Goal: Task Accomplishment & Management: Complete application form

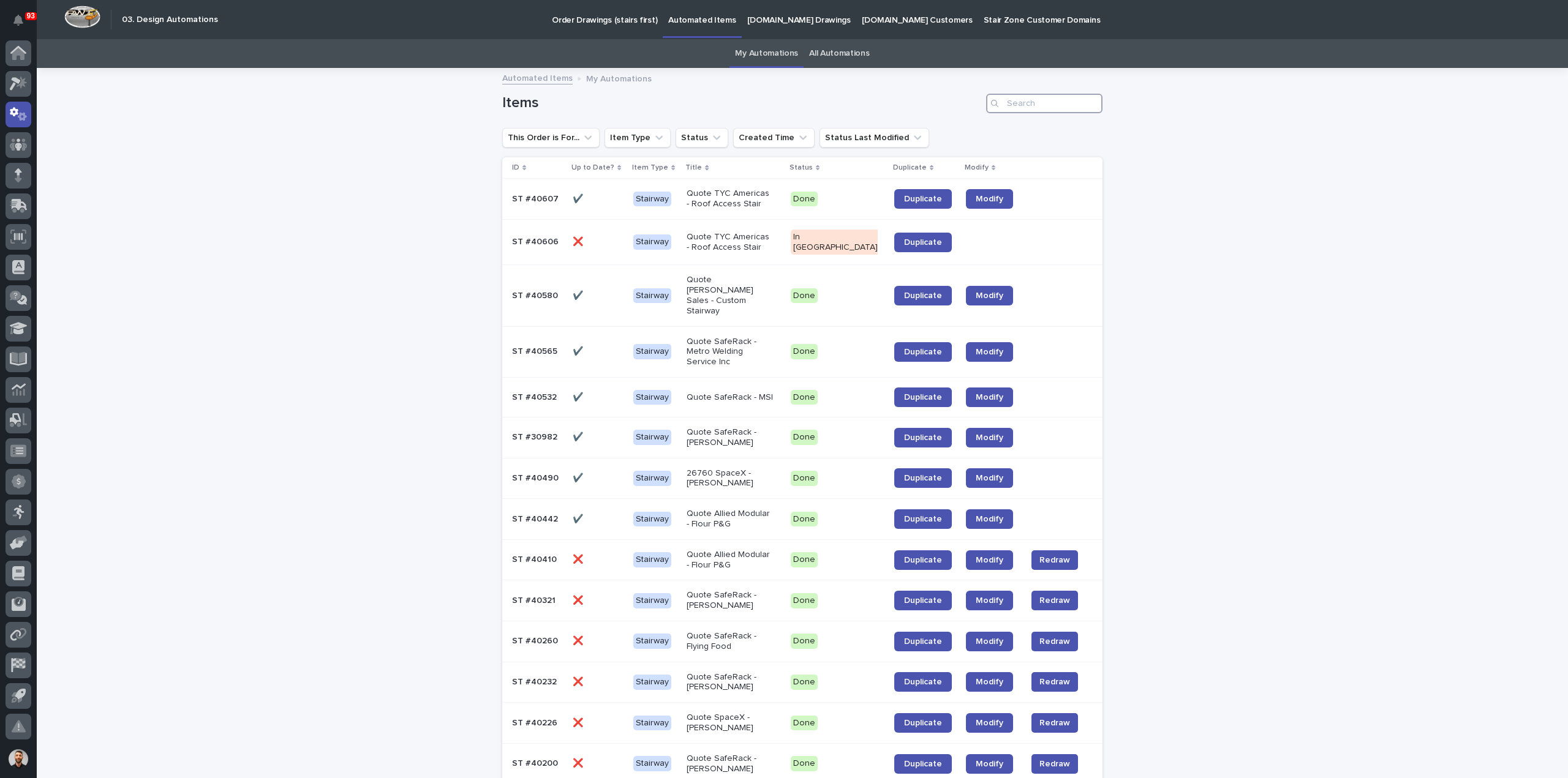
click at [1065, 104] on input "Search" at bounding box center [1044, 103] width 116 height 19
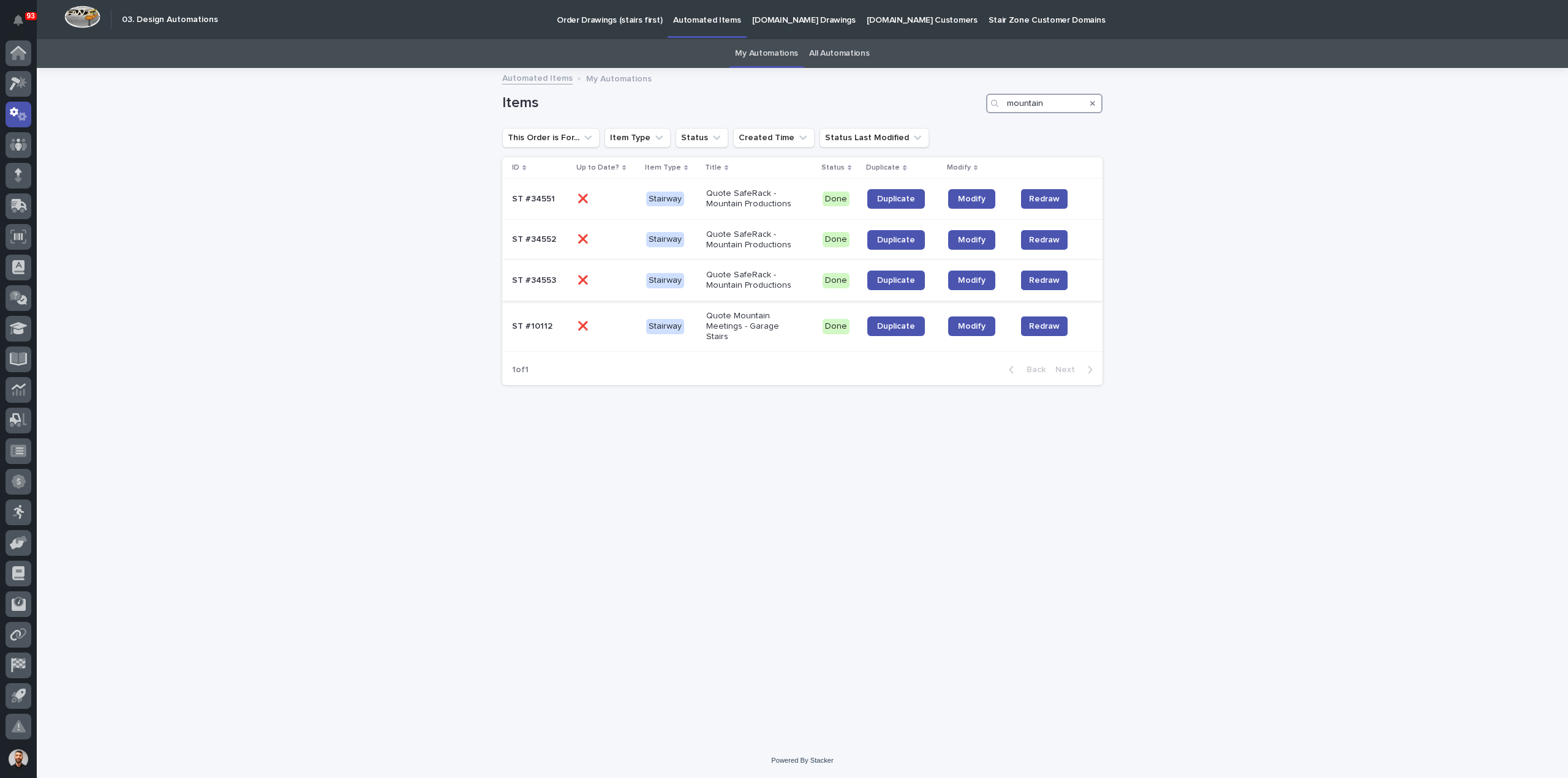
type input "mountain"
click at [805, 280] on div "Quote SafeRack - Mountain Productions" at bounding box center [759, 280] width 107 height 30
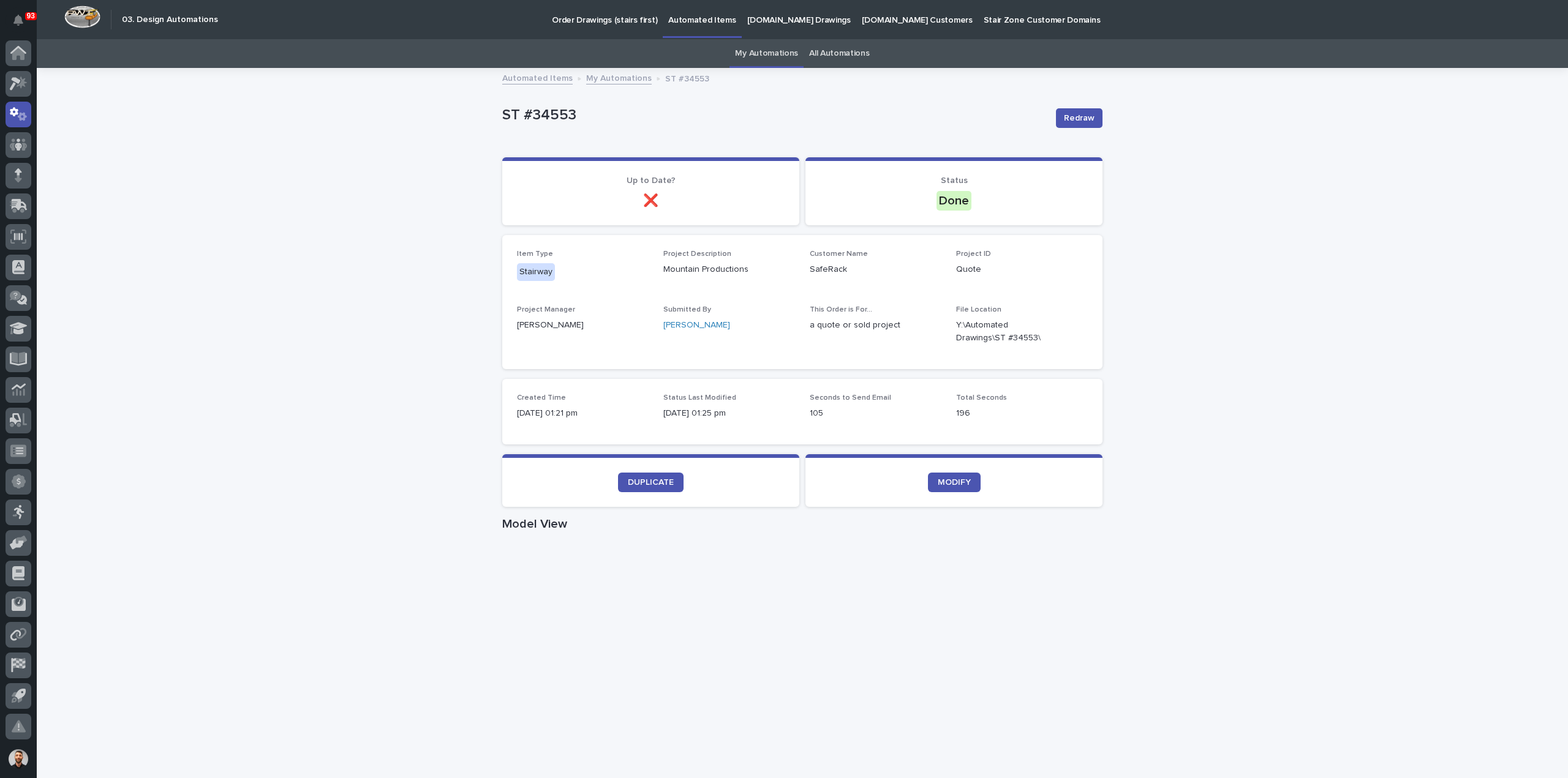
click at [201, 668] on div "Loading... Saving… Loading... Saving… ST #34553 Redraw ST #34553 Redraw Sorry, …" at bounding box center [802, 709] width 1531 height 1280
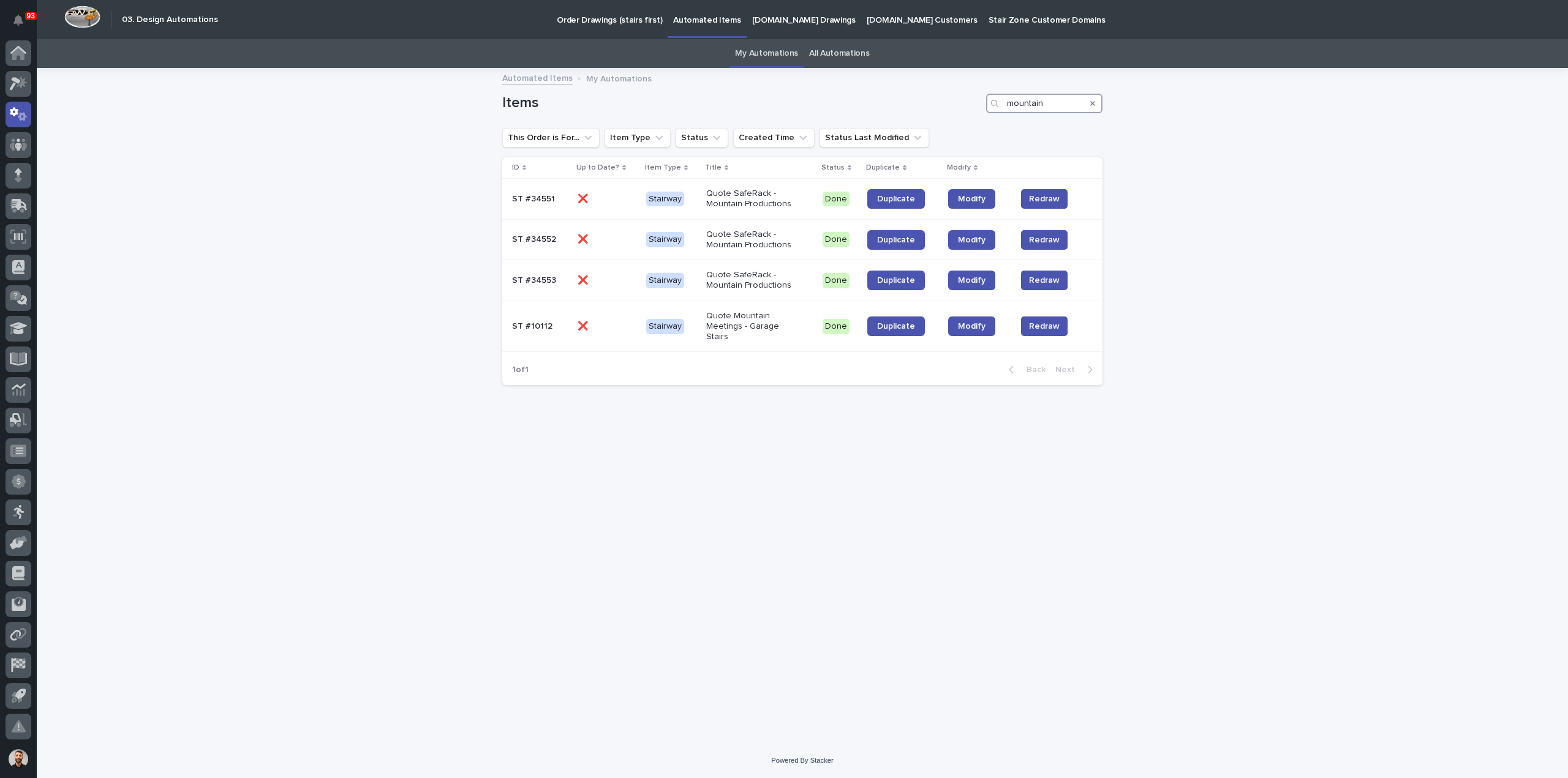
click at [1039, 104] on input "mountain" at bounding box center [1044, 103] width 116 height 19
drag, startPoint x: 1045, startPoint y: 104, endPoint x: 593, endPoint y: 109, distance: 452.0
click at [593, 109] on div "Items mountain" at bounding box center [802, 103] width 600 height 19
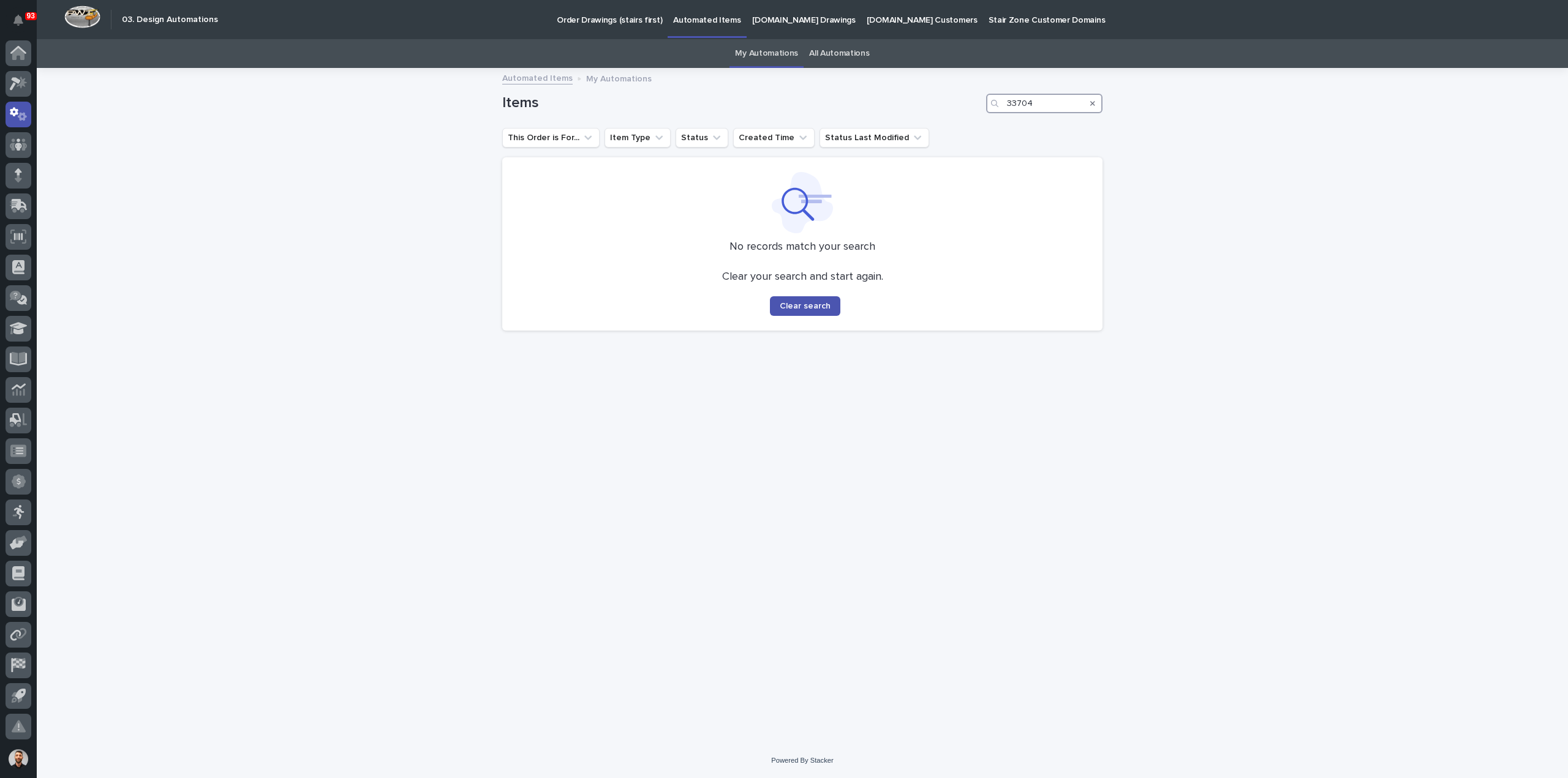
type input "33704"
click at [844, 66] on link "All Automations" at bounding box center [839, 54] width 60 height 28
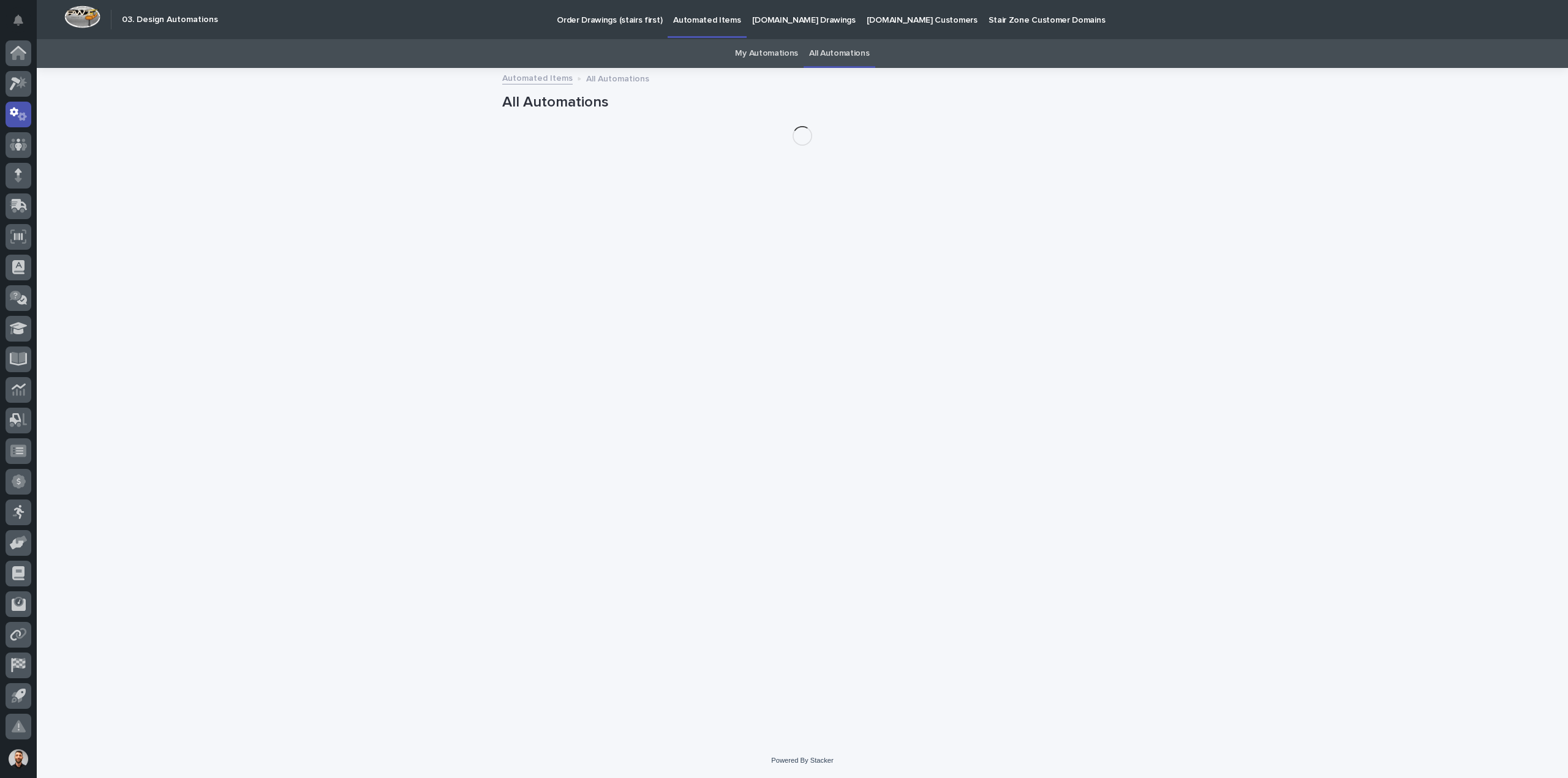
click at [844, 56] on link "All Automations" at bounding box center [839, 54] width 60 height 28
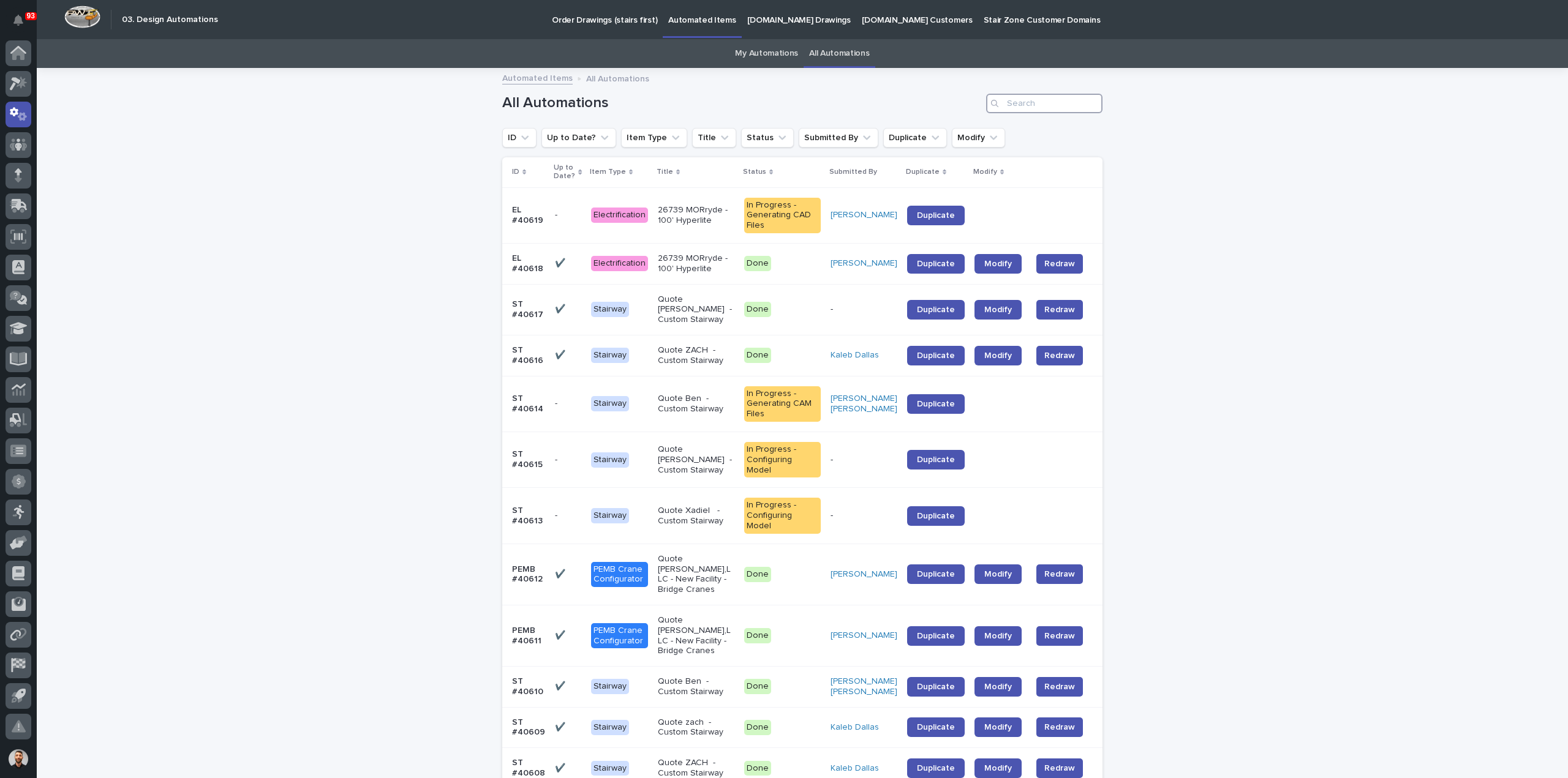
click at [1036, 102] on input "Search" at bounding box center [1044, 103] width 116 height 19
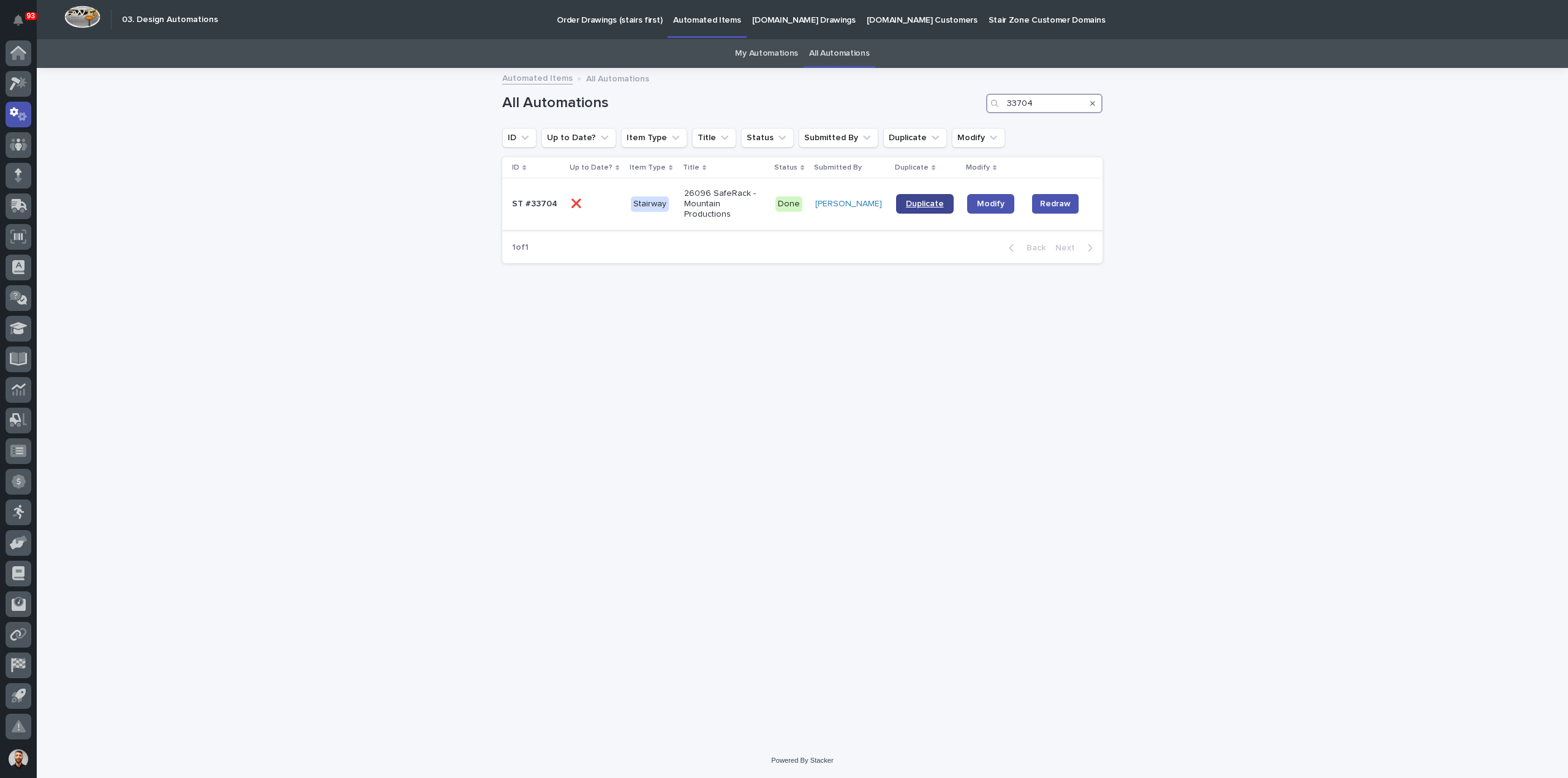
type input "33704"
click at [937, 203] on span "Duplicate" at bounding box center [924, 204] width 38 height 8
click at [935, 201] on span "Duplicate" at bounding box center [924, 204] width 38 height 8
click at [927, 204] on span "Duplicate" at bounding box center [924, 204] width 38 height 8
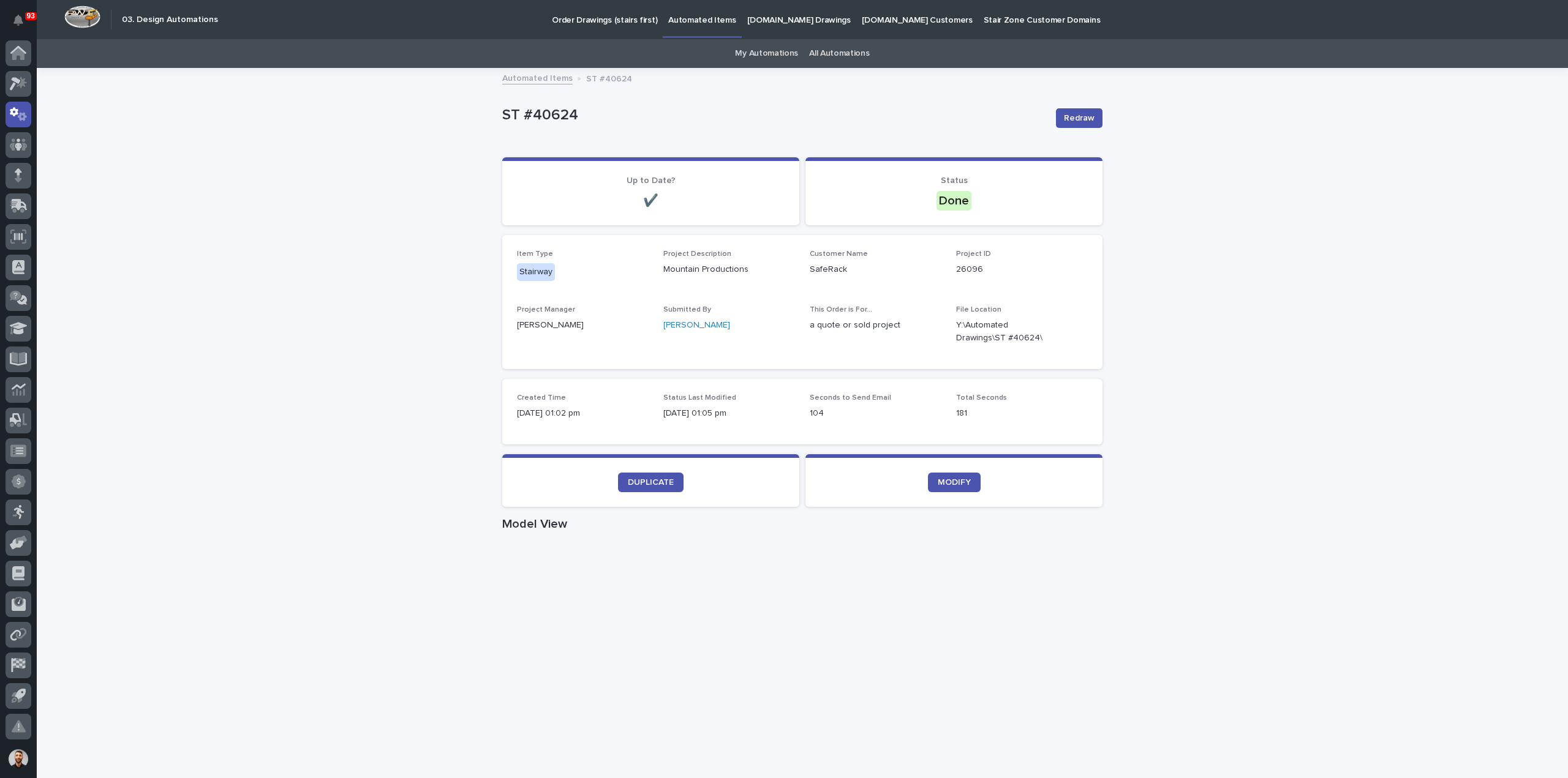
click at [947, 492] on section "MODIFY" at bounding box center [953, 480] width 297 height 52
click at [954, 482] on span "MODIFY" at bounding box center [953, 482] width 33 height 8
click at [28, 92] on link at bounding box center [19, 84] width 26 height 26
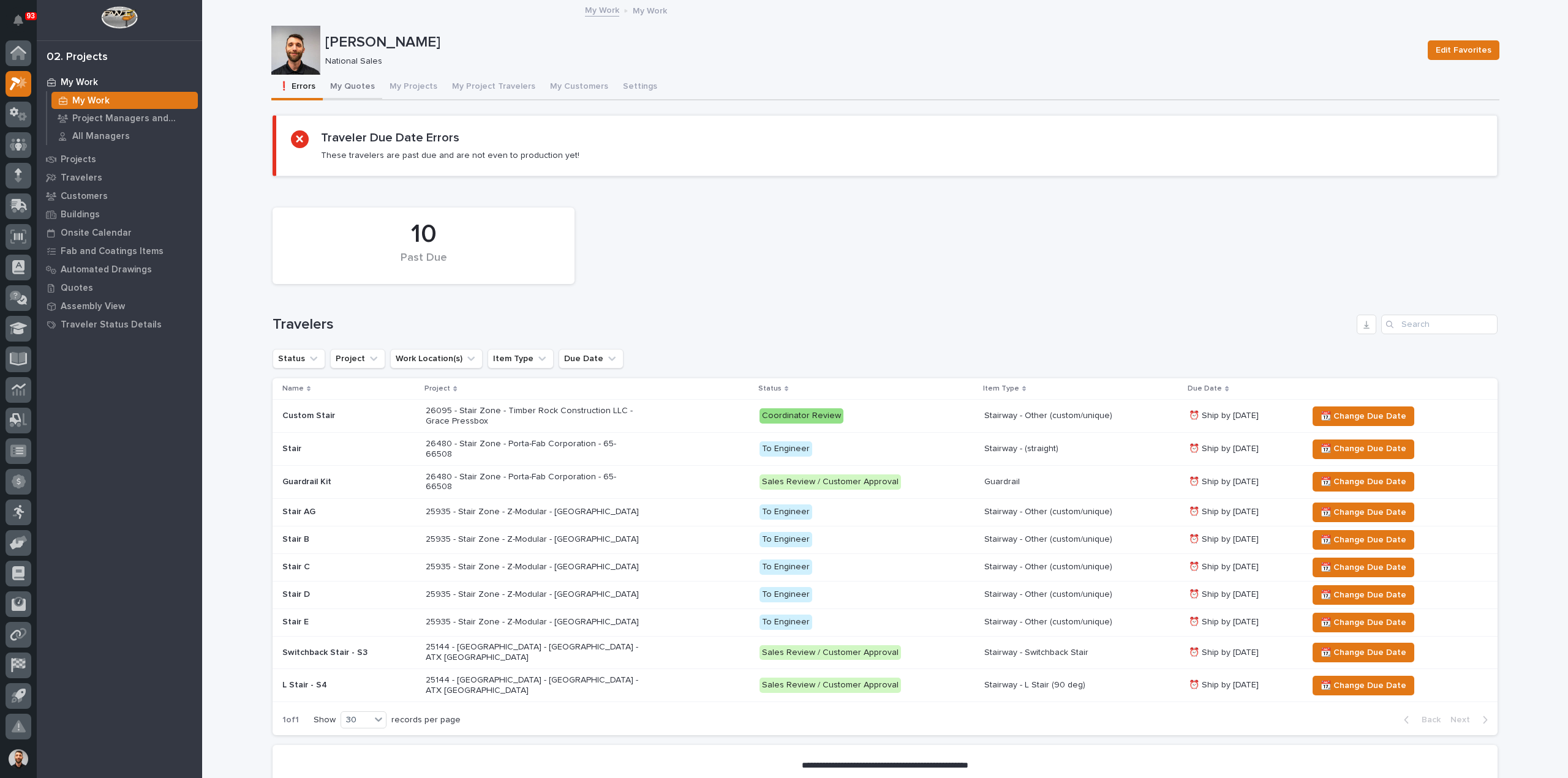
click at [366, 87] on button "My Quotes" at bounding box center [353, 88] width 60 height 26
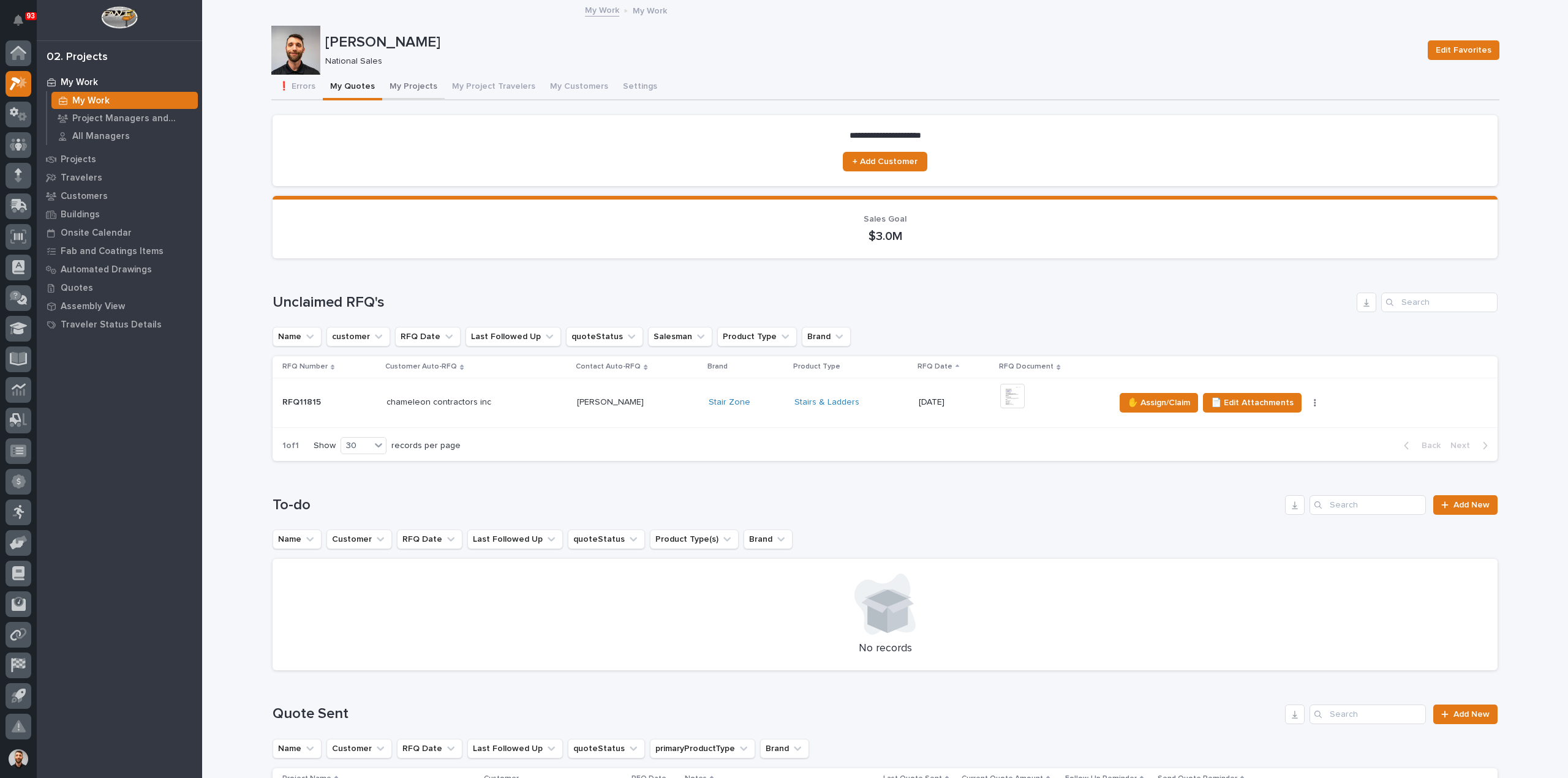
click at [418, 87] on button "My Projects" at bounding box center [413, 88] width 63 height 26
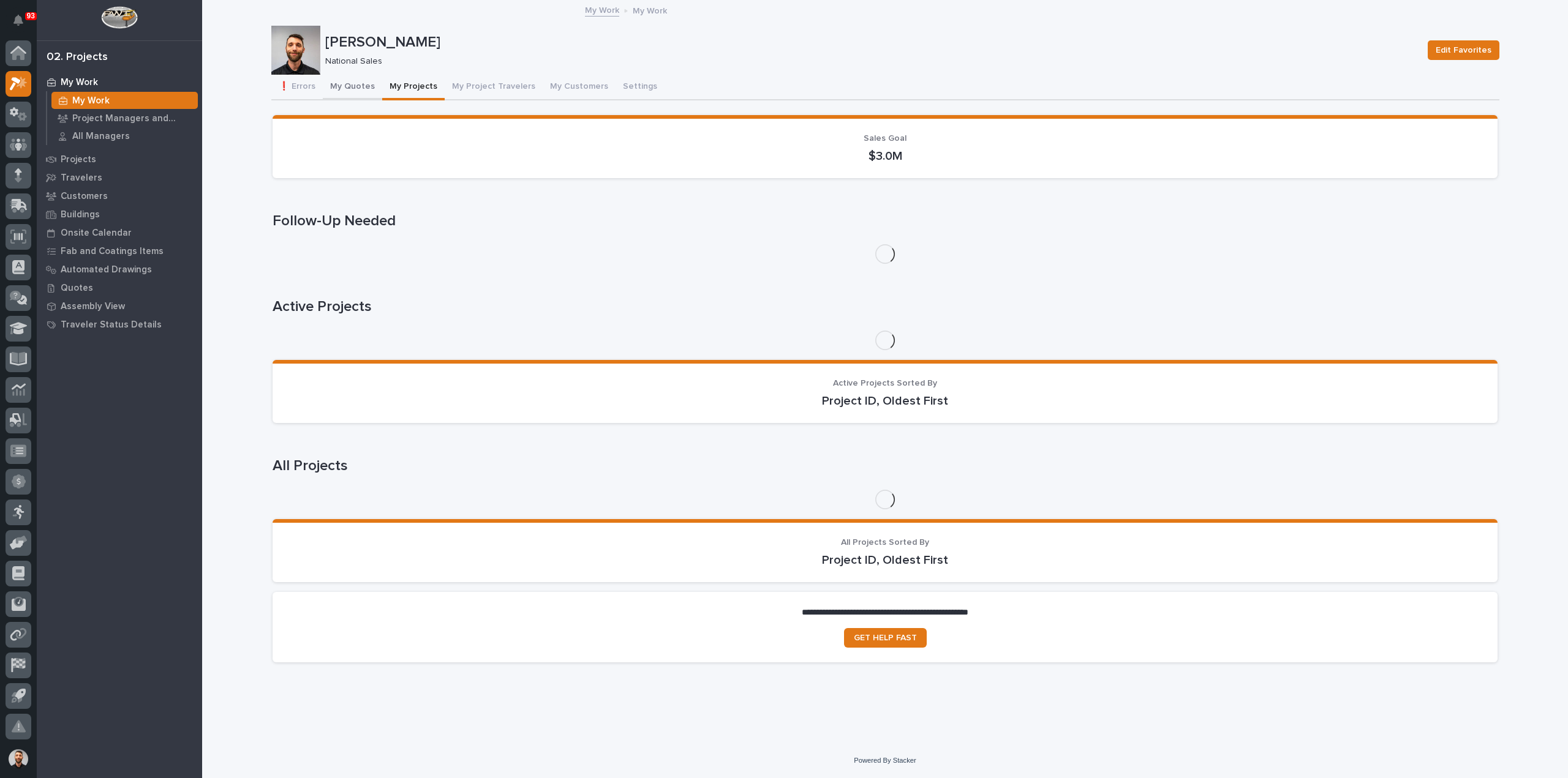
click at [355, 84] on button "My Quotes" at bounding box center [353, 88] width 60 height 26
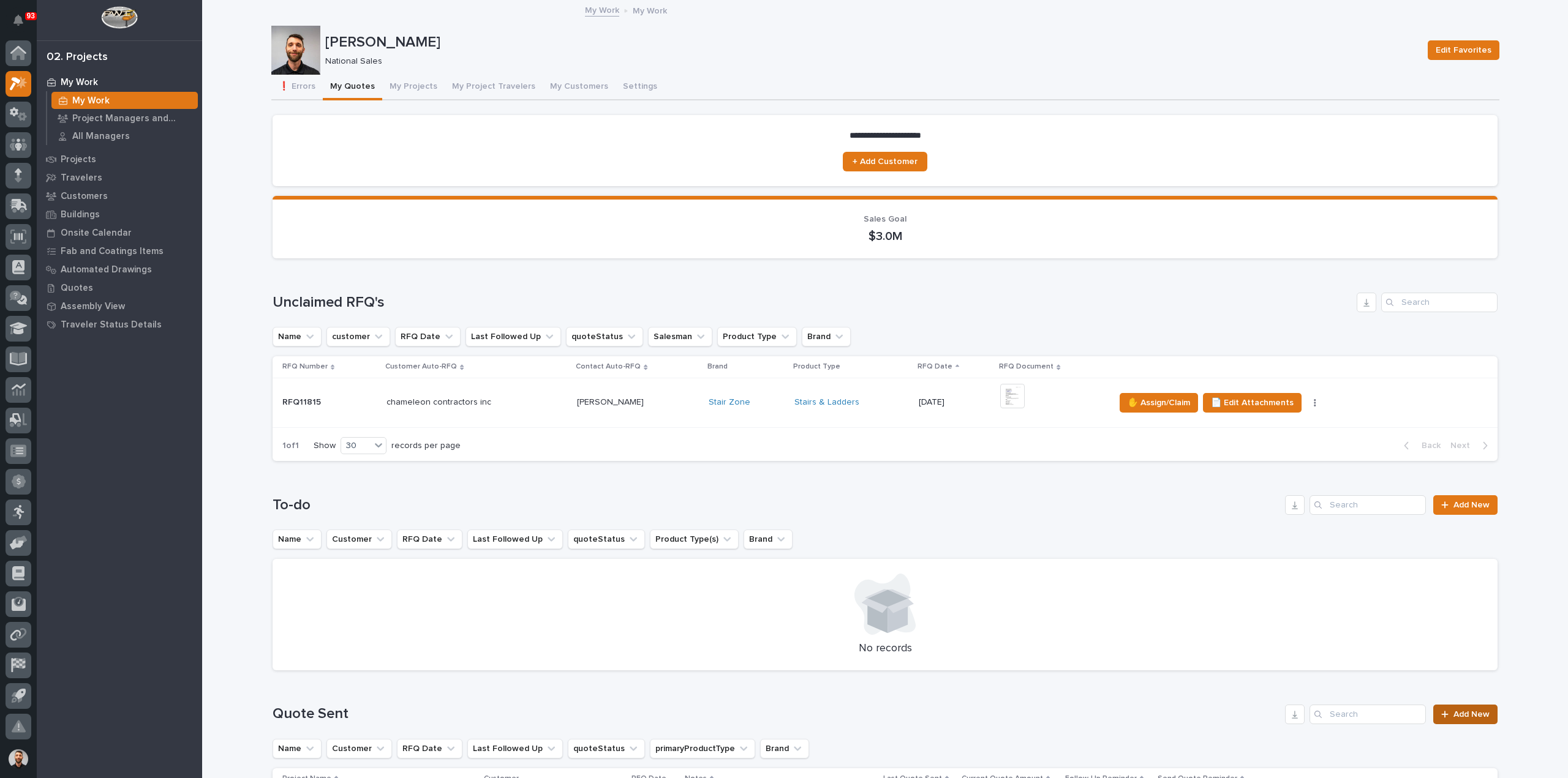
click at [1424, 707] on span "Add New" at bounding box center [1472, 714] width 36 height 8
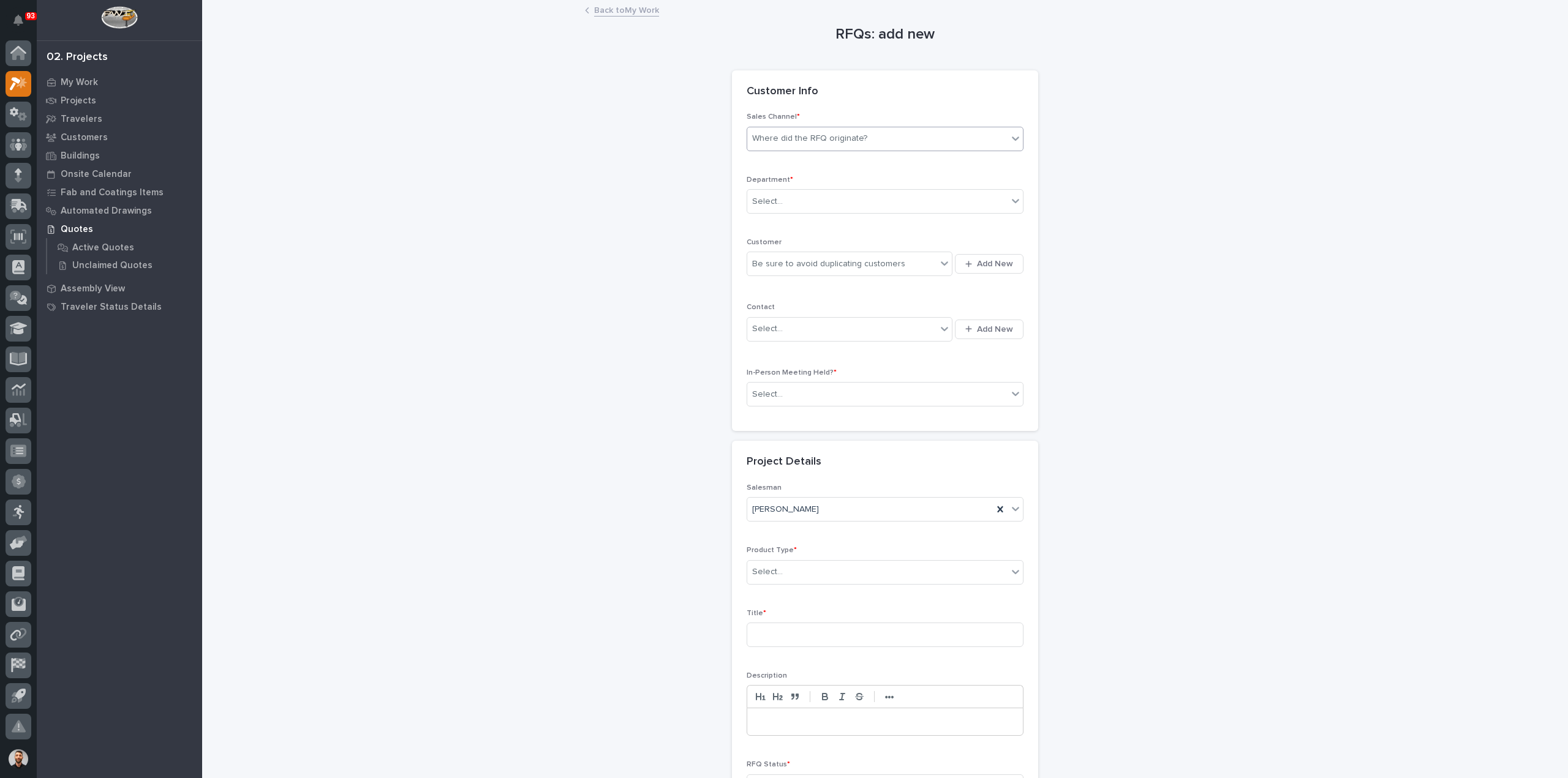
click at [840, 138] on div "Where did the RFQ originate?" at bounding box center [810, 138] width 115 height 13
click at [773, 201] on div "Stair Zone" at bounding box center [880, 204] width 276 height 21
click at [773, 201] on div "Select..." at bounding box center [767, 202] width 30 height 13
click at [772, 220] on span "National Sales" at bounding box center [778, 222] width 62 height 14
click at [785, 280] on div "Customer Be sure to avoid duplicating customers Add New" at bounding box center [885, 263] width 277 height 50
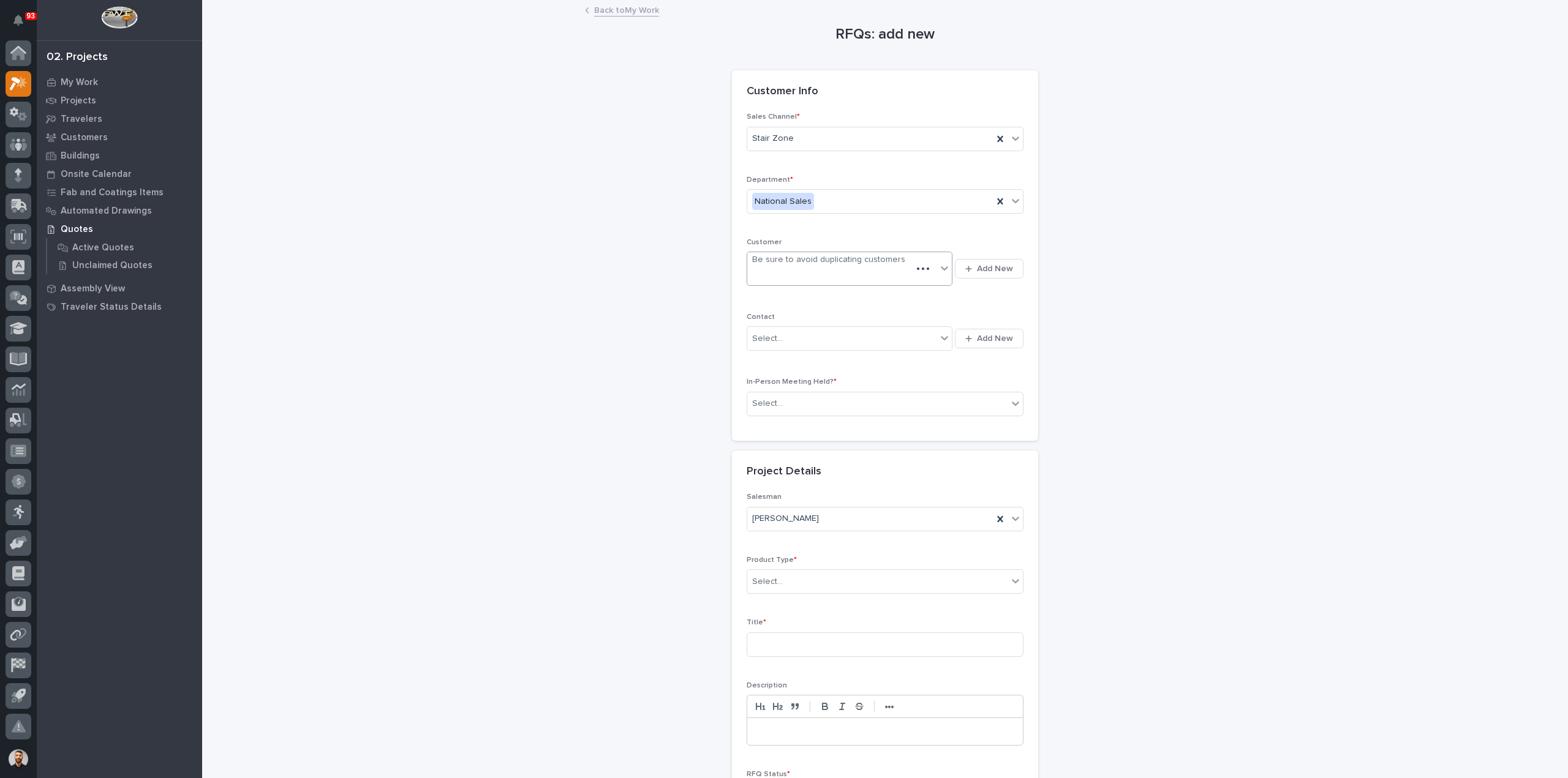
click at [786, 266] on div "Be sure to avoid duplicating customers" at bounding box center [829, 260] width 153 height 13
type input "******"
click at [790, 332] on div "Select..." at bounding box center [842, 329] width 190 height 20
type input "*****"
click at [799, 347] on div "SafeRack - Marcus Jordan" at bounding box center [845, 351] width 206 height 21
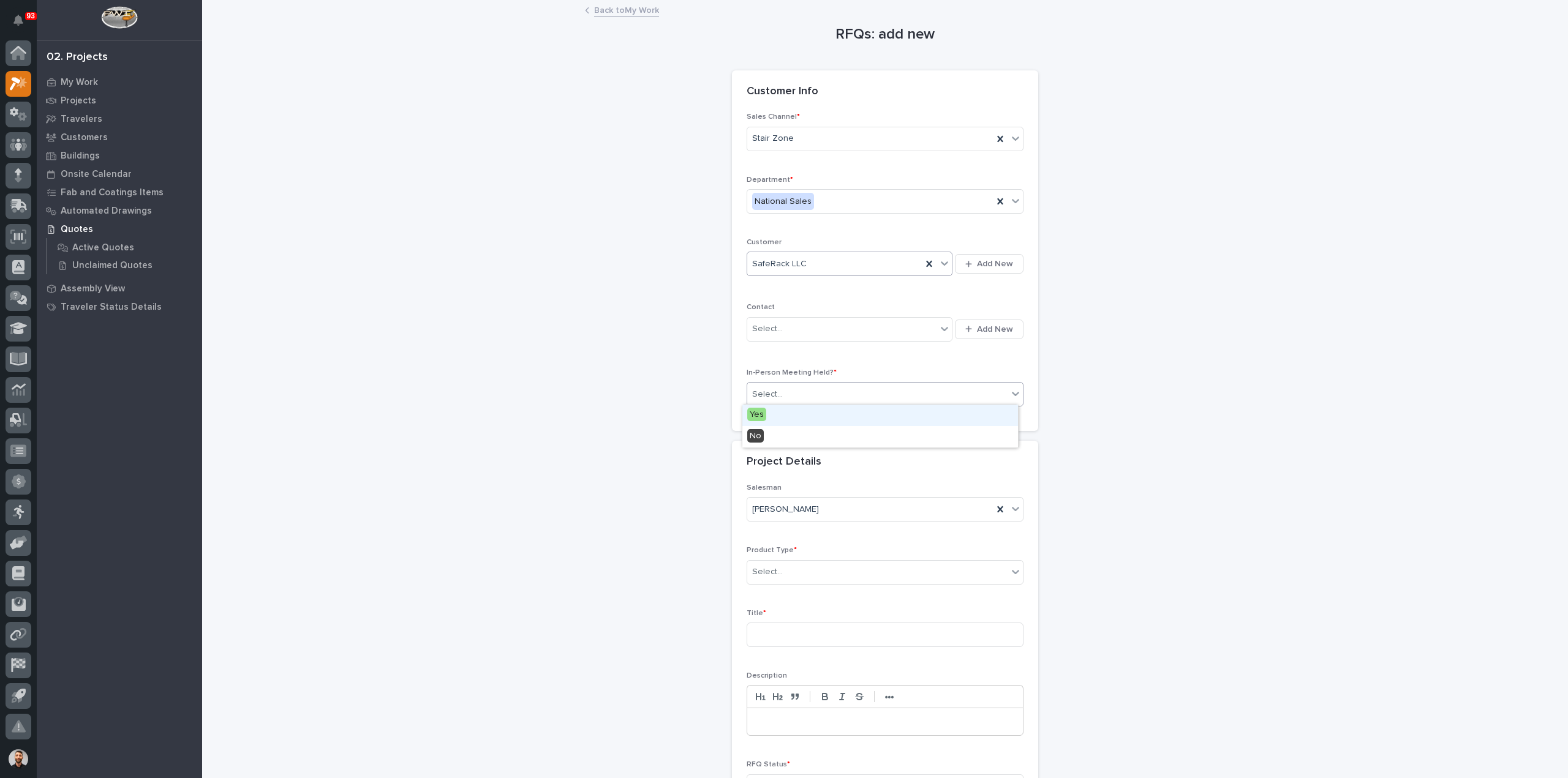
click at [802, 395] on div "Select..." at bounding box center [877, 394] width 260 height 20
click at [794, 434] on div "No" at bounding box center [880, 437] width 276 height 21
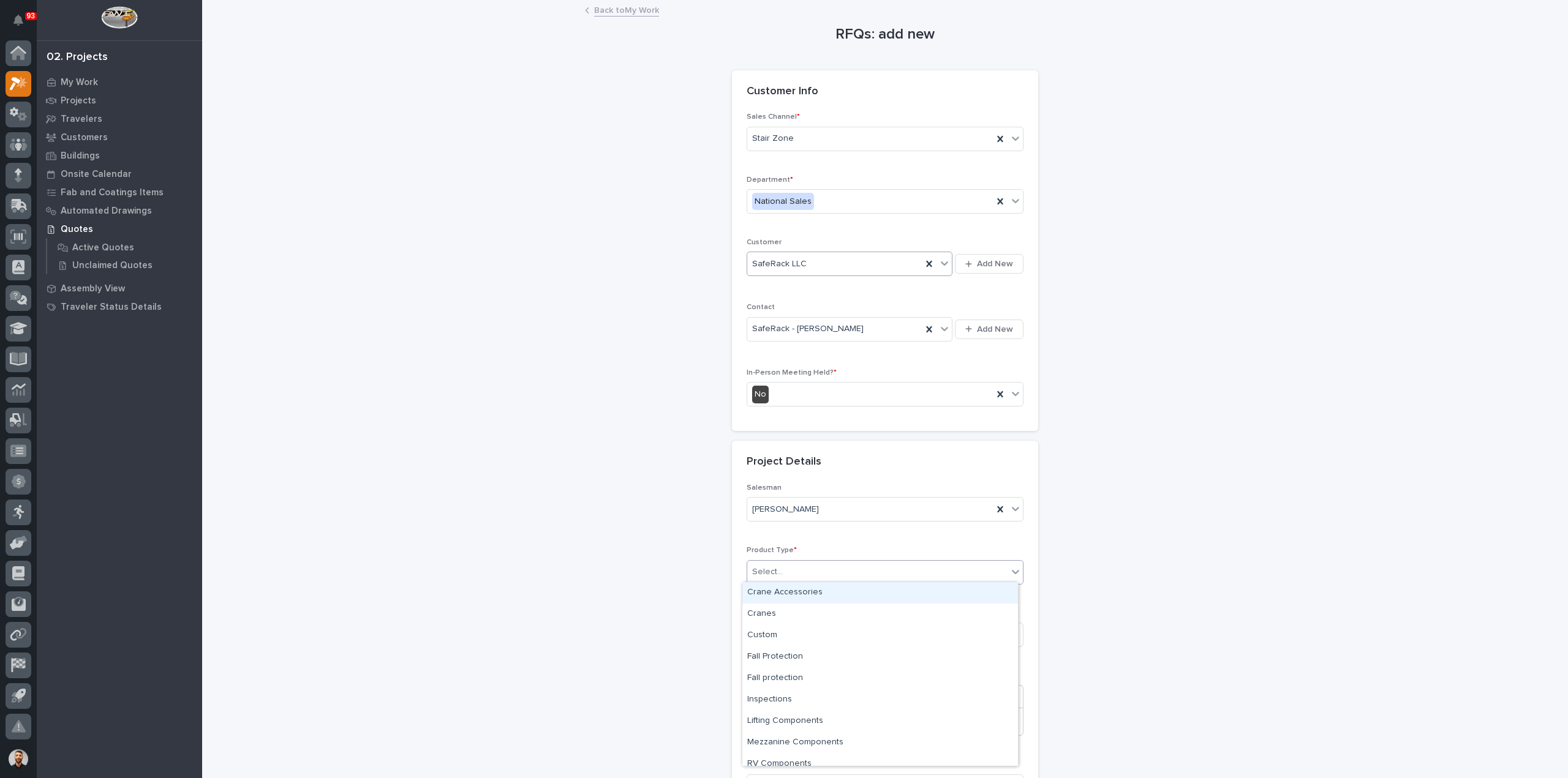
click at [784, 570] on div "Select..." at bounding box center [877, 572] width 260 height 20
type input "***"
click at [798, 592] on div "Stairs & Ladders" at bounding box center [880, 592] width 276 height 21
click at [794, 633] on input at bounding box center [885, 635] width 277 height 25
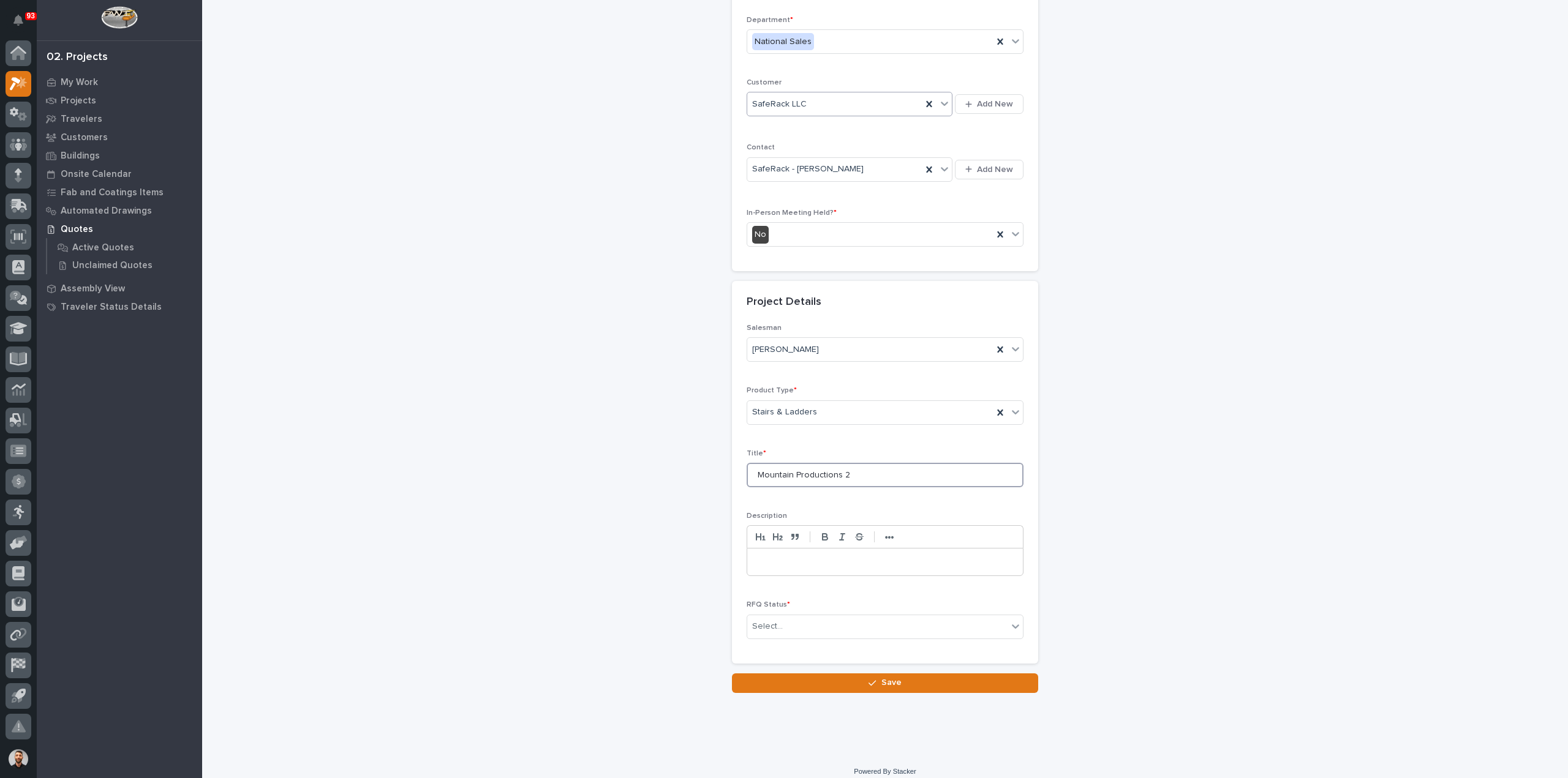
scroll to position [166, 0]
type input "Mountain Productions 2"
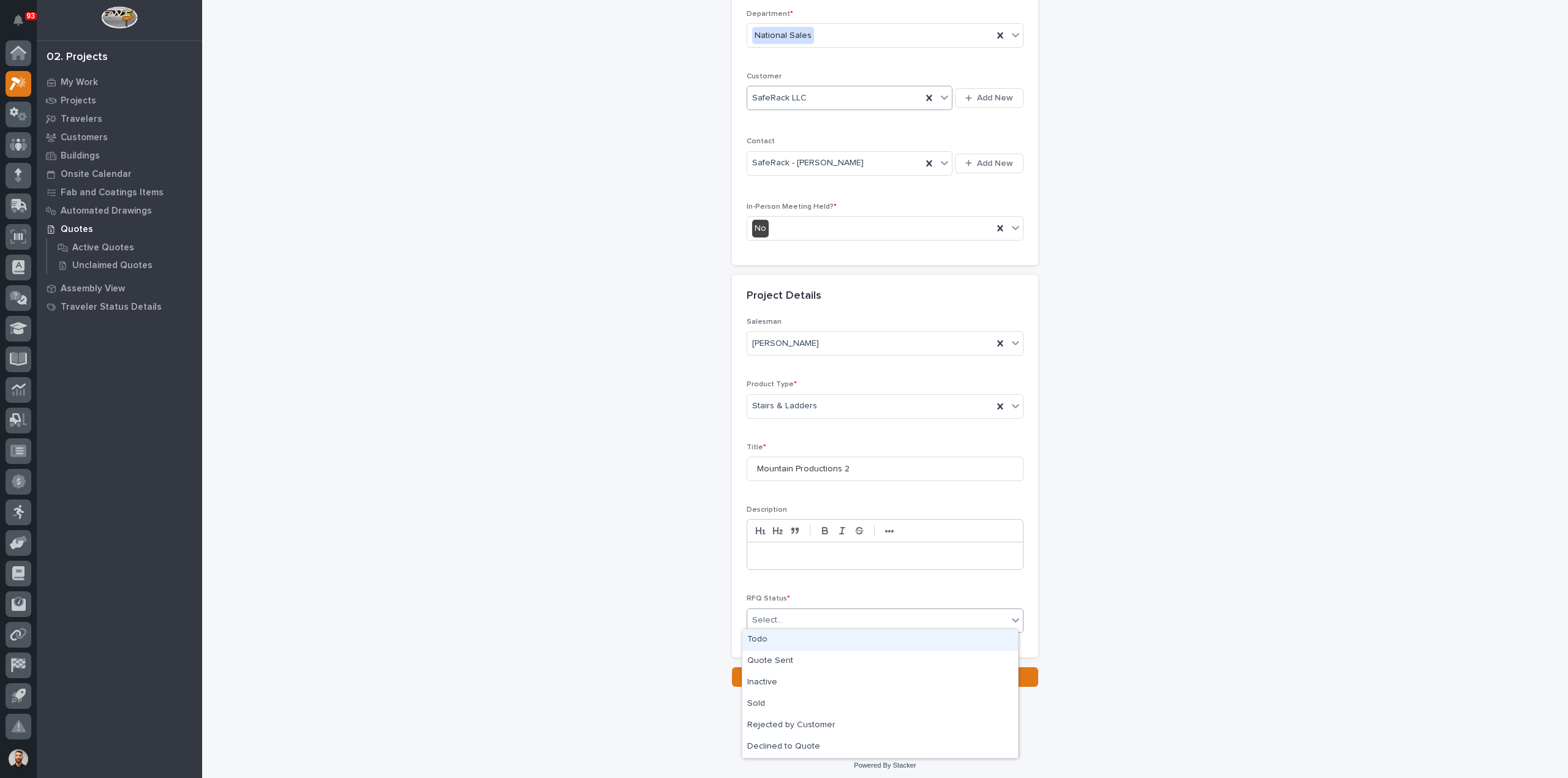
click at [795, 618] on div "Select..." at bounding box center [877, 620] width 260 height 20
click at [783, 661] on div "Quote Sent" at bounding box center [880, 661] width 276 height 21
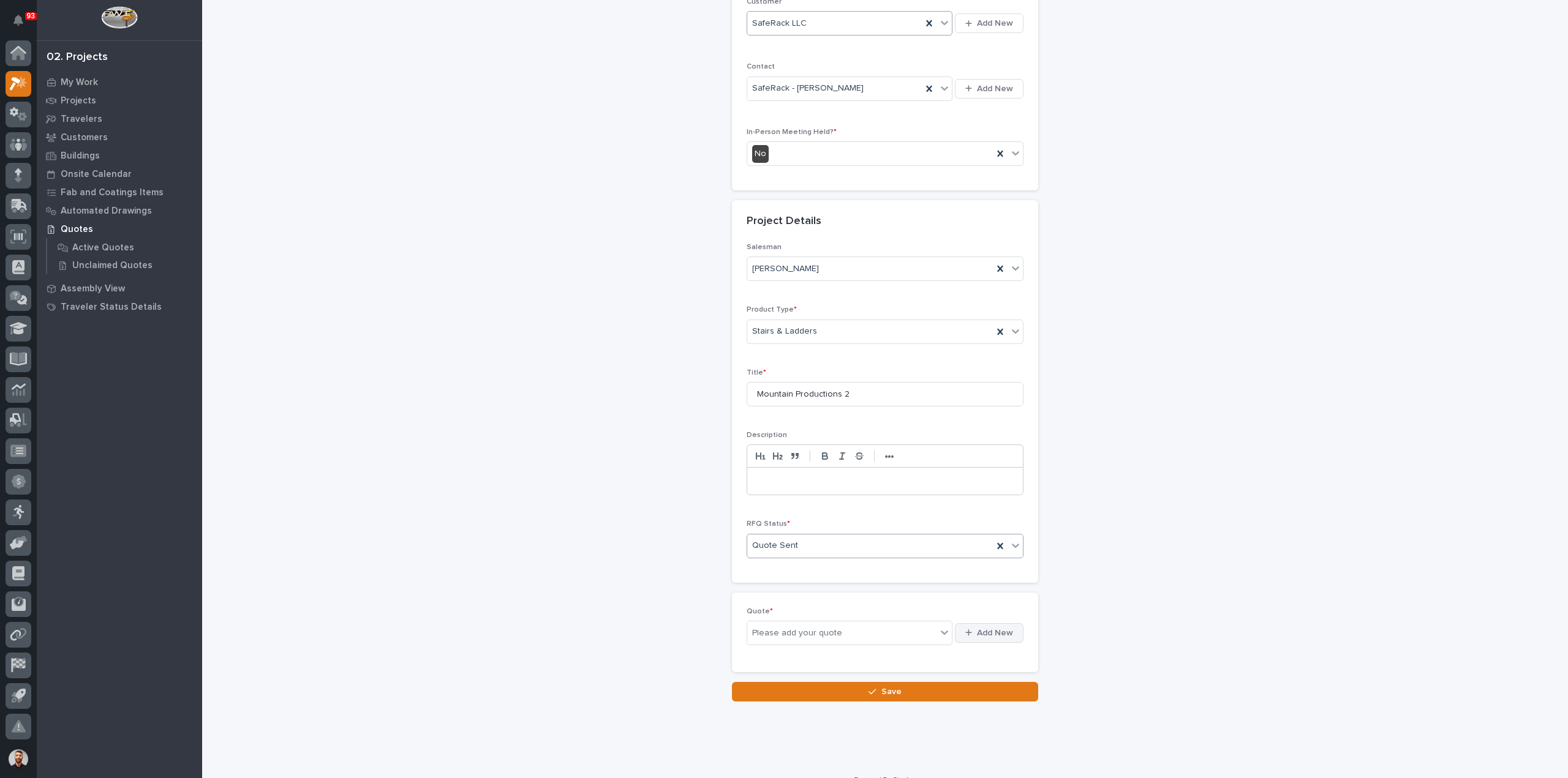
scroll to position [255, 0]
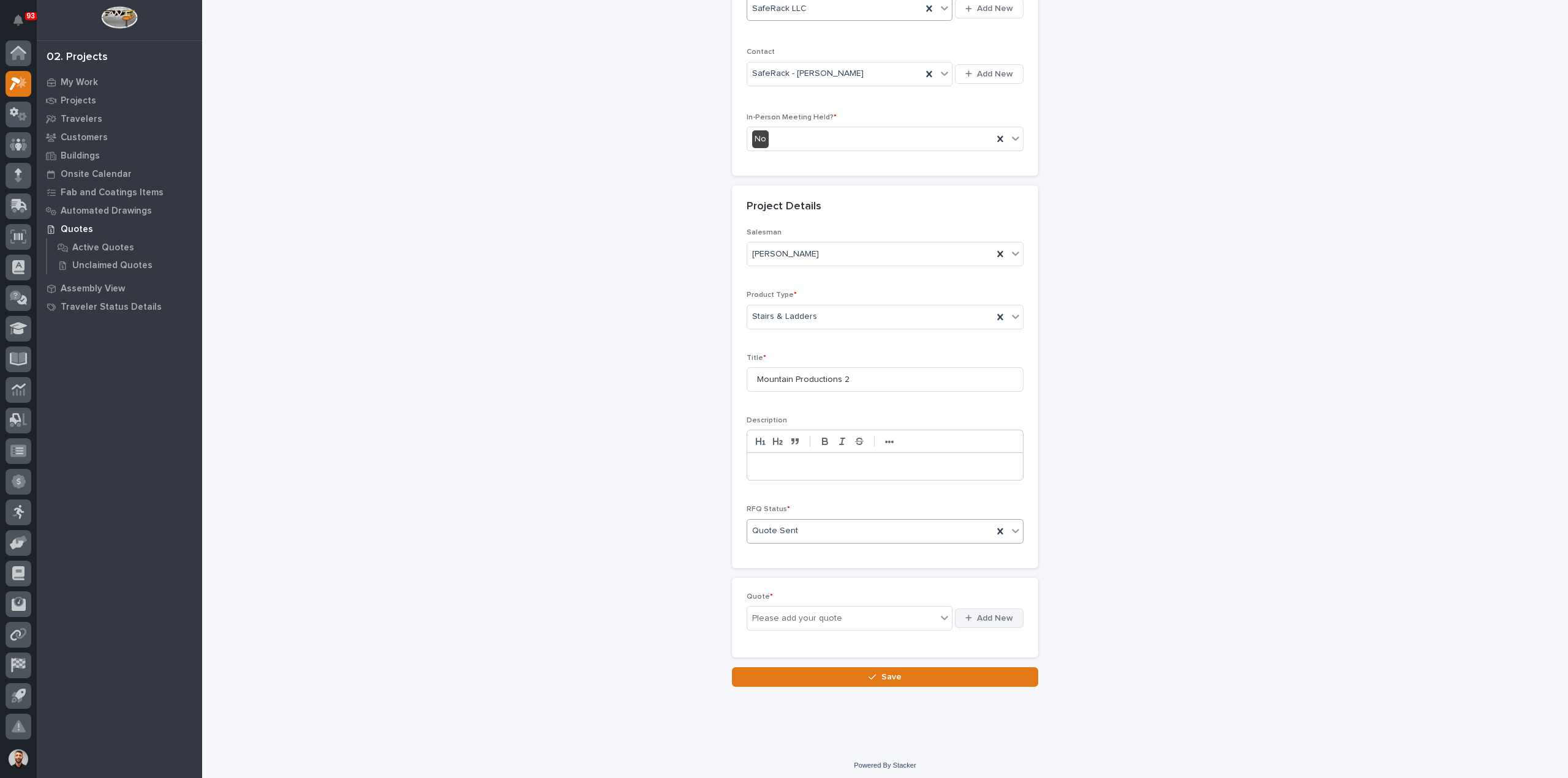
click at [983, 613] on span "Add New" at bounding box center [995, 618] width 36 height 11
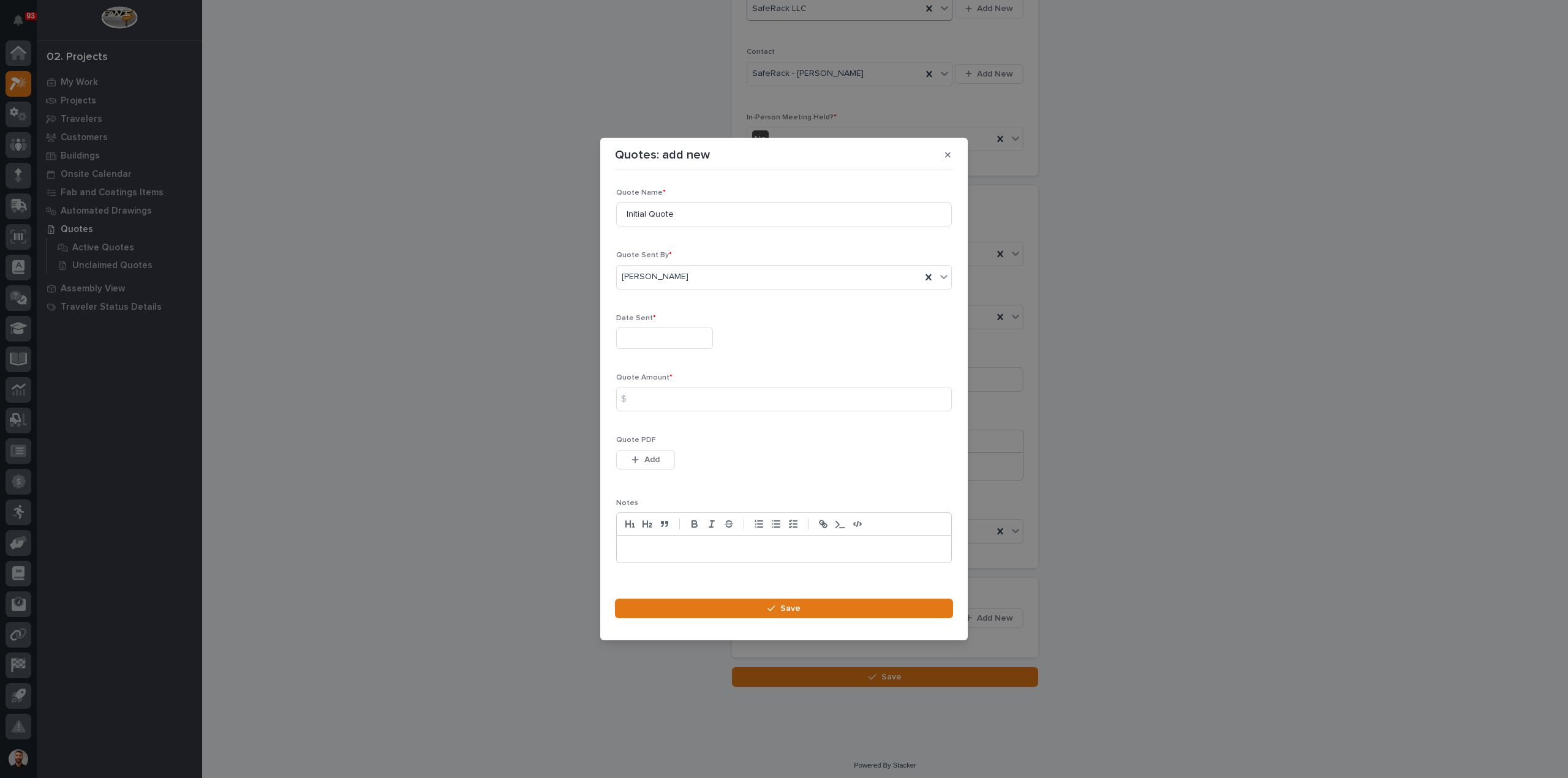
drag, startPoint x: 646, startPoint y: 453, endPoint x: 706, endPoint y: 437, distance: 62.1
click at [646, 453] on button "Add" at bounding box center [645, 460] width 59 height 19
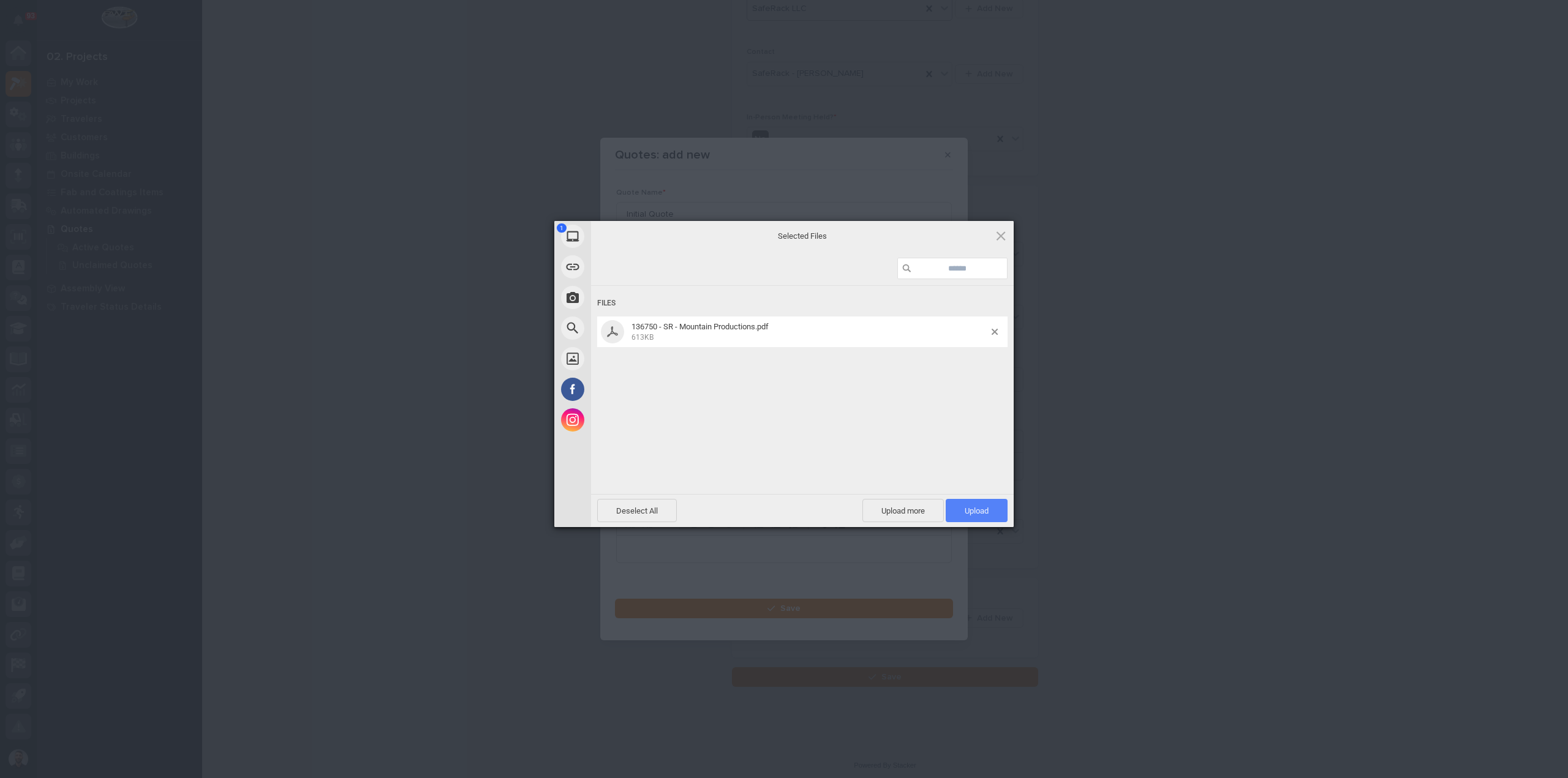
click at [975, 504] on span "Upload 1" at bounding box center [977, 511] width 62 height 23
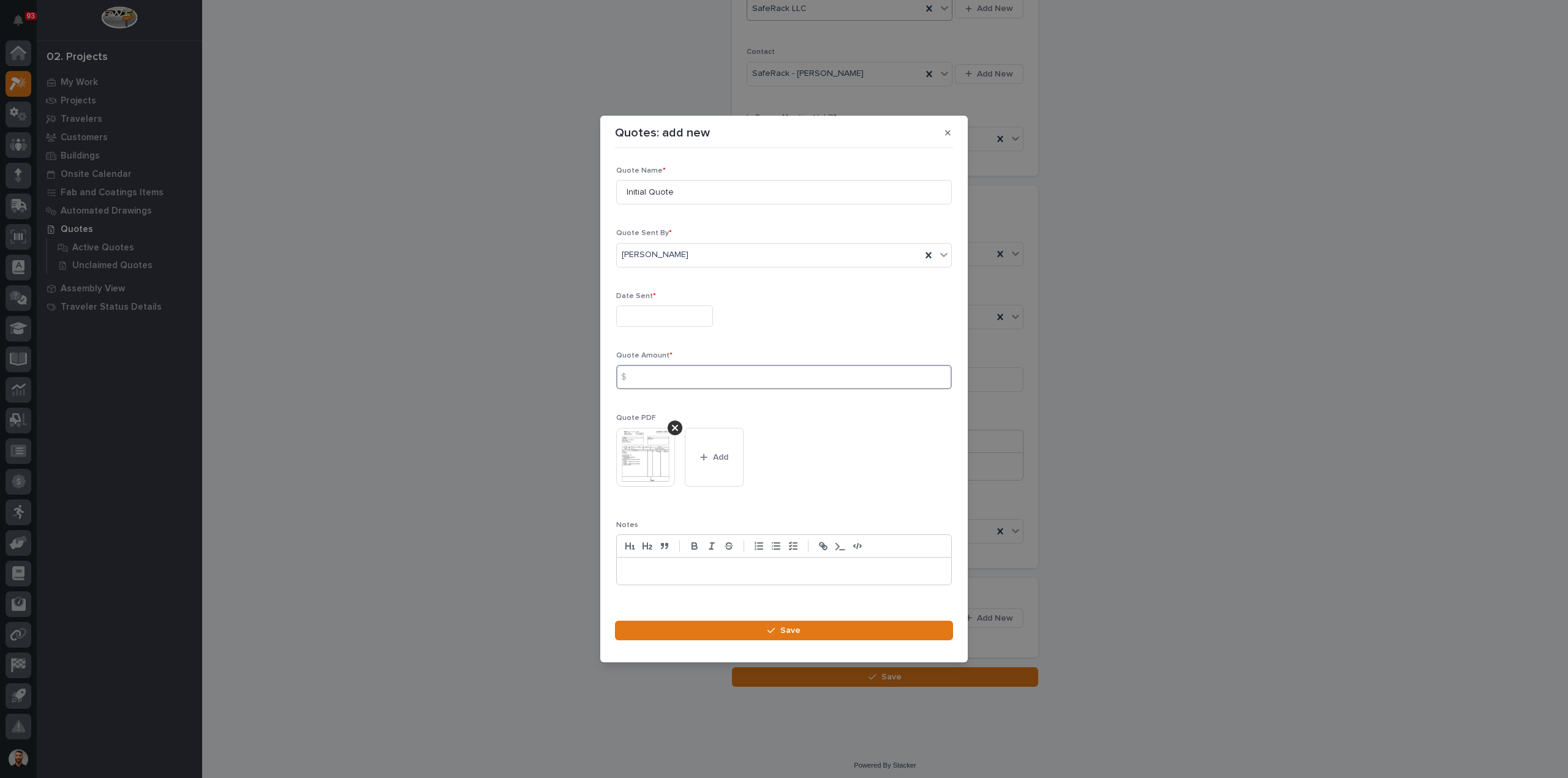
click at [684, 382] on input at bounding box center [783, 377] width 336 height 25
type input "33676"
click at [697, 318] on input "text" at bounding box center [664, 316] width 97 height 21
click at [644, 240] on div "19" at bounding box center [641, 237] width 17 height 17
type input "**********"
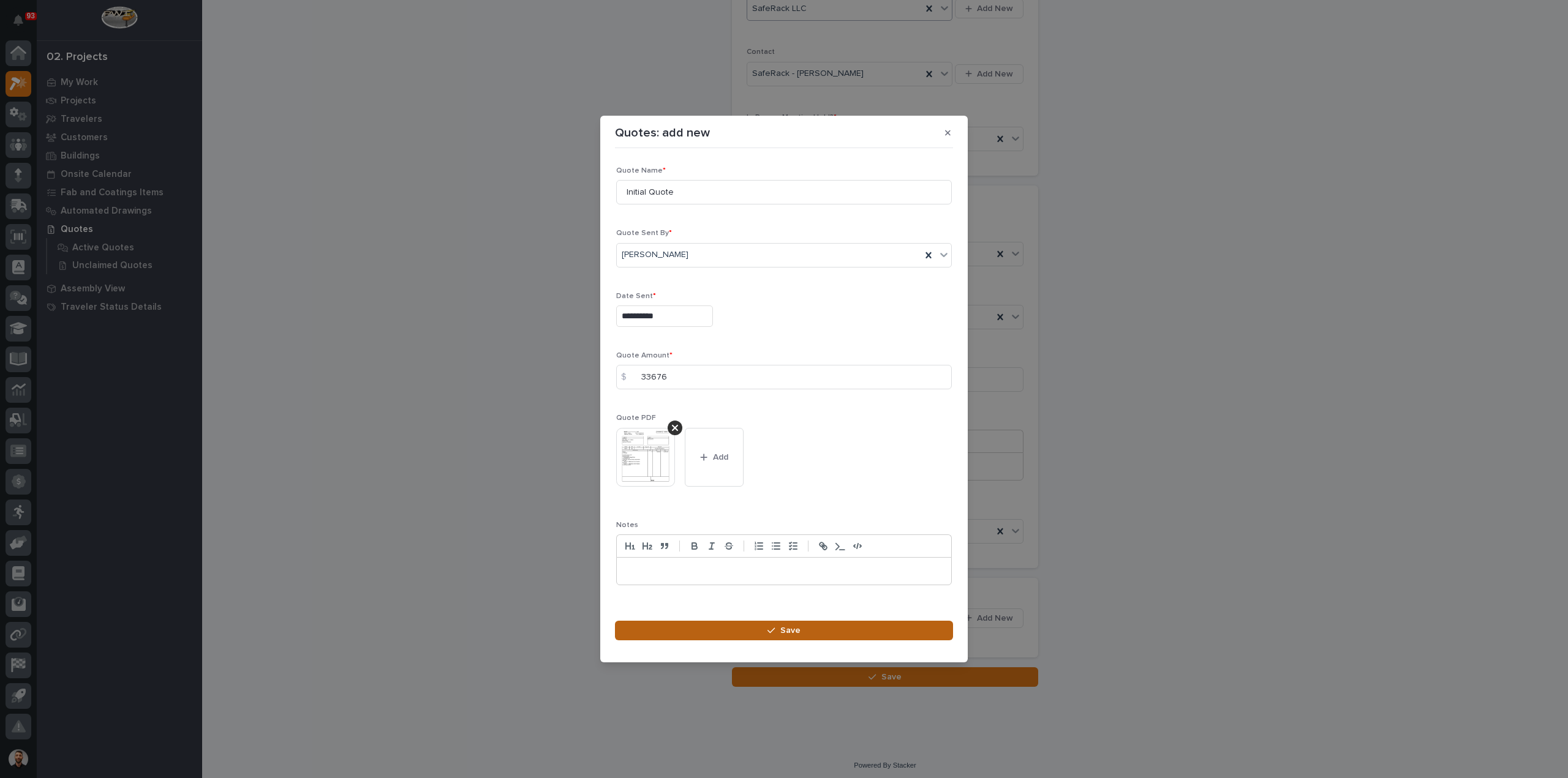
click at [756, 625] on button "Save" at bounding box center [784, 631] width 338 height 19
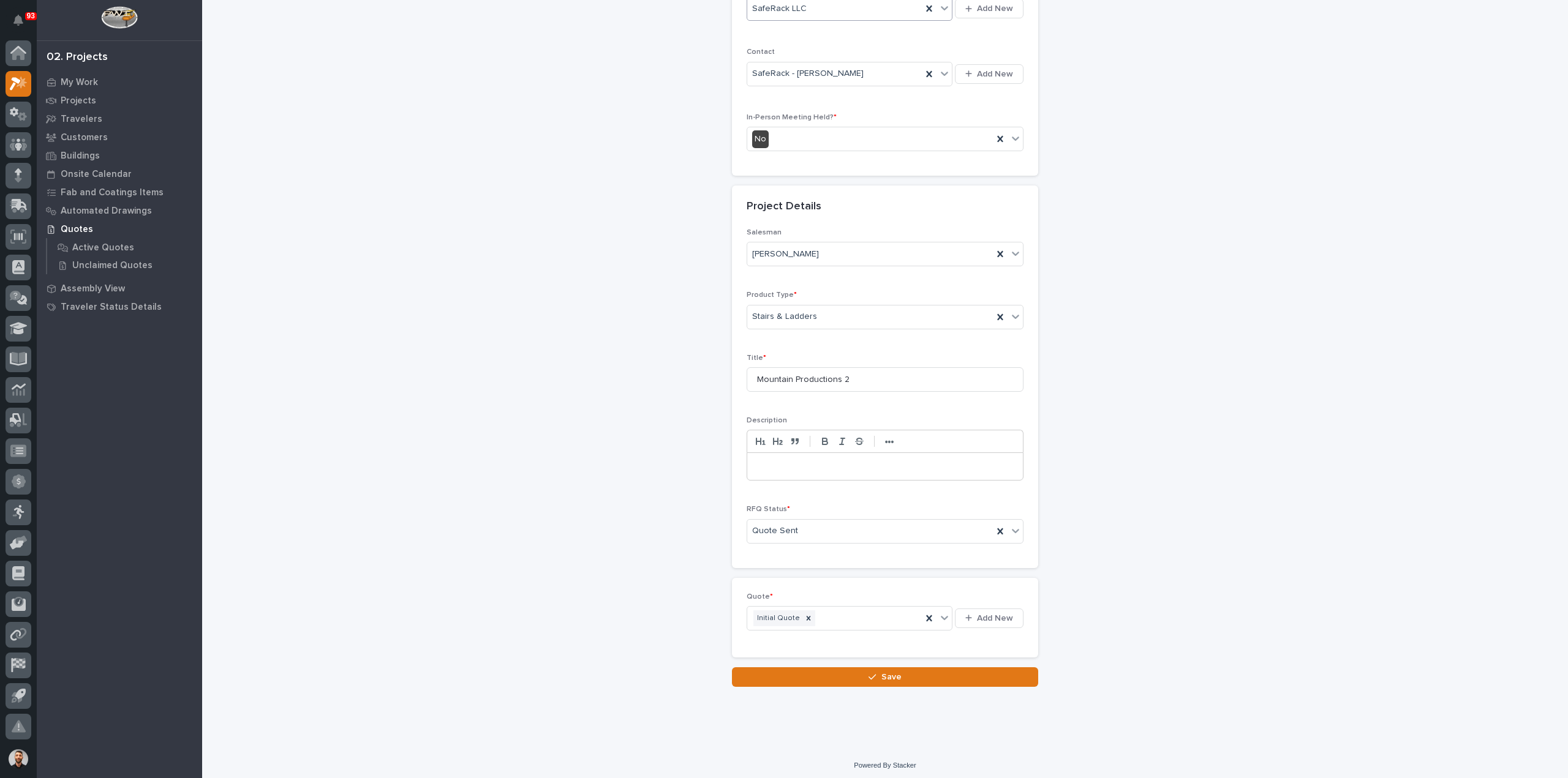
click at [862, 674] on button "Save" at bounding box center [884, 677] width 306 height 19
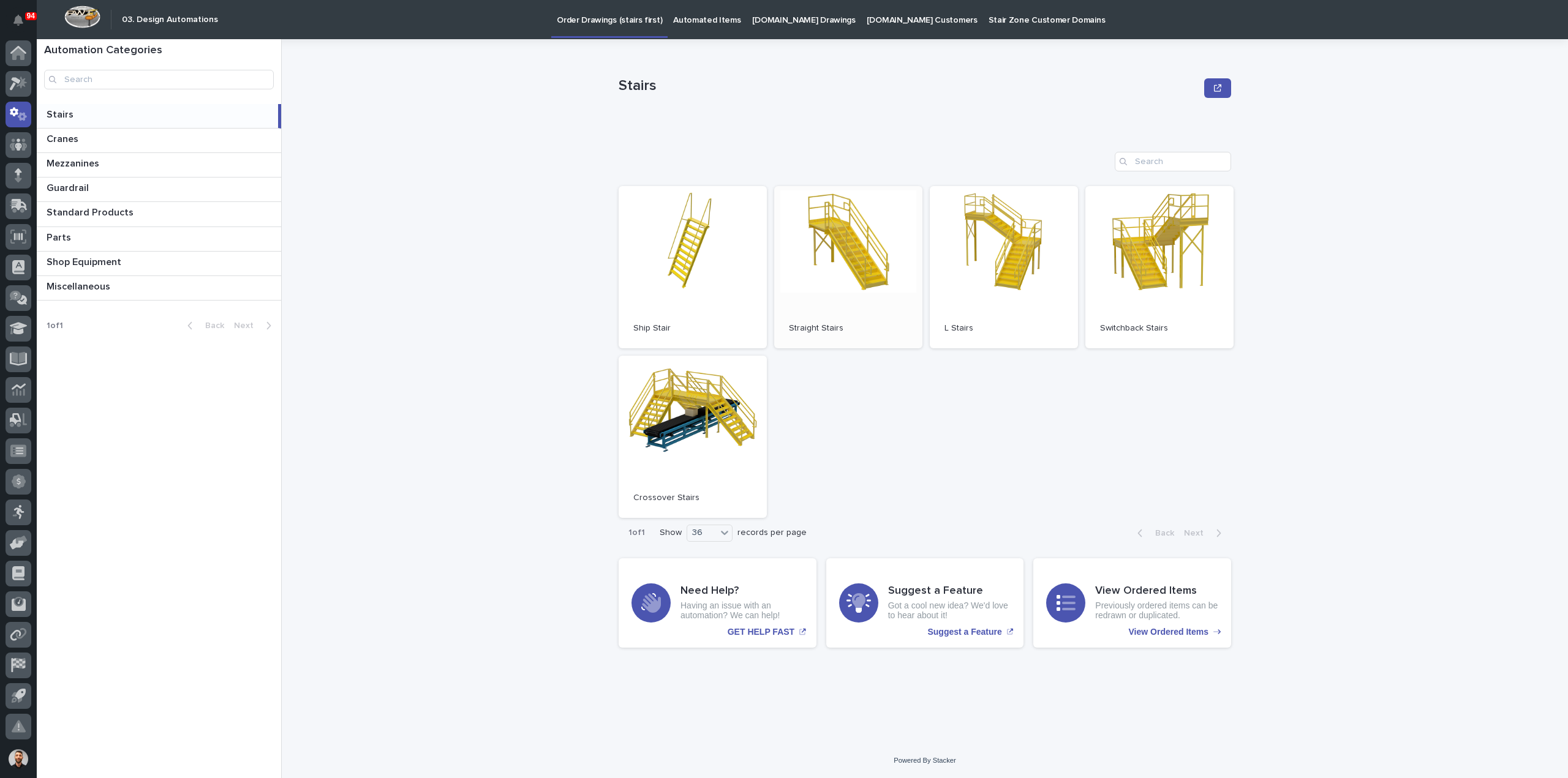
click at [811, 278] on link "Open" at bounding box center [848, 267] width 148 height 162
click at [872, 275] on link "Open" at bounding box center [848, 267] width 148 height 162
click at [673, 29] on link "Automated Items" at bounding box center [706, 19] width 78 height 38
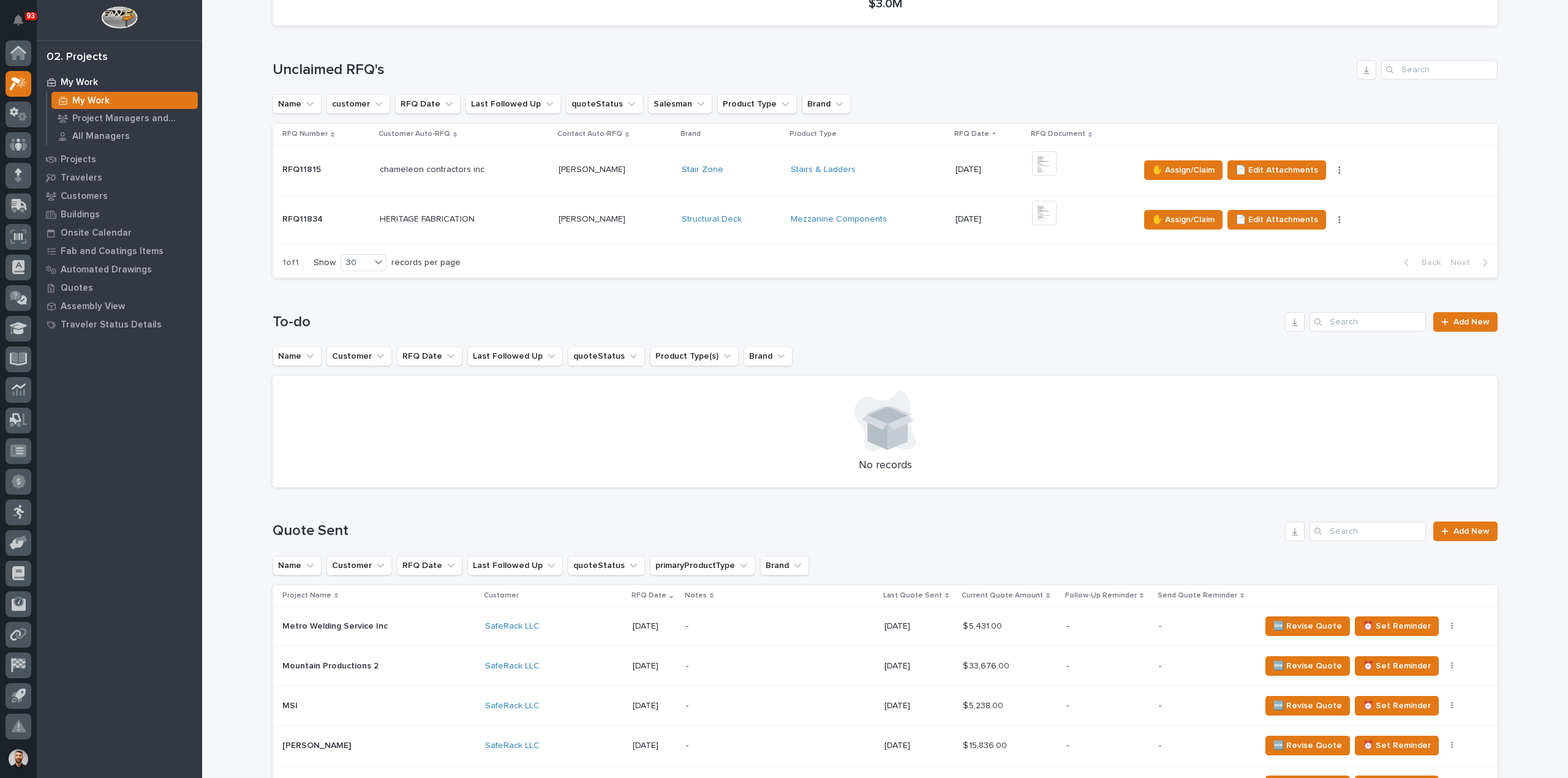
scroll to position [367, 0]
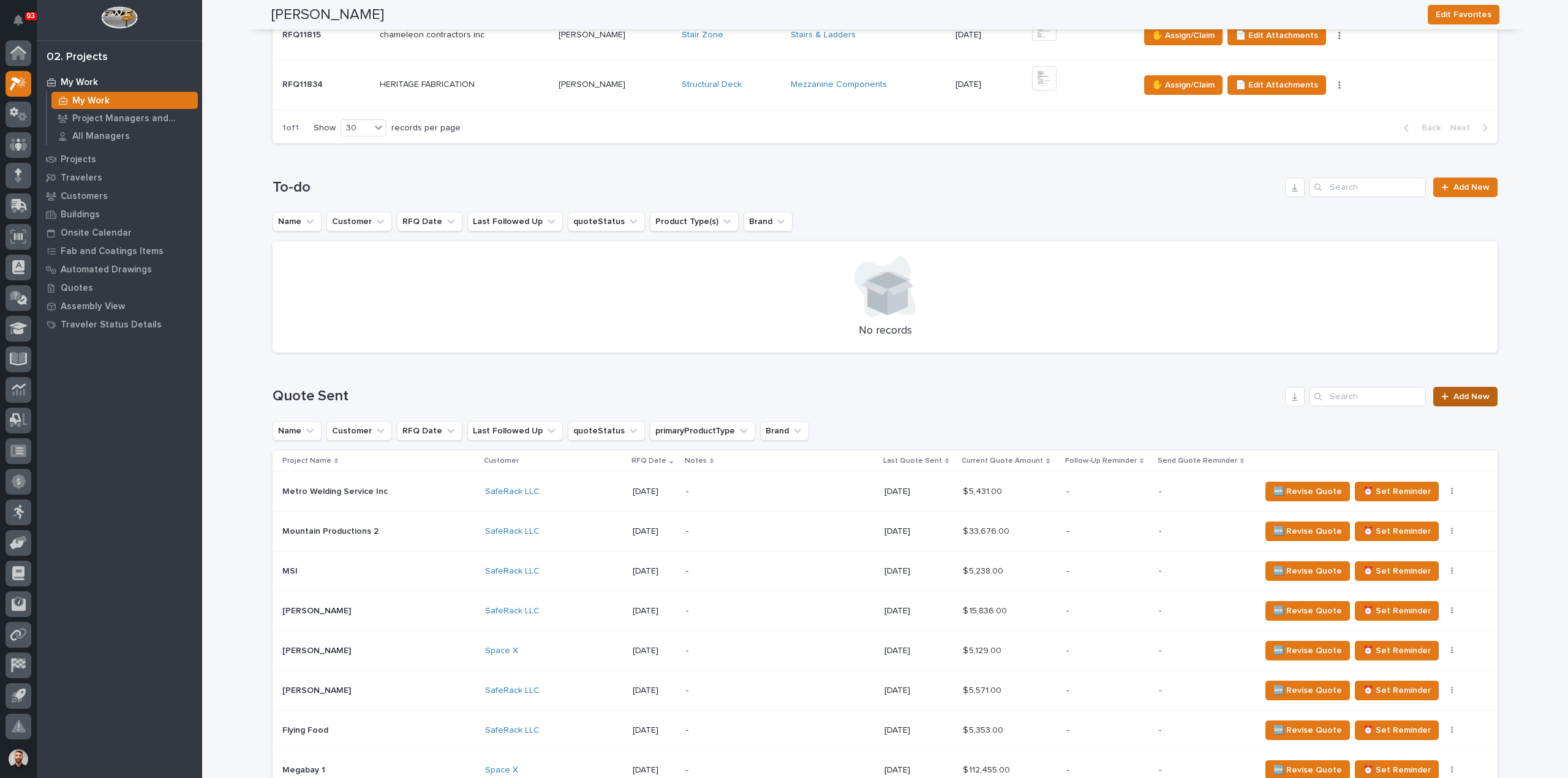
click at [1488, 397] on link "Add New" at bounding box center [1465, 396] width 64 height 19
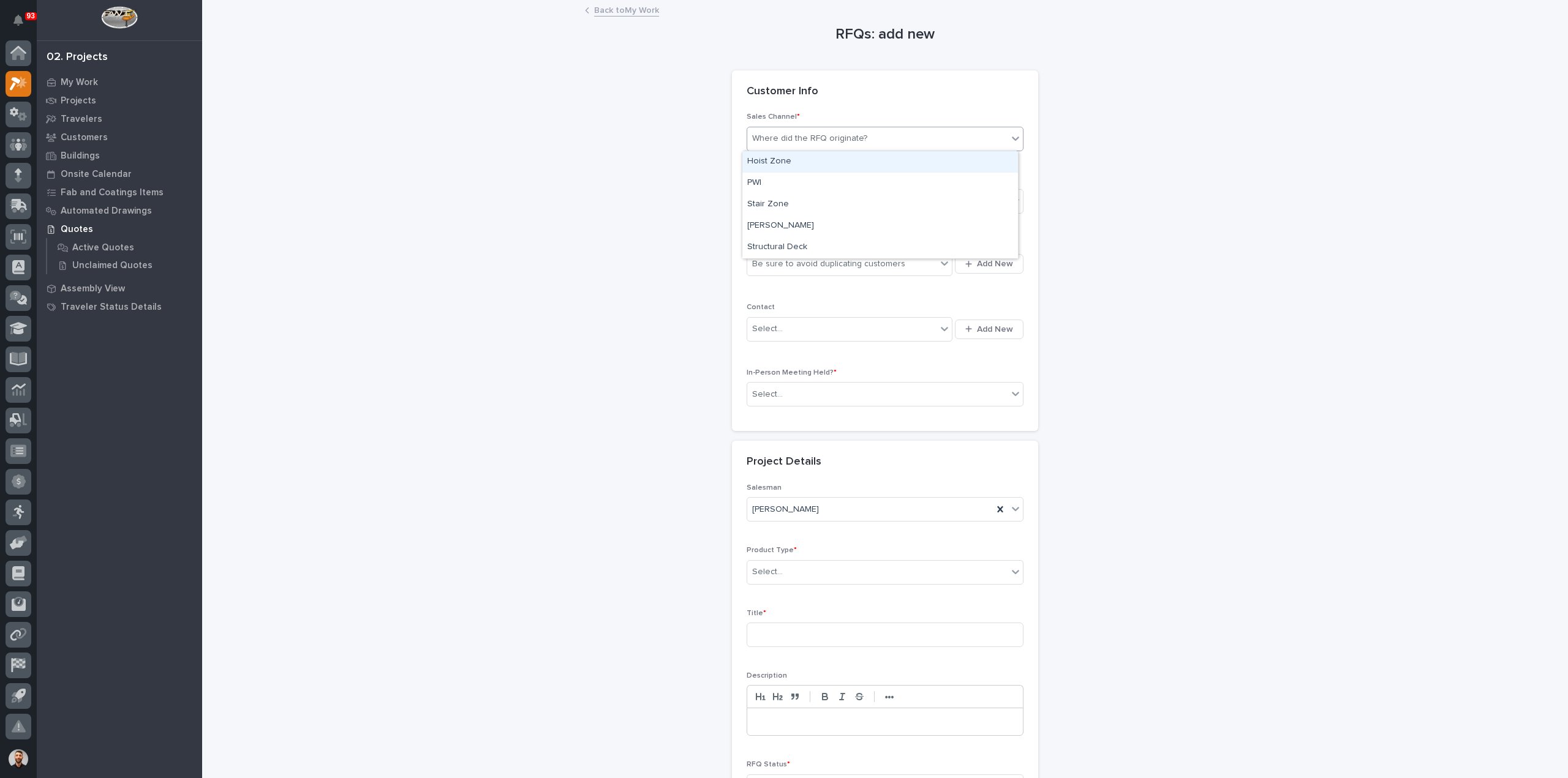
click at [886, 142] on div "Where did the RFQ originate?" at bounding box center [877, 138] width 260 height 20
click at [807, 206] on div "Stair Zone" at bounding box center [880, 204] width 276 height 21
click at [807, 206] on div "Select..." at bounding box center [877, 201] width 260 height 20
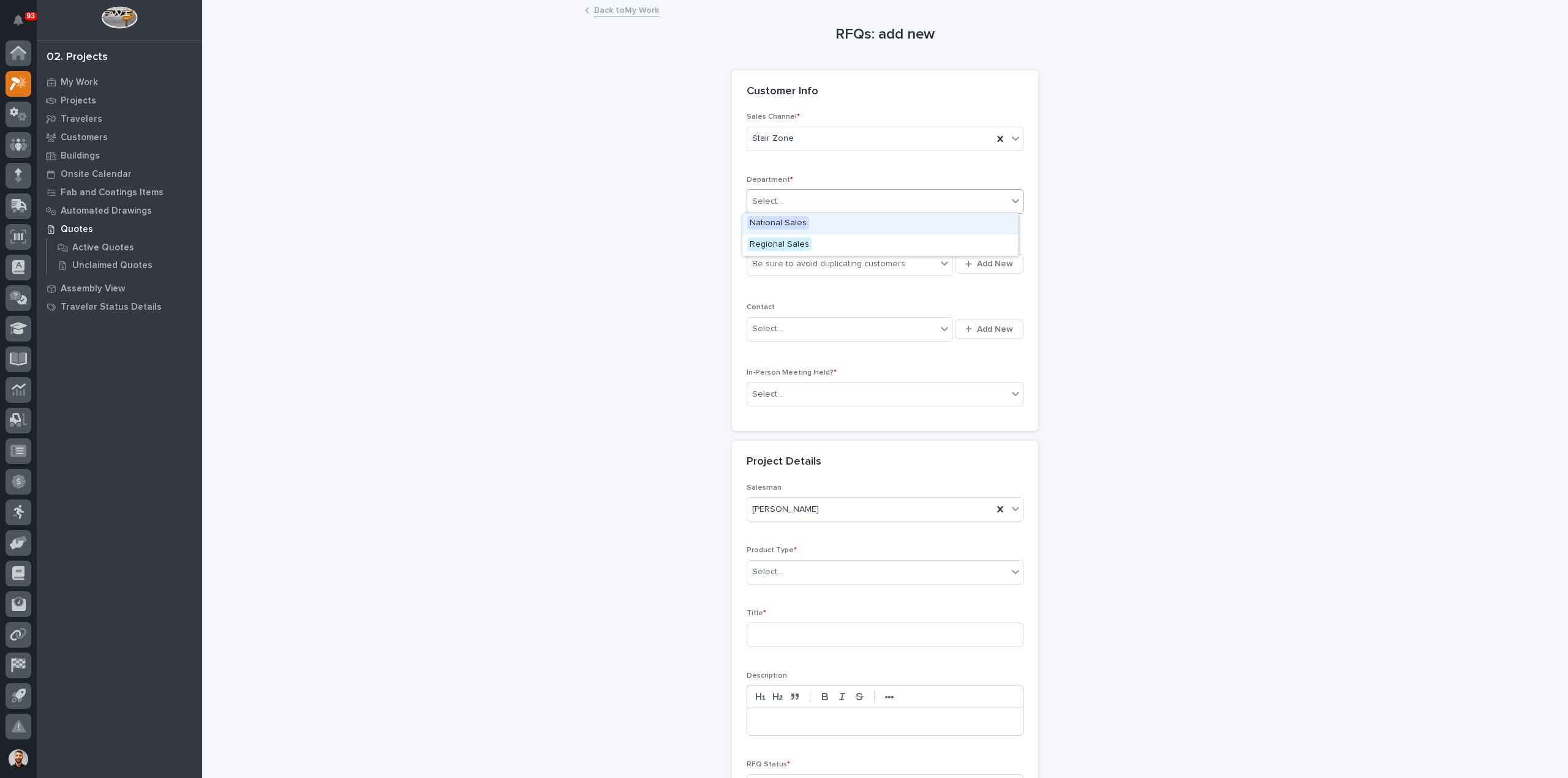
click at [794, 226] on span "National Sales" at bounding box center [778, 222] width 62 height 14
click at [798, 263] on div "Be sure to avoid duplicating customers" at bounding box center [829, 265] width 153 height 13
type input "*****"
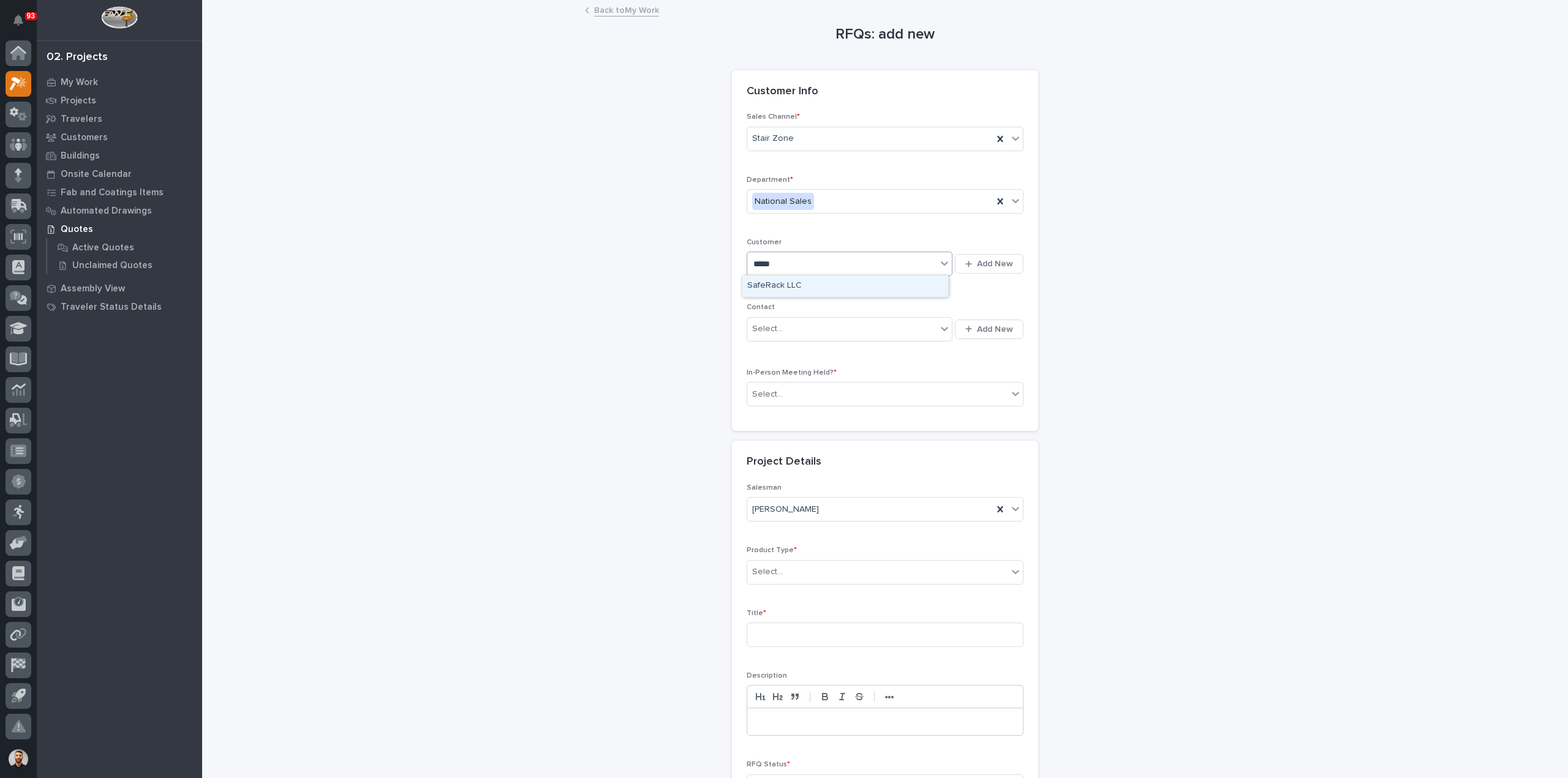
click at [801, 285] on div "SafeRack LLC" at bounding box center [845, 286] width 206 height 21
click at [785, 325] on div "Select..." at bounding box center [842, 329] width 190 height 20
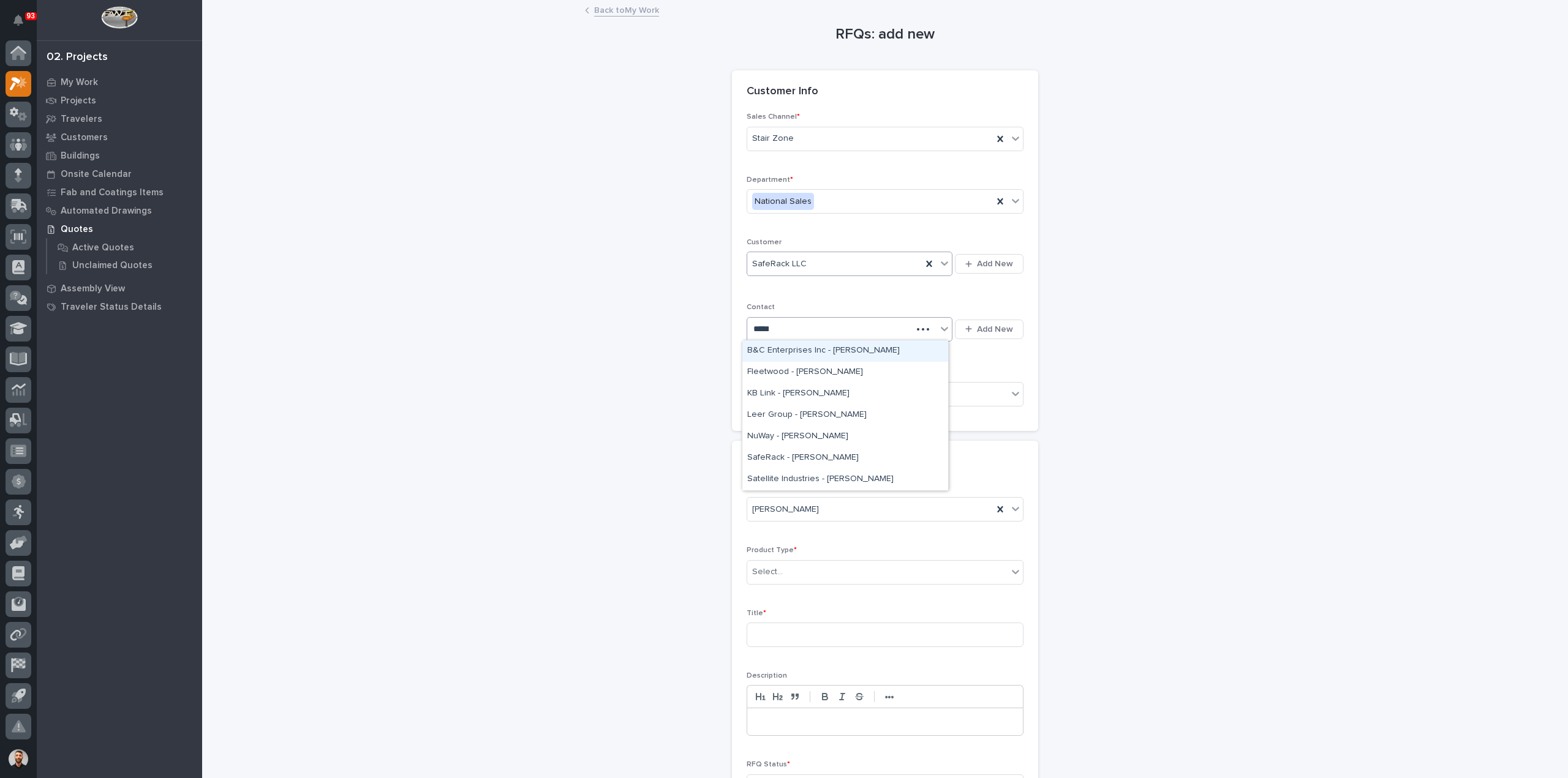
type input "******"
click at [781, 391] on div "Select..." at bounding box center [877, 394] width 260 height 20
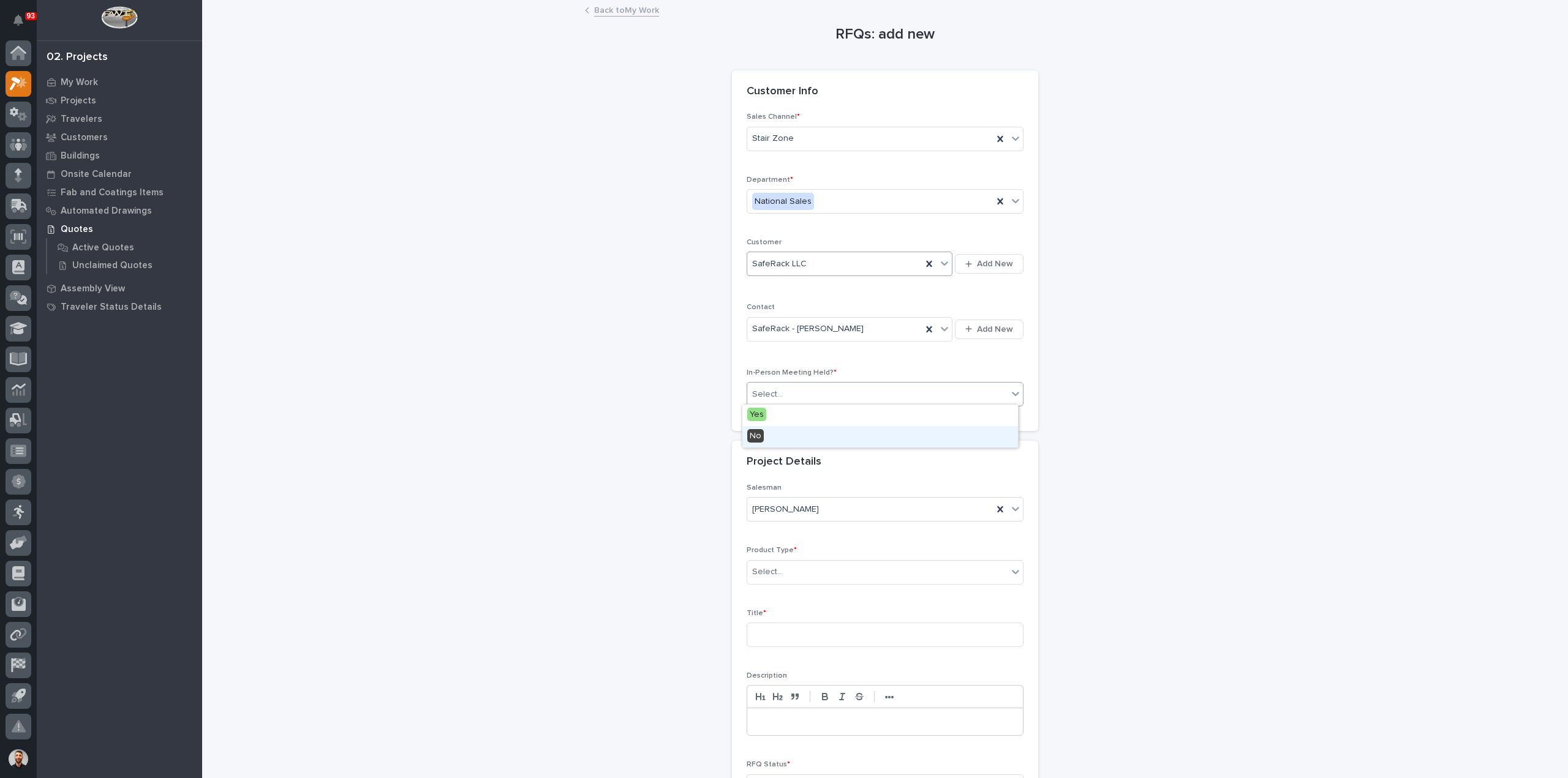
click at [776, 435] on div "No" at bounding box center [880, 437] width 276 height 21
click at [784, 575] on div at bounding box center [785, 572] width 1 height 13
type input "***"
click at [785, 592] on div "Stairs & Ladders" at bounding box center [880, 592] width 276 height 21
click at [785, 623] on input at bounding box center [885, 635] width 277 height 25
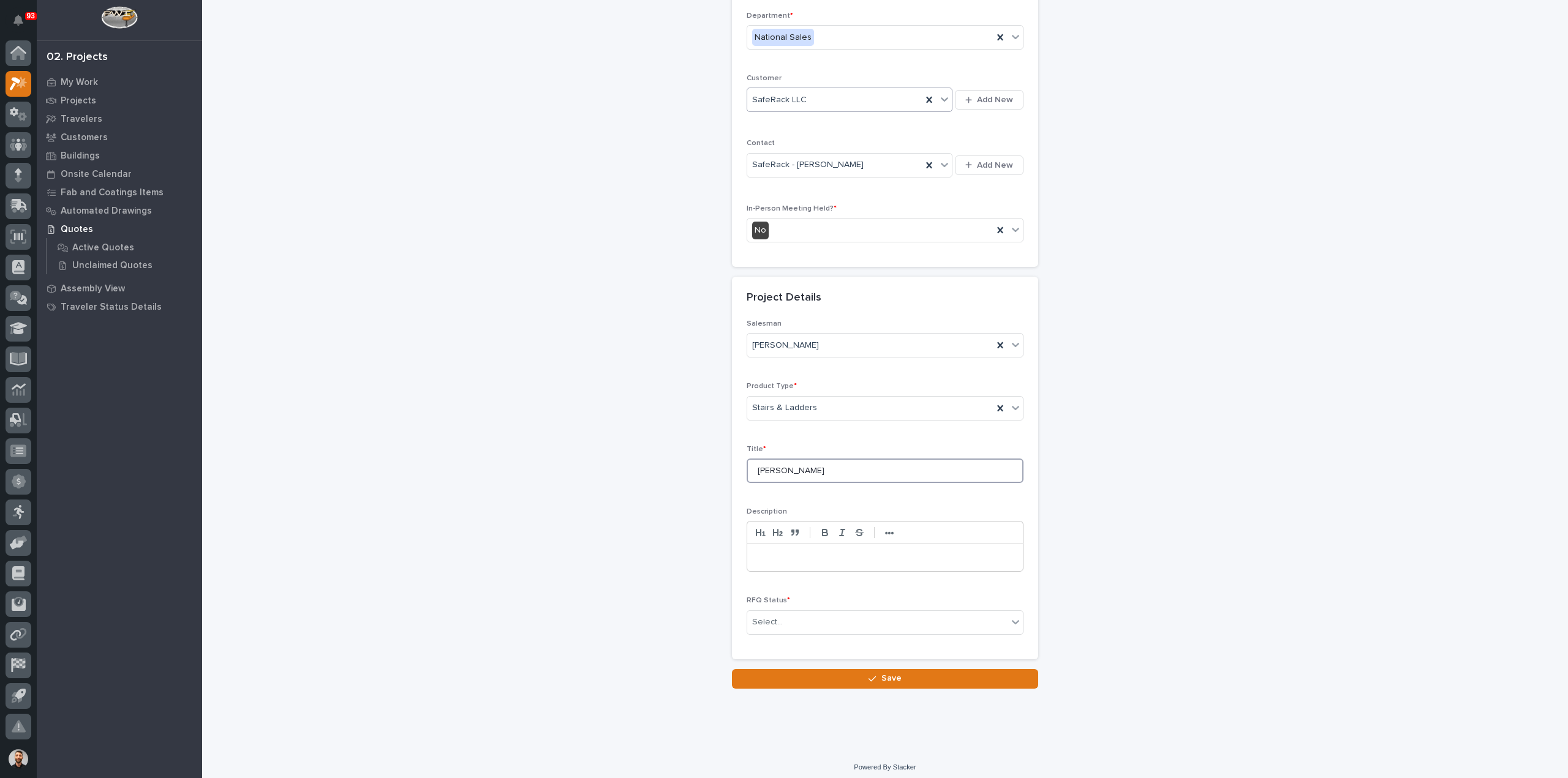
scroll to position [166, 0]
type input "Frank Colaruotolo"
click at [789, 614] on div "Select..." at bounding box center [877, 620] width 260 height 20
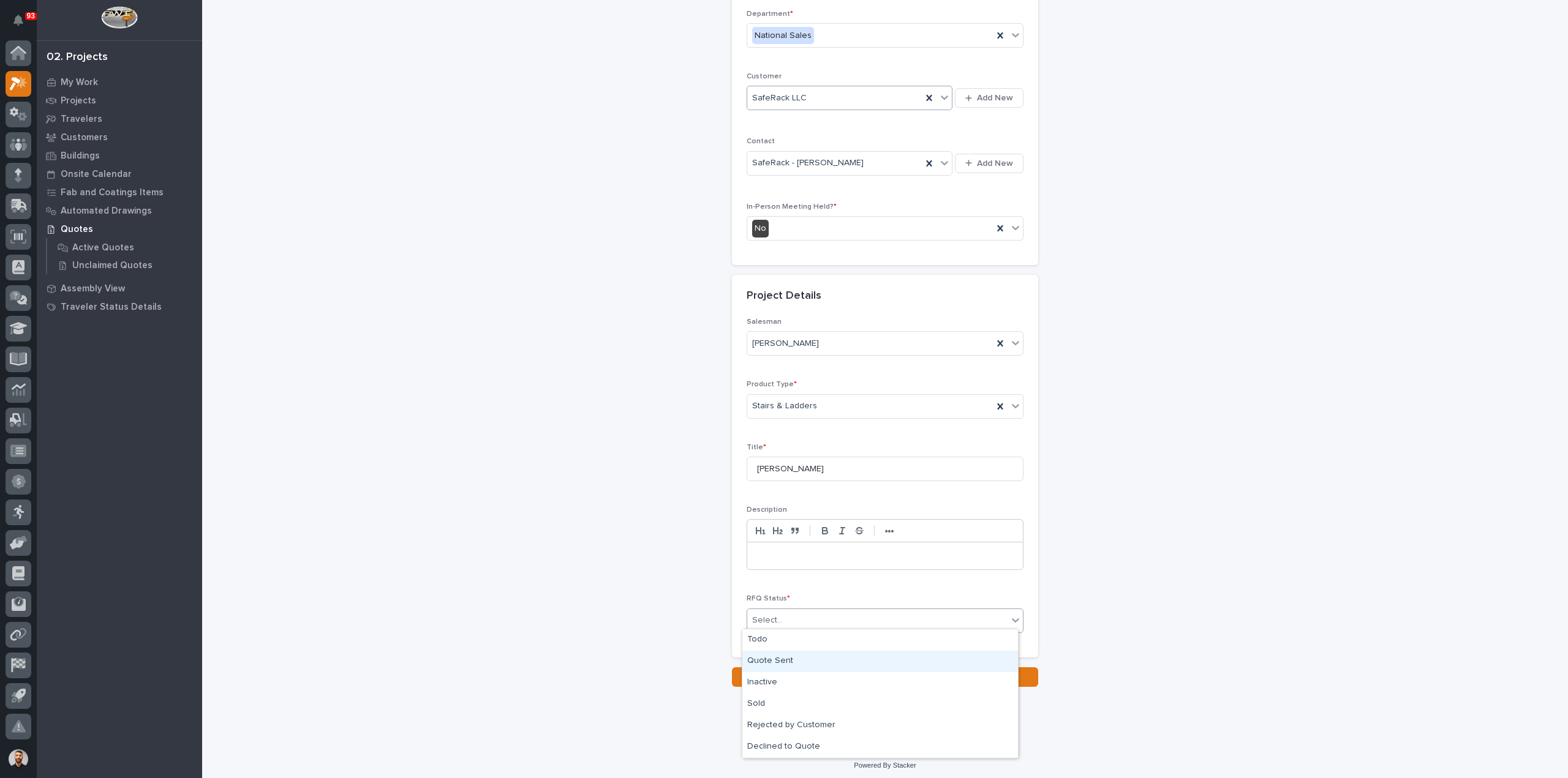
click at [778, 661] on div "Quote Sent" at bounding box center [880, 661] width 276 height 21
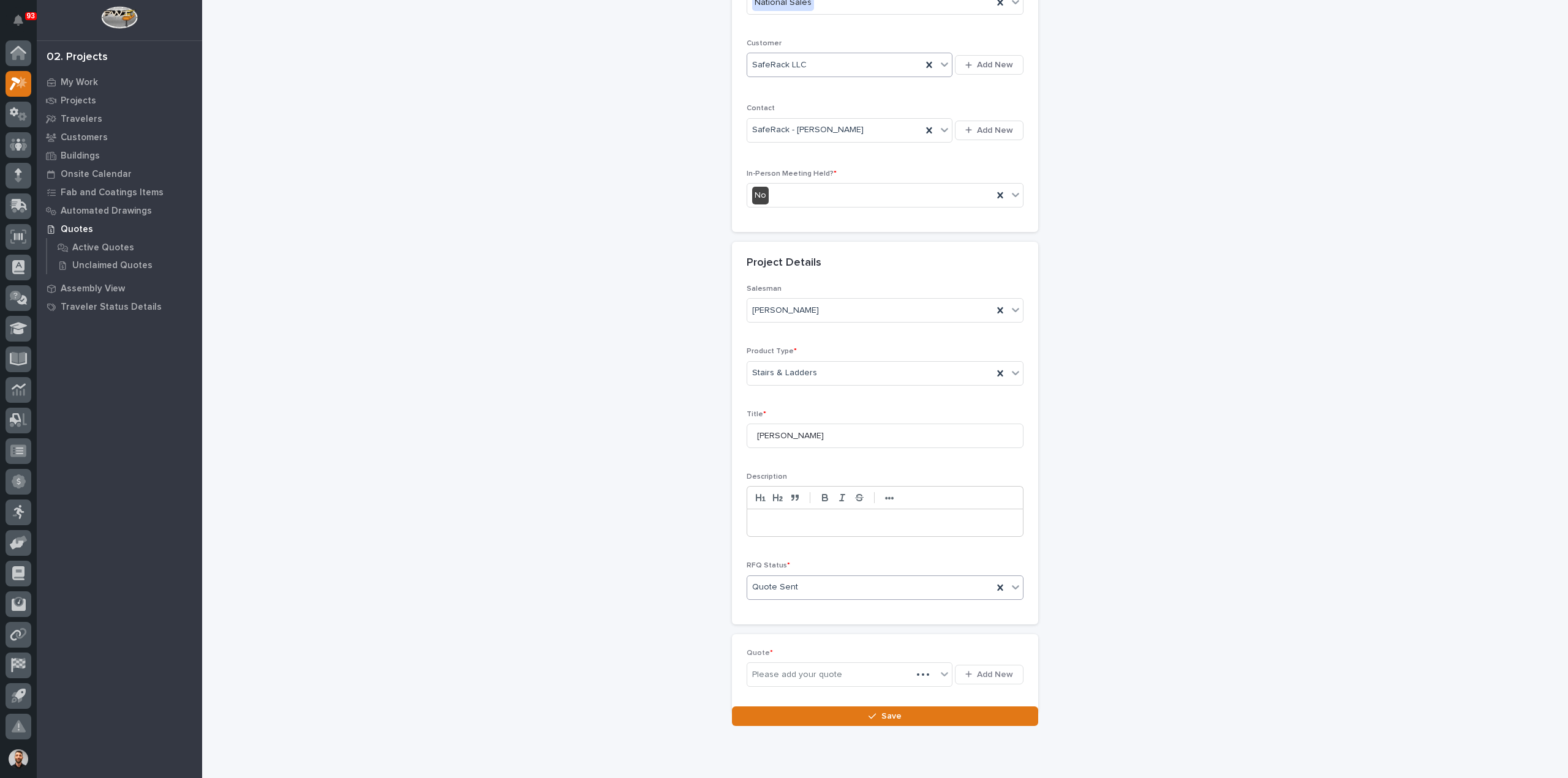
scroll to position [211, 0]
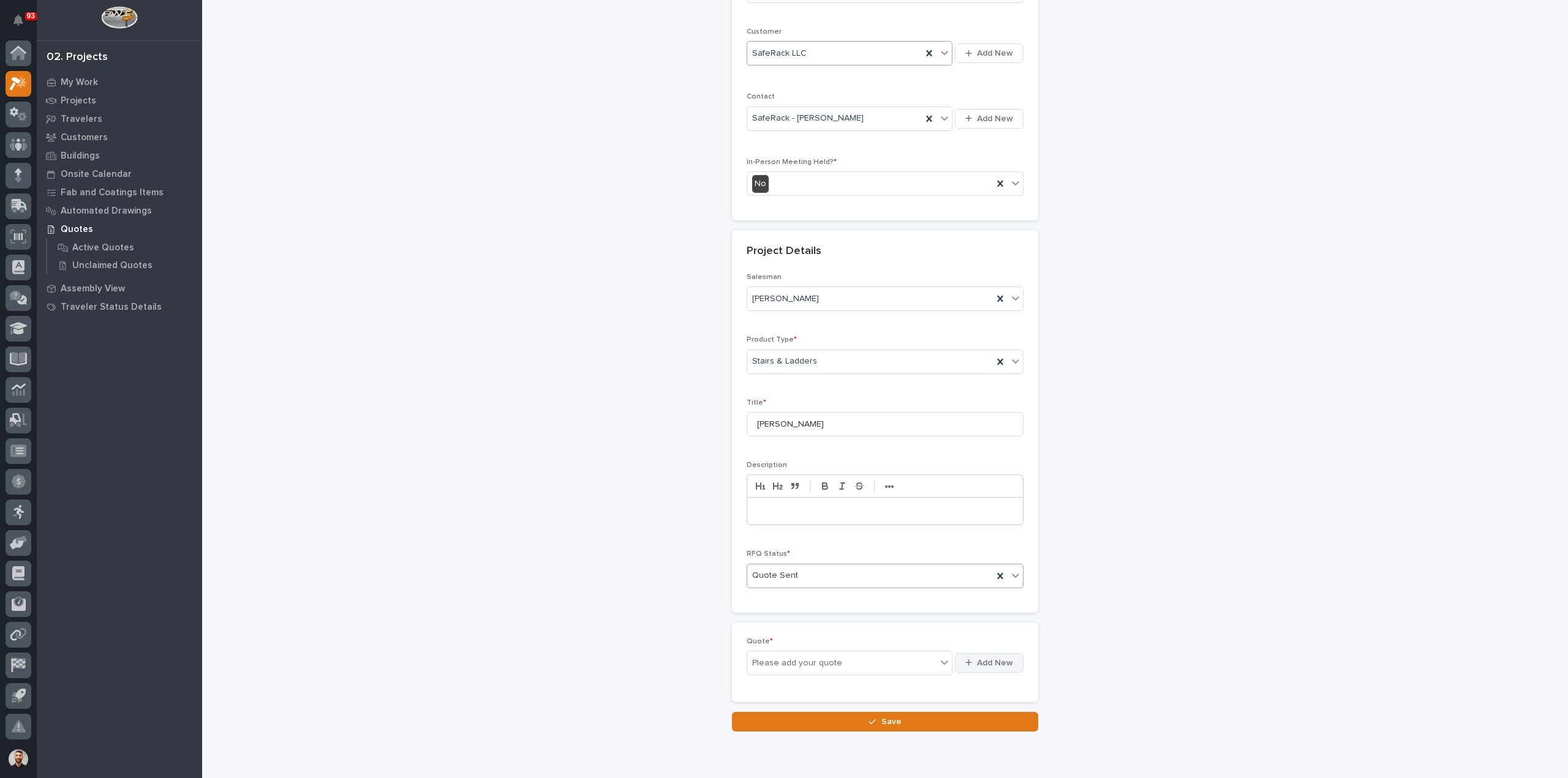
click at [993, 658] on span "Add New" at bounding box center [995, 663] width 36 height 11
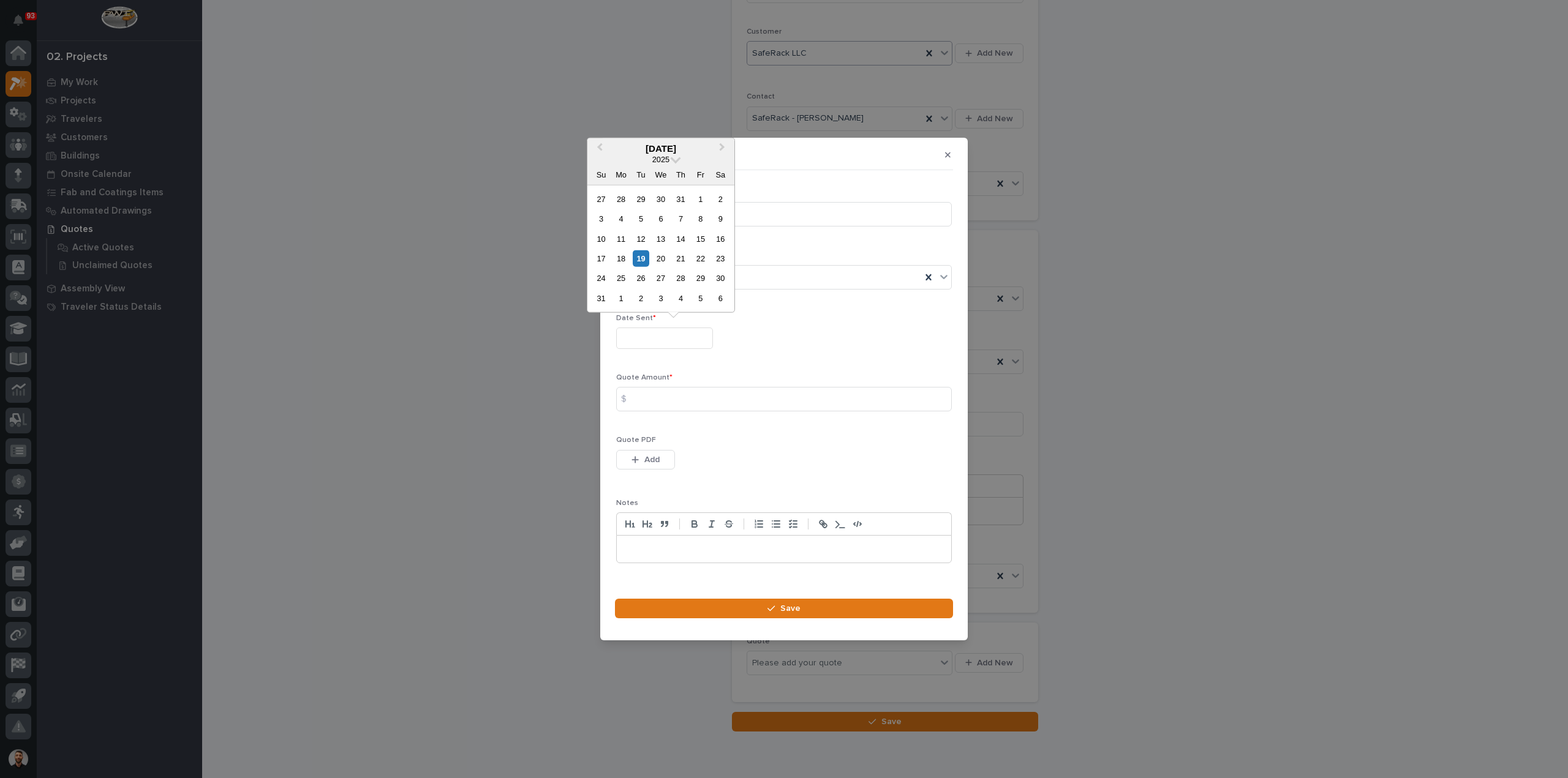
click at [648, 327] on input "text" at bounding box center [664, 338] width 97 height 21
click at [644, 255] on div "19" at bounding box center [641, 259] width 17 height 17
type input "**********"
click at [659, 398] on input at bounding box center [783, 399] width 336 height 25
type input "10144"
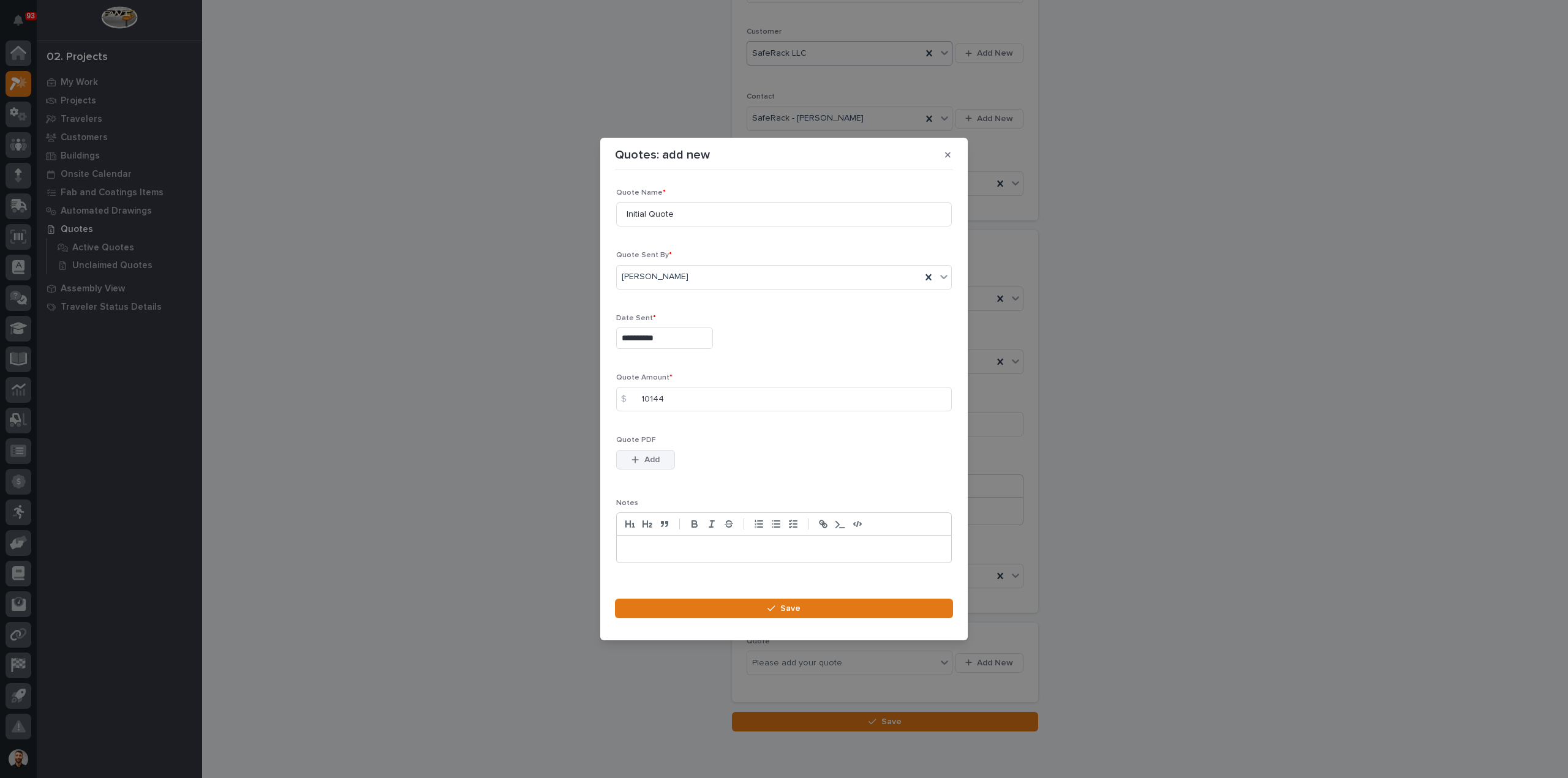
click at [649, 466] on button "Add" at bounding box center [645, 460] width 59 height 19
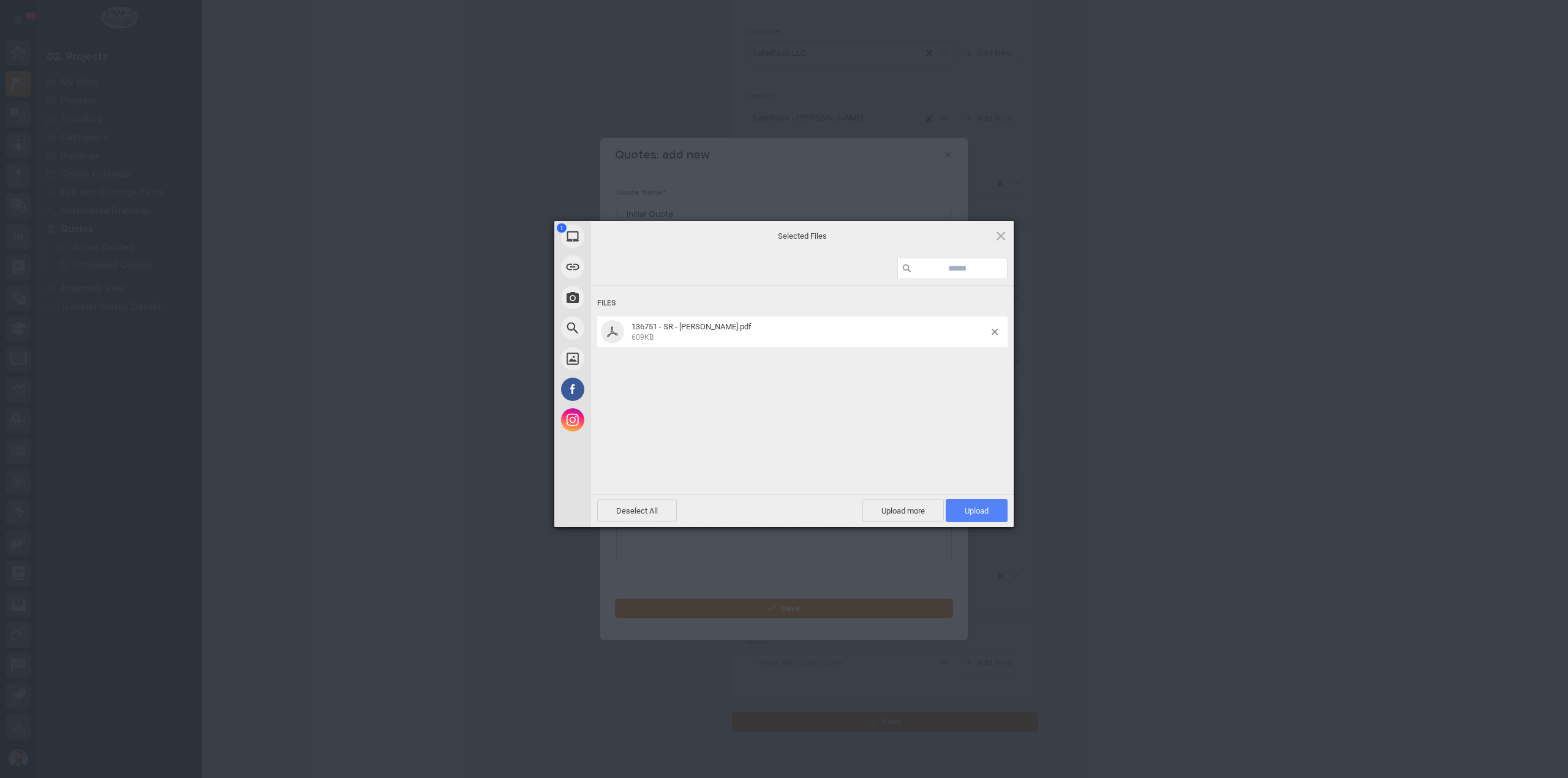
click at [990, 510] on span "Upload 1" at bounding box center [977, 511] width 62 height 23
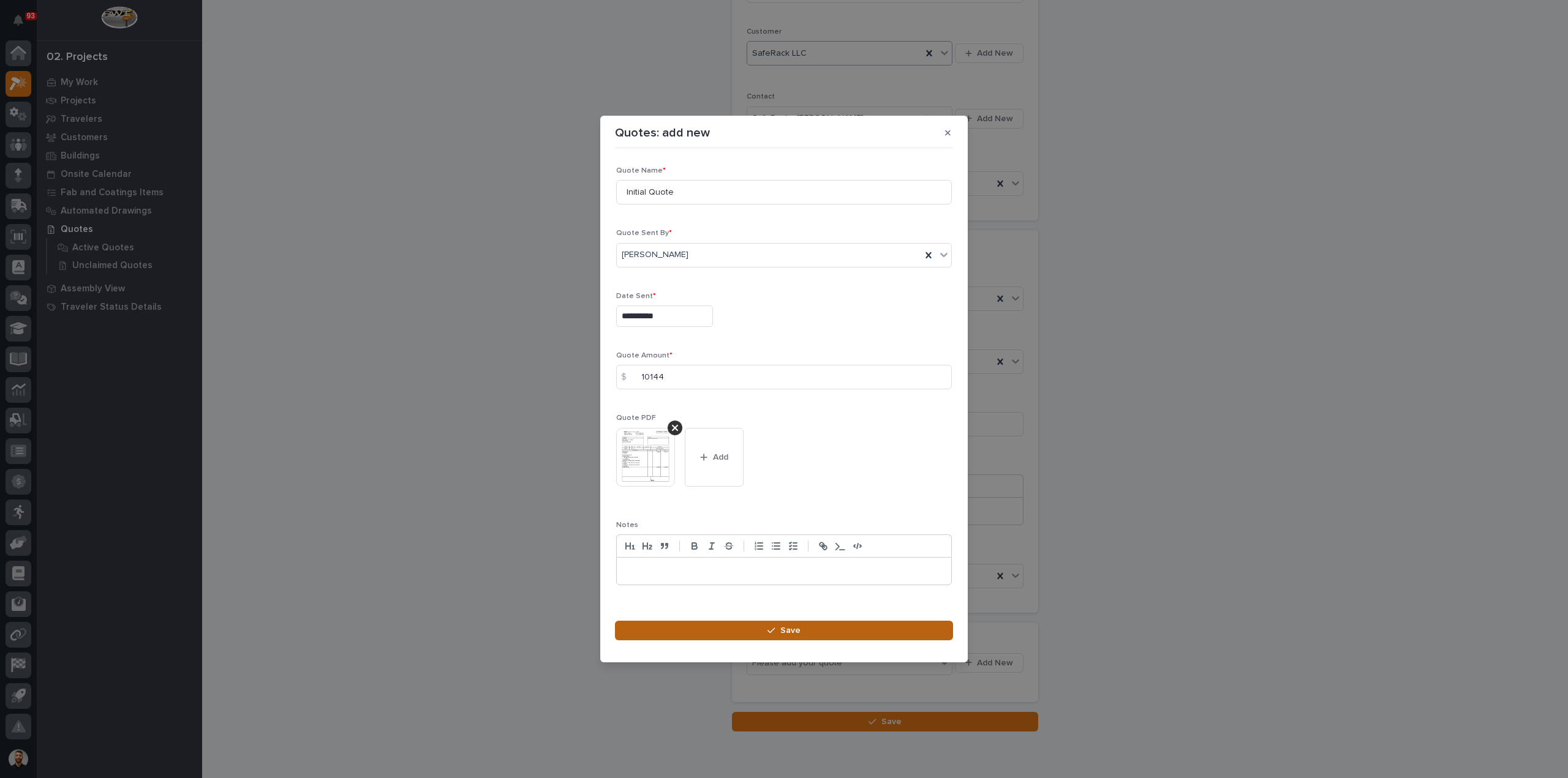
click at [765, 630] on button "Save" at bounding box center [784, 631] width 338 height 19
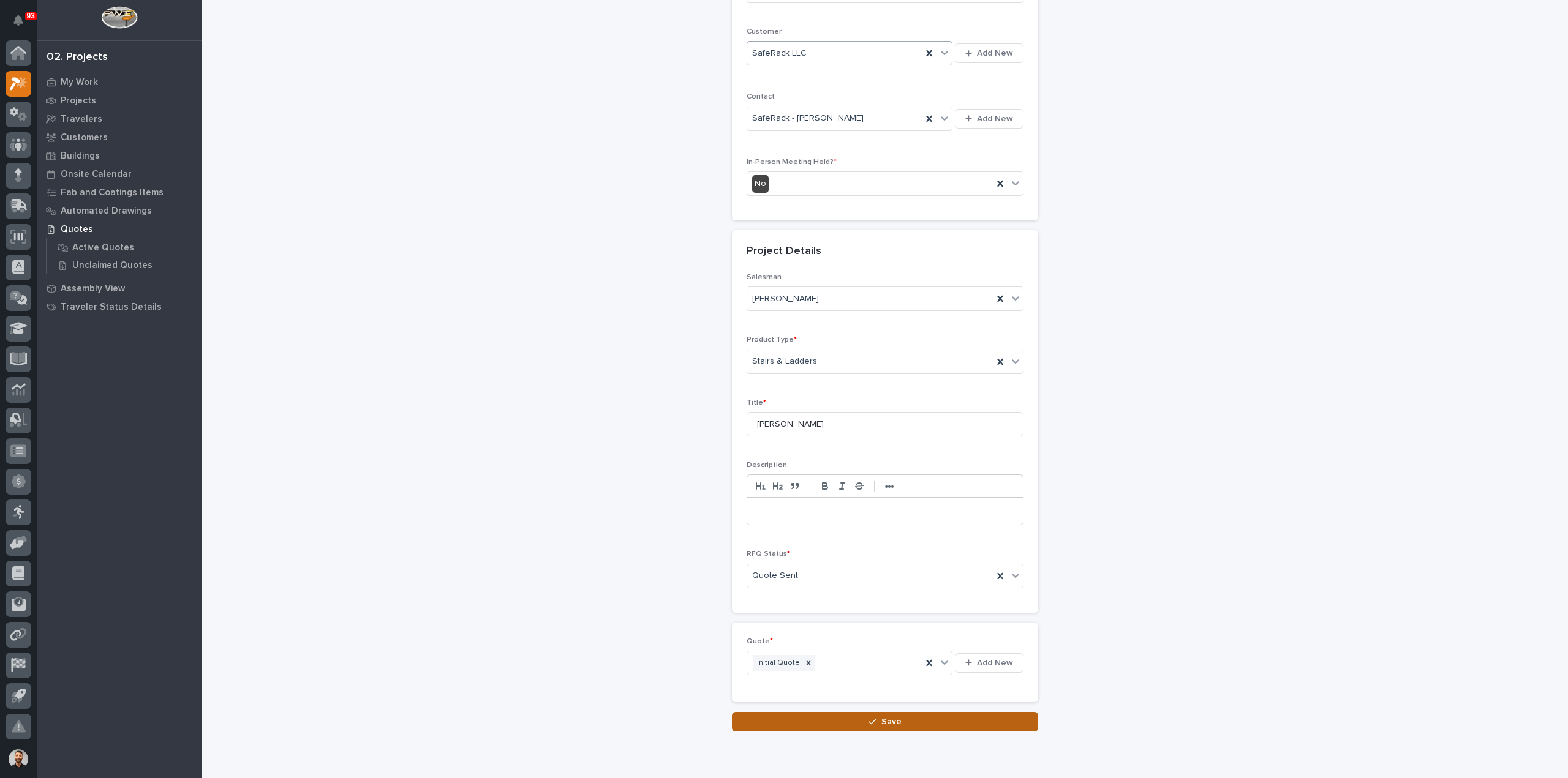
click at [790, 712] on button "Save" at bounding box center [884, 722] width 306 height 19
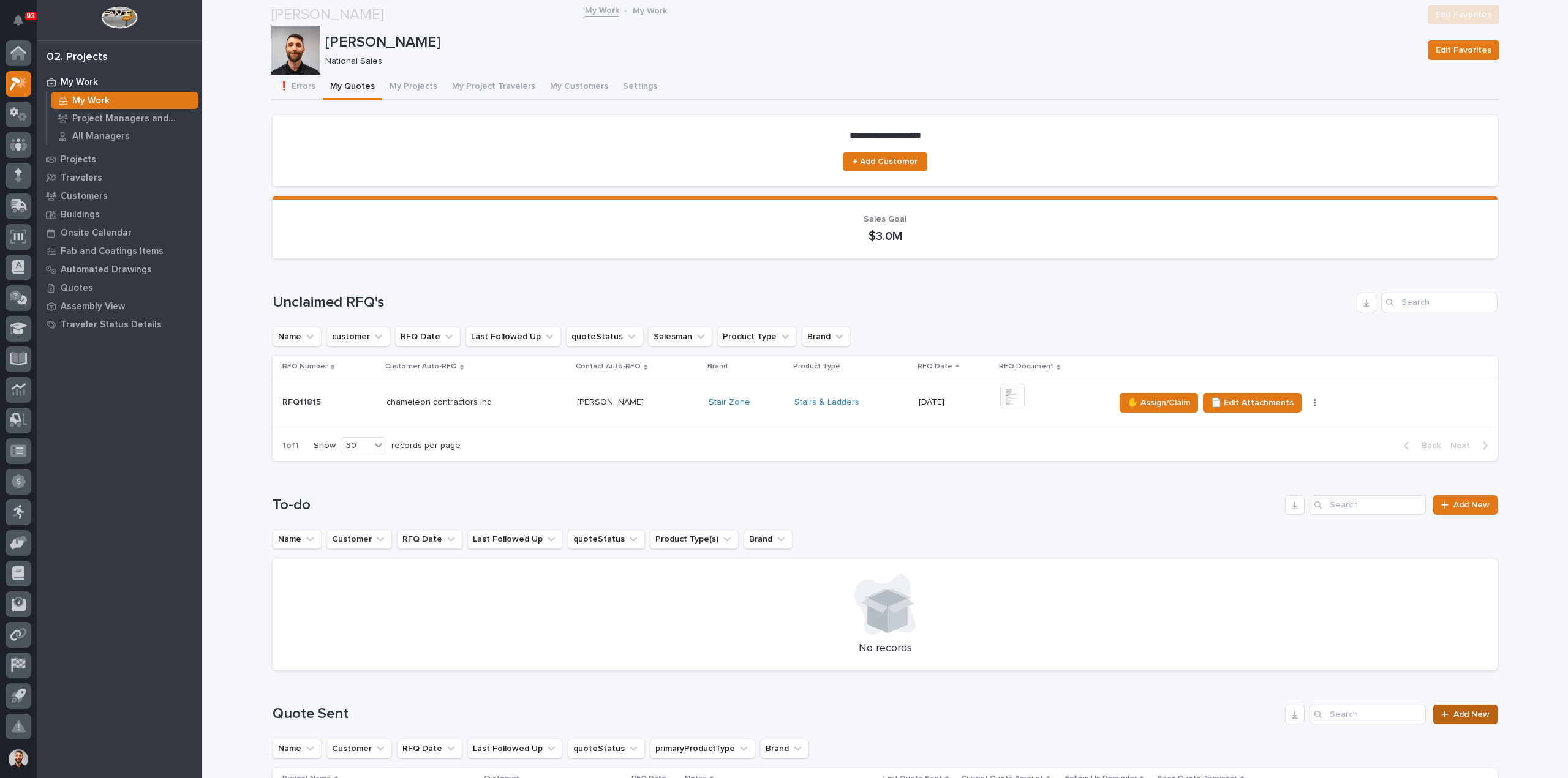
scroll to position [367, 0]
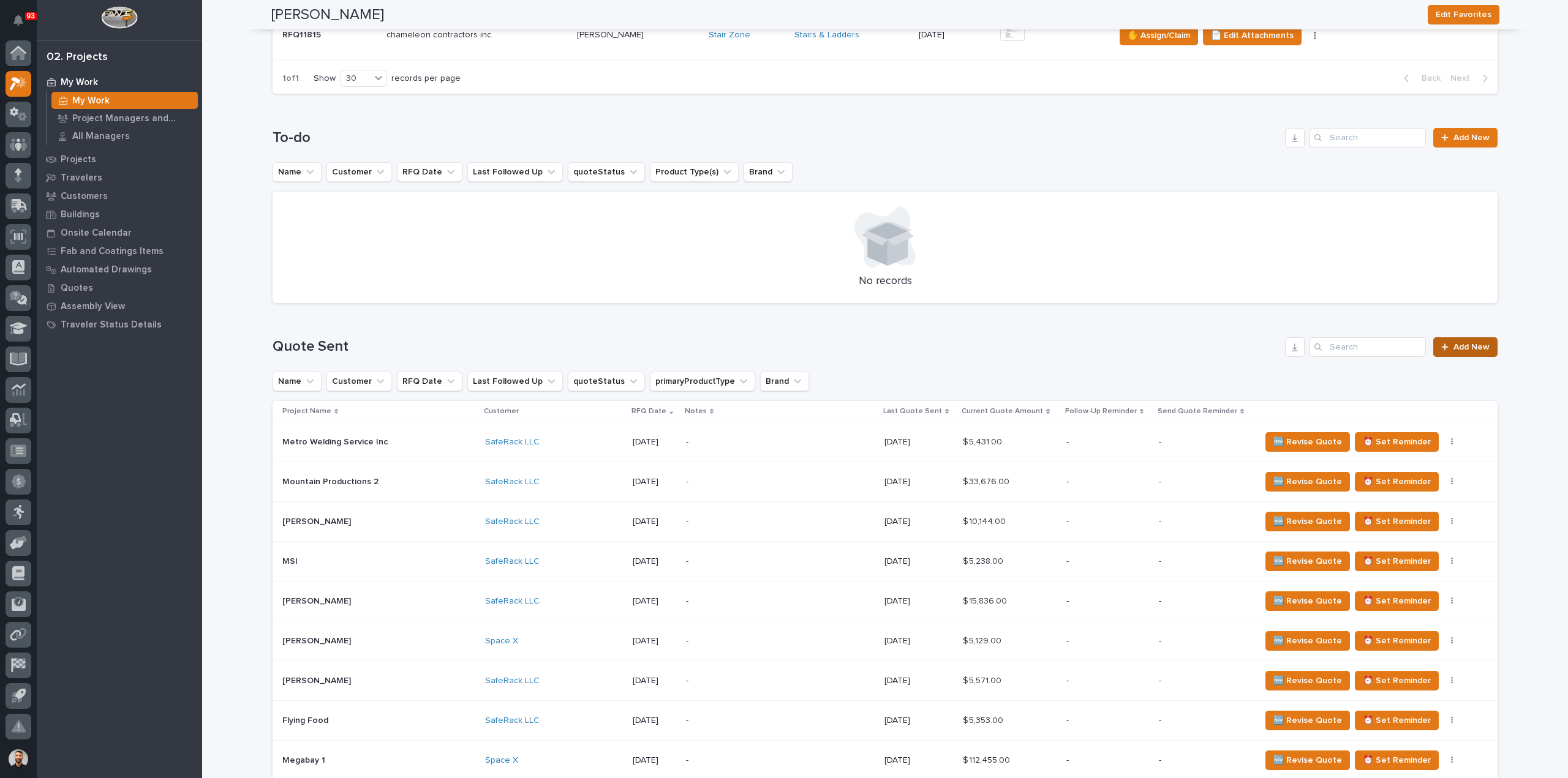
click at [1461, 338] on link "Add New" at bounding box center [1465, 347] width 64 height 19
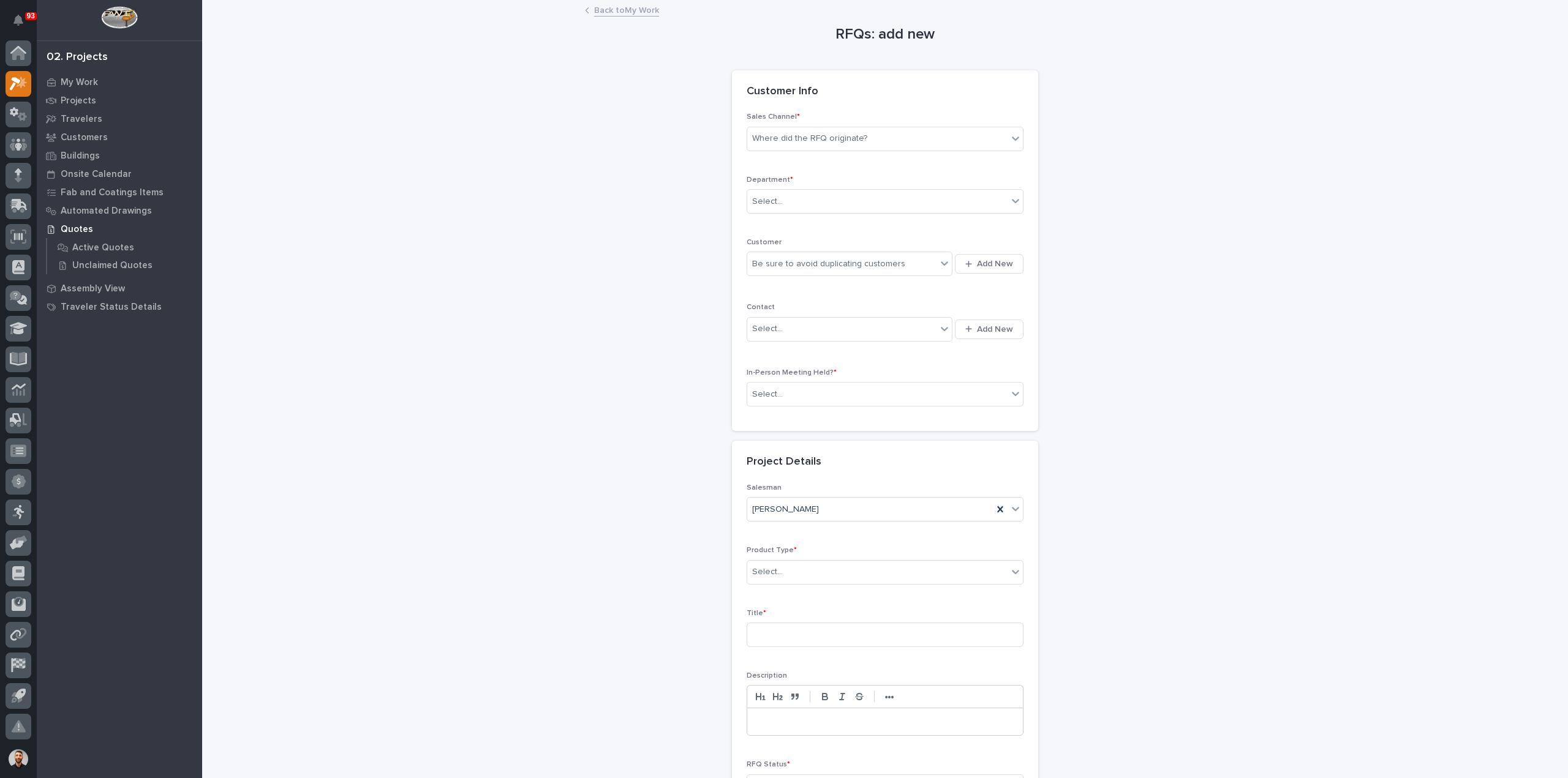
click at [809, 123] on div "Sales Channel * Where did the RFQ originate?" at bounding box center [885, 136] width 277 height 48
click at [809, 137] on div "Where did the RFQ originate?" at bounding box center [810, 138] width 115 height 13
click at [774, 200] on div "Stair Zone" at bounding box center [880, 204] width 276 height 21
click at [782, 200] on div "Select..." at bounding box center [877, 201] width 260 height 20
click at [779, 223] on span "National Sales" at bounding box center [778, 222] width 62 height 14
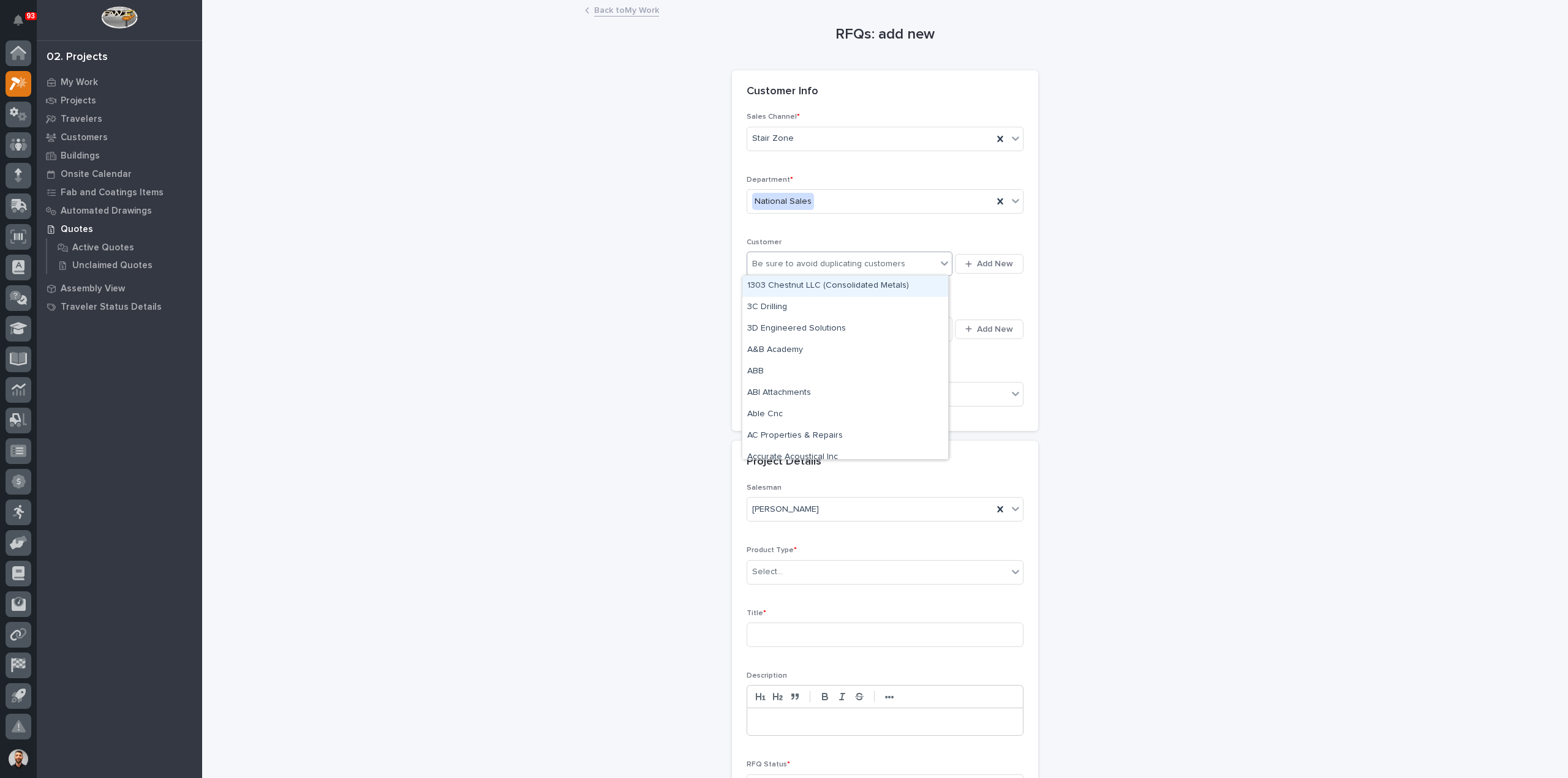
click at [781, 263] on div "Be sure to avoid duplicating customers" at bounding box center [829, 265] width 153 height 13
type input "*****"
click at [776, 325] on div "Select..." at bounding box center [767, 329] width 30 height 13
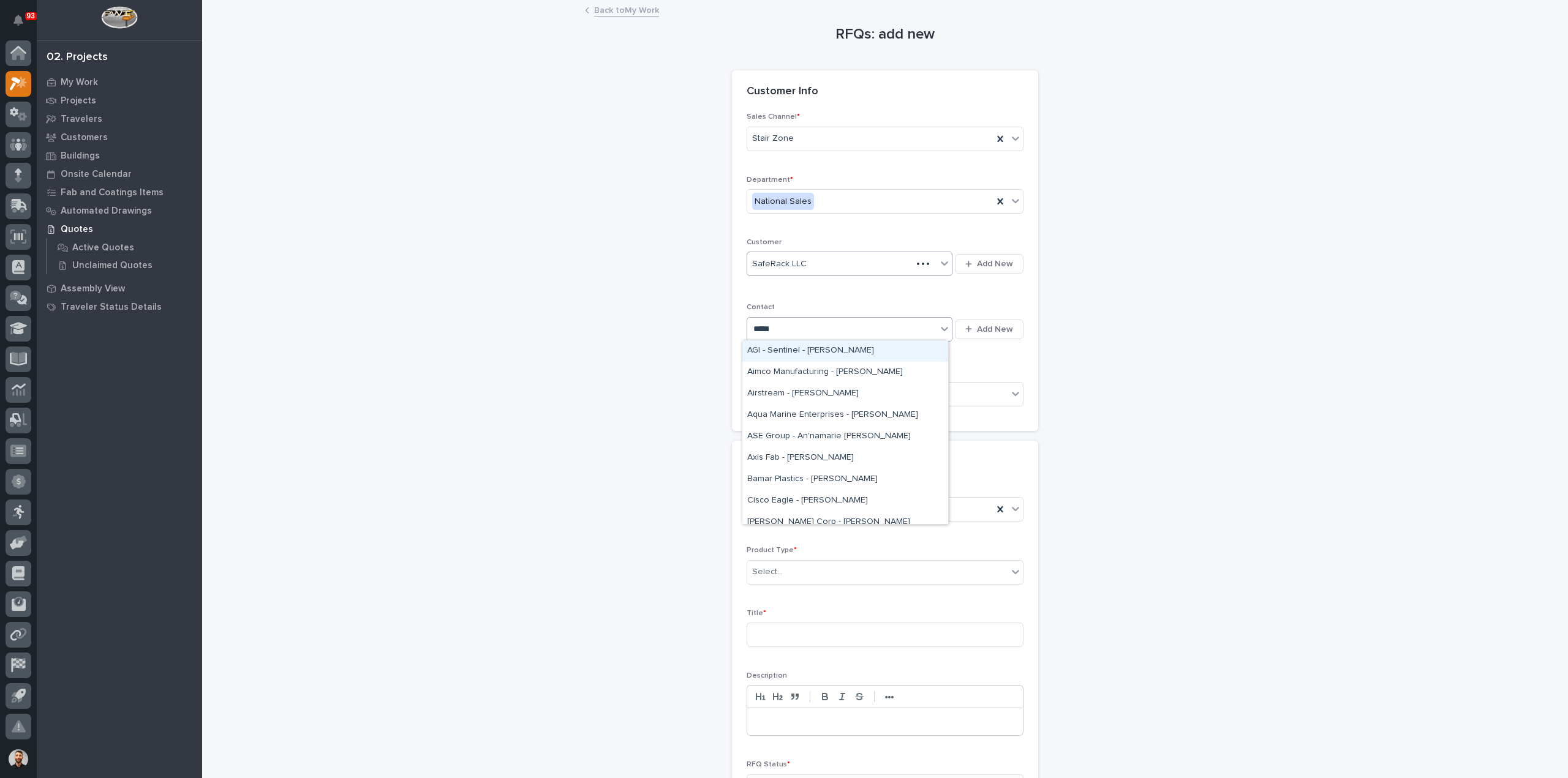
type input "******"
click at [780, 347] on div "SafeRack - Marcus Jordan" at bounding box center [845, 351] width 206 height 21
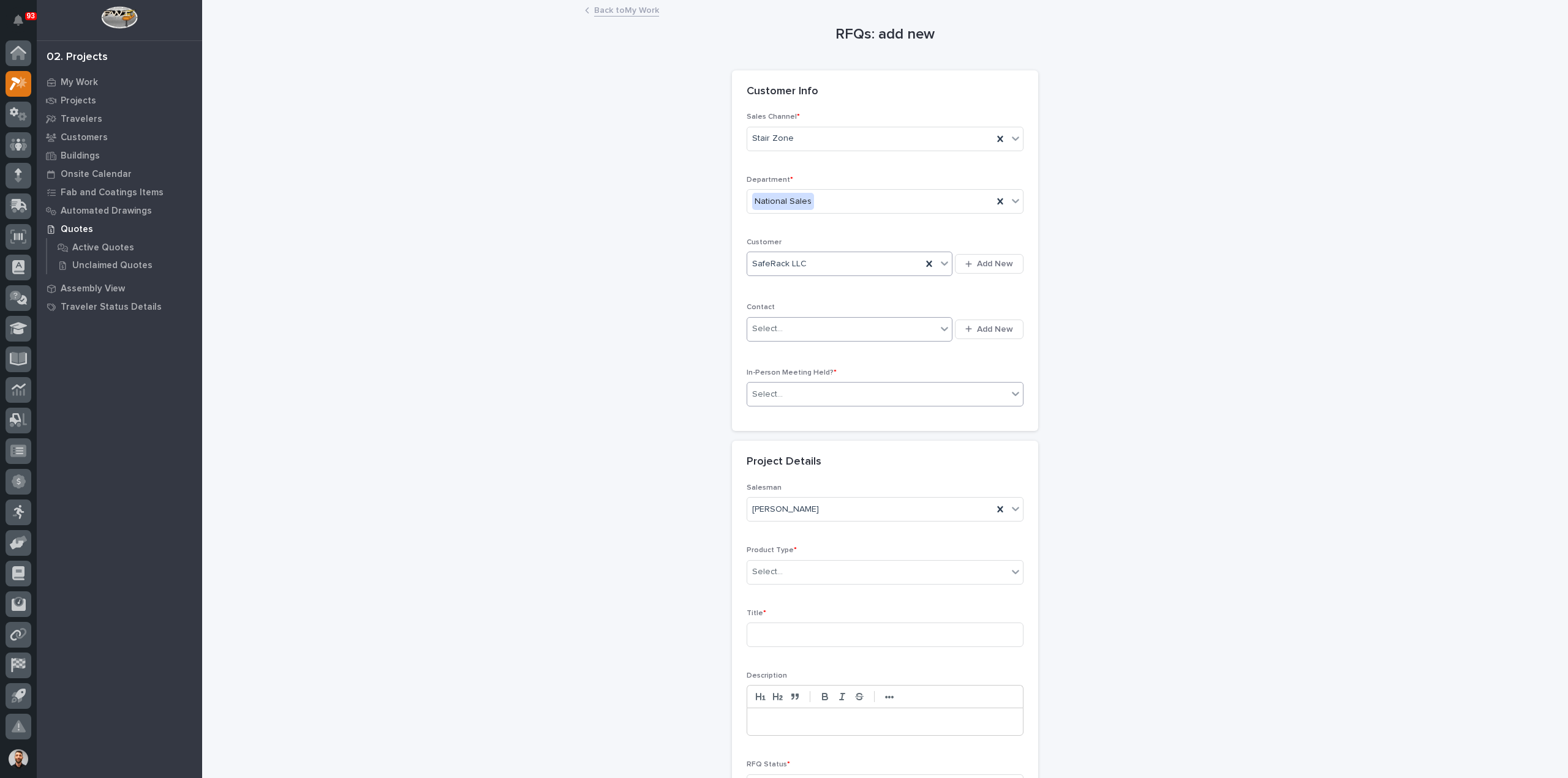
click at [776, 391] on div "Select..." at bounding box center [877, 394] width 260 height 20
click at [768, 438] on div "No" at bounding box center [880, 437] width 276 height 21
click at [771, 566] on div "Select..." at bounding box center [767, 572] width 30 height 13
type input "***"
click at [778, 593] on div "Stairs & Ladders" at bounding box center [880, 592] width 276 height 21
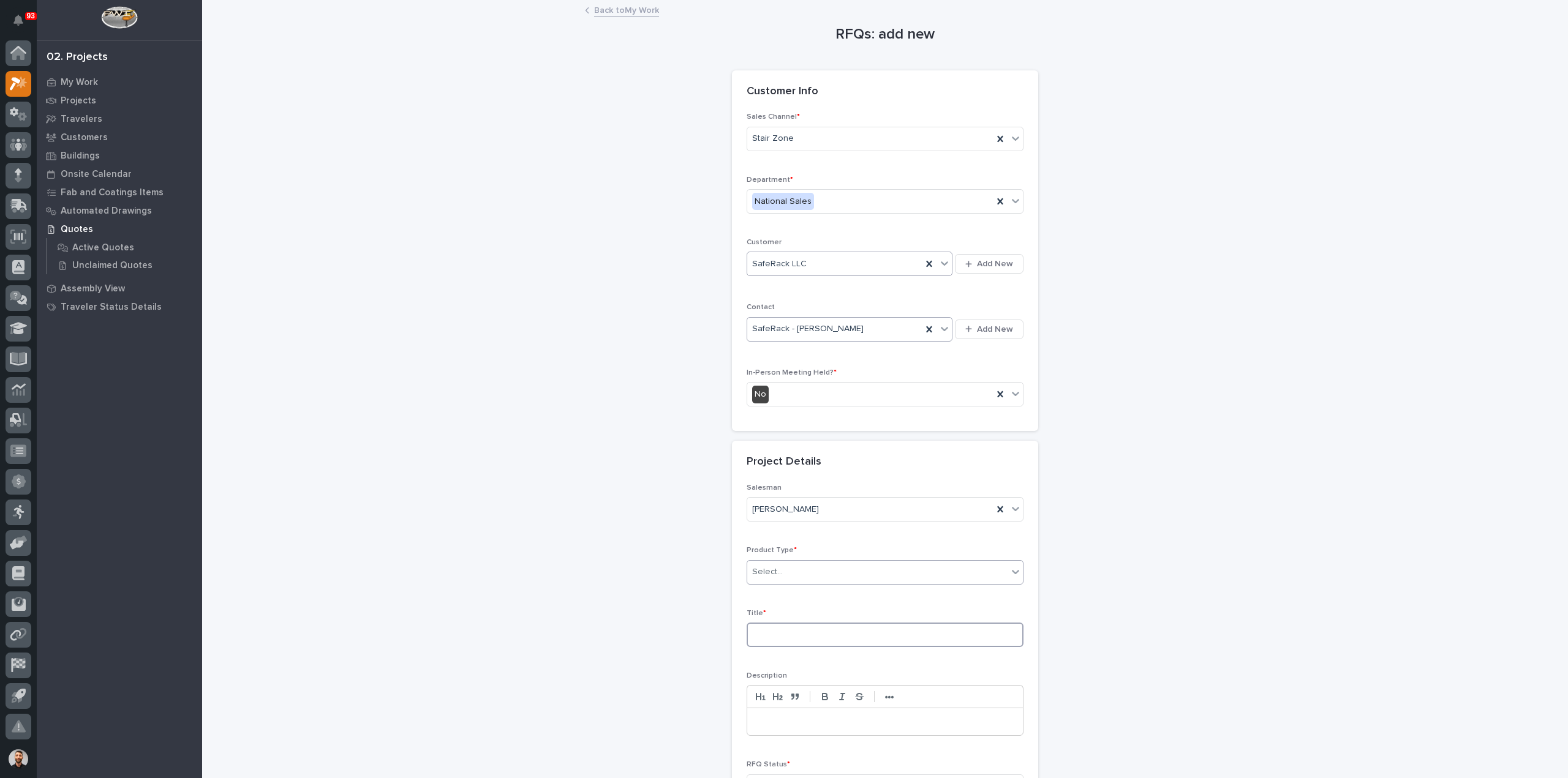
click at [783, 631] on input at bounding box center [885, 635] width 277 height 25
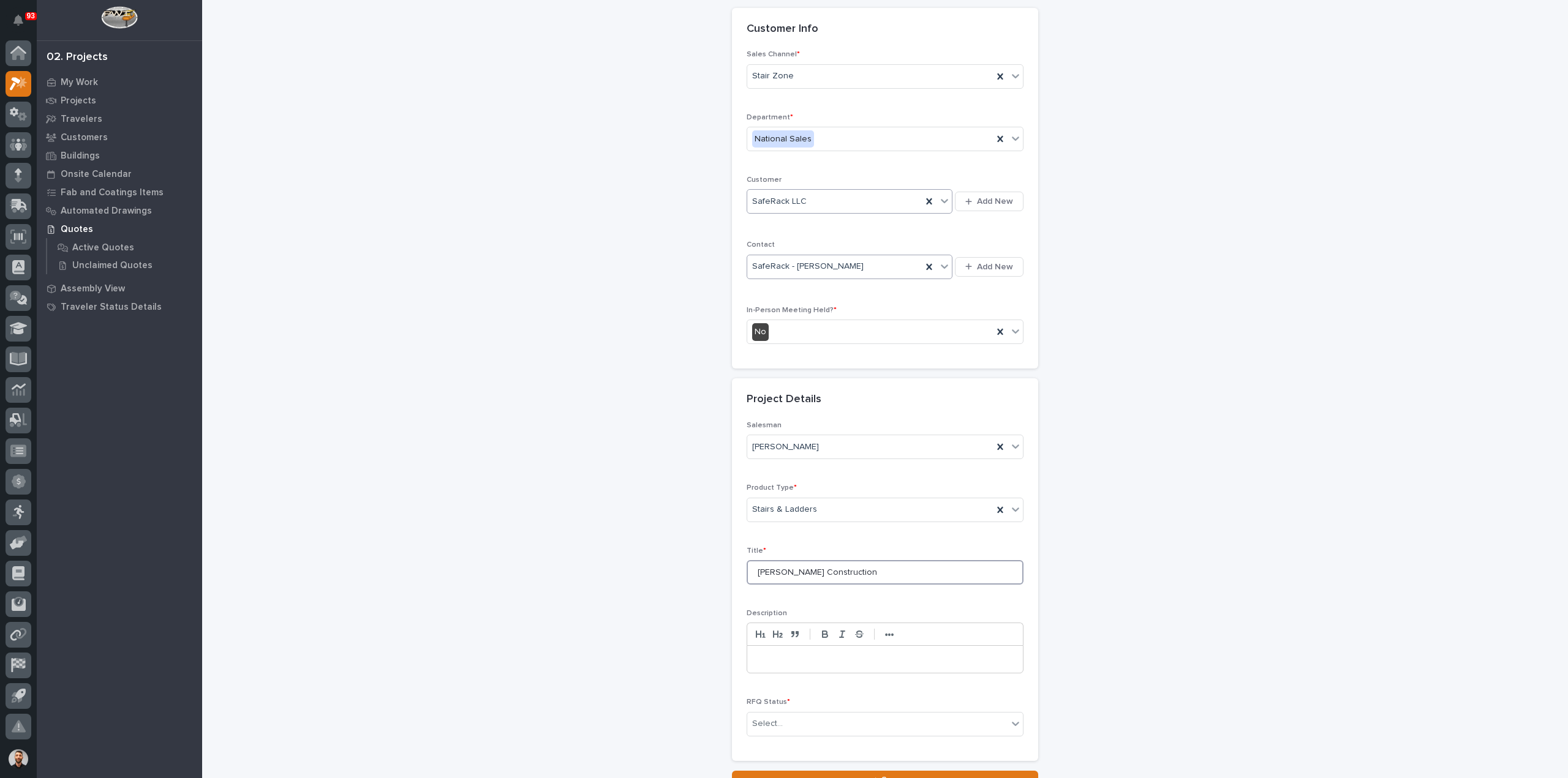
scroll to position [166, 0]
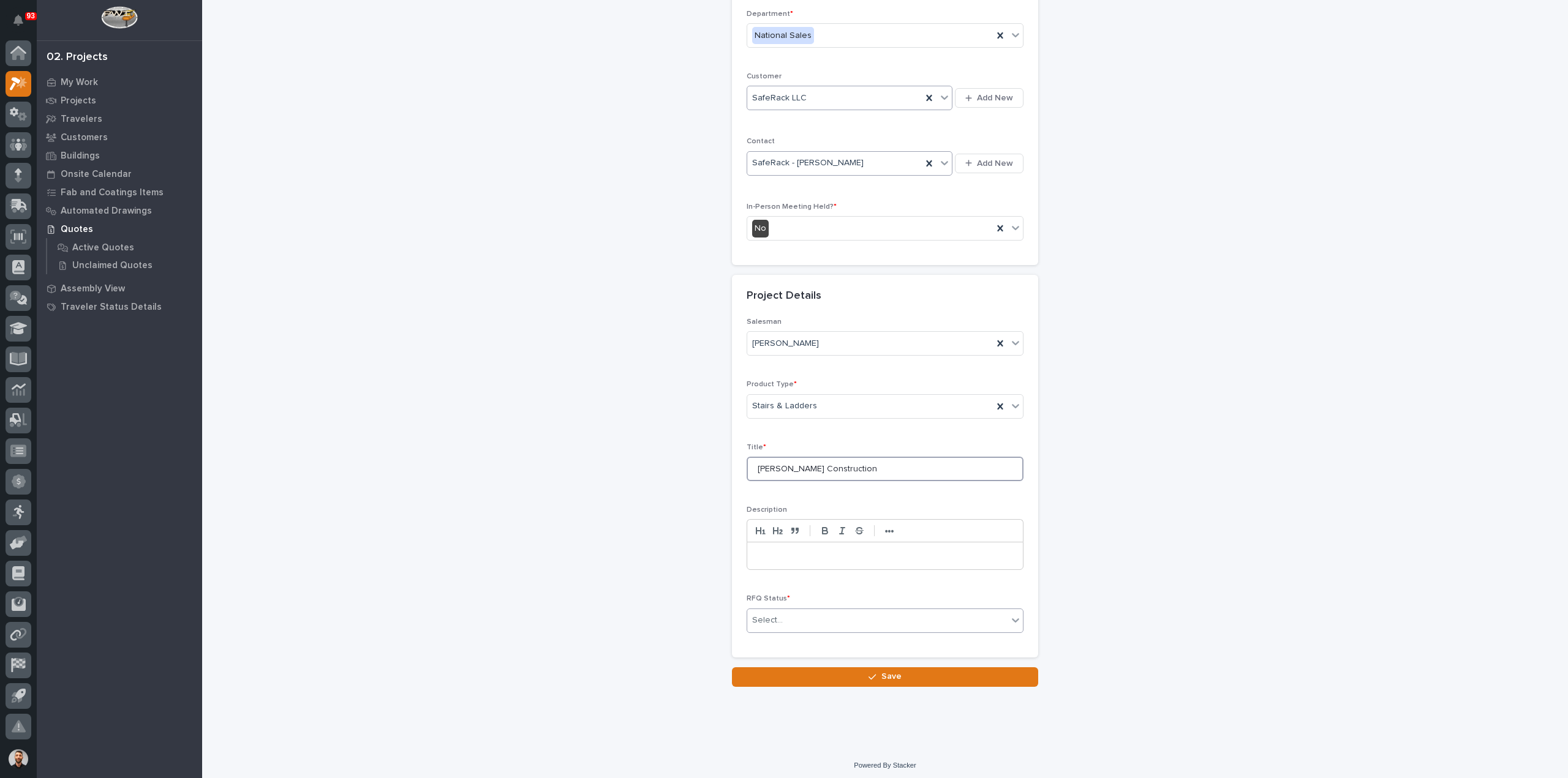
type input "Ed Taylor Construction"
click at [787, 616] on div "Select..." at bounding box center [877, 620] width 260 height 20
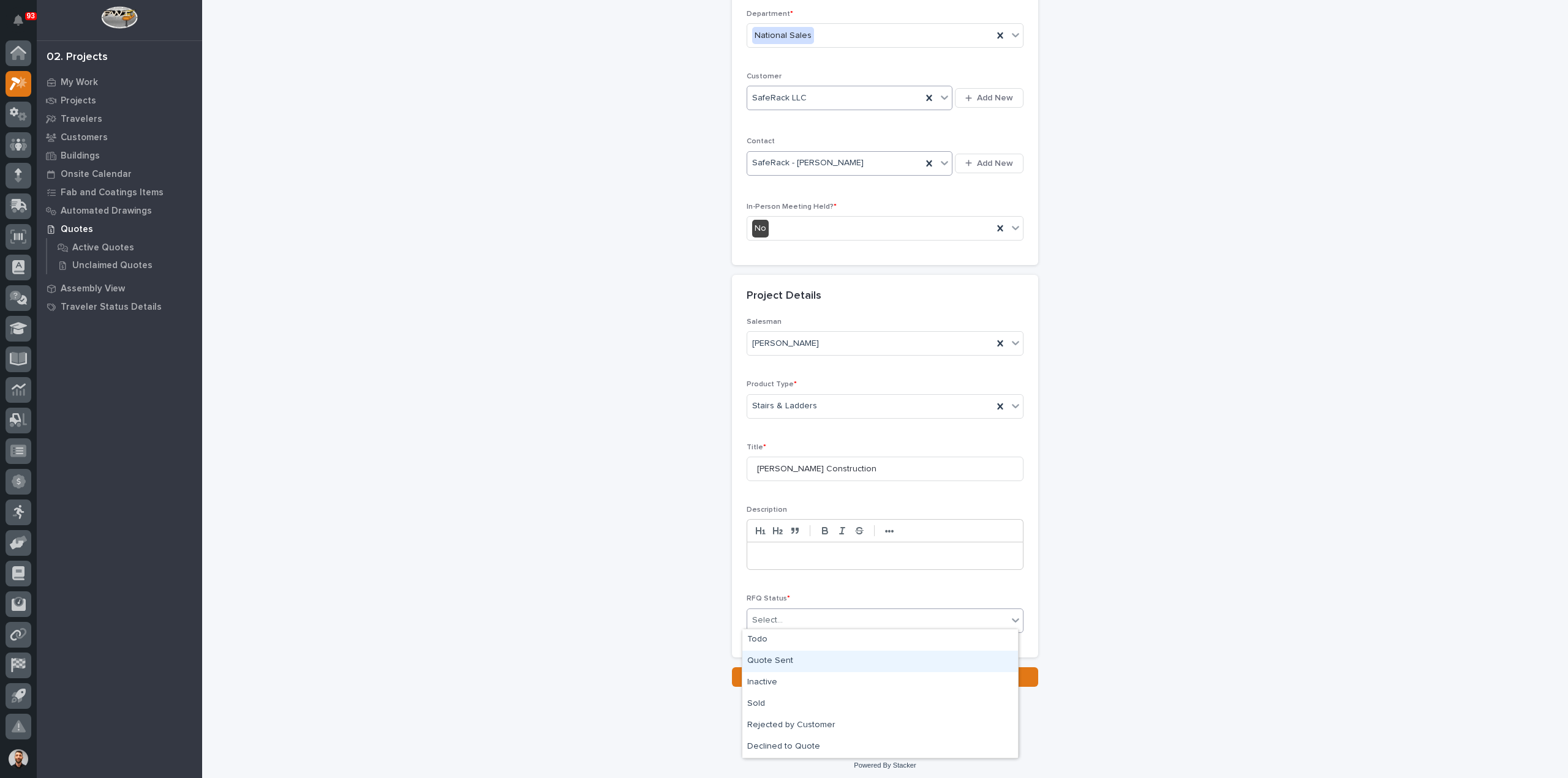
click at [776, 664] on div "Quote Sent" at bounding box center [880, 661] width 276 height 21
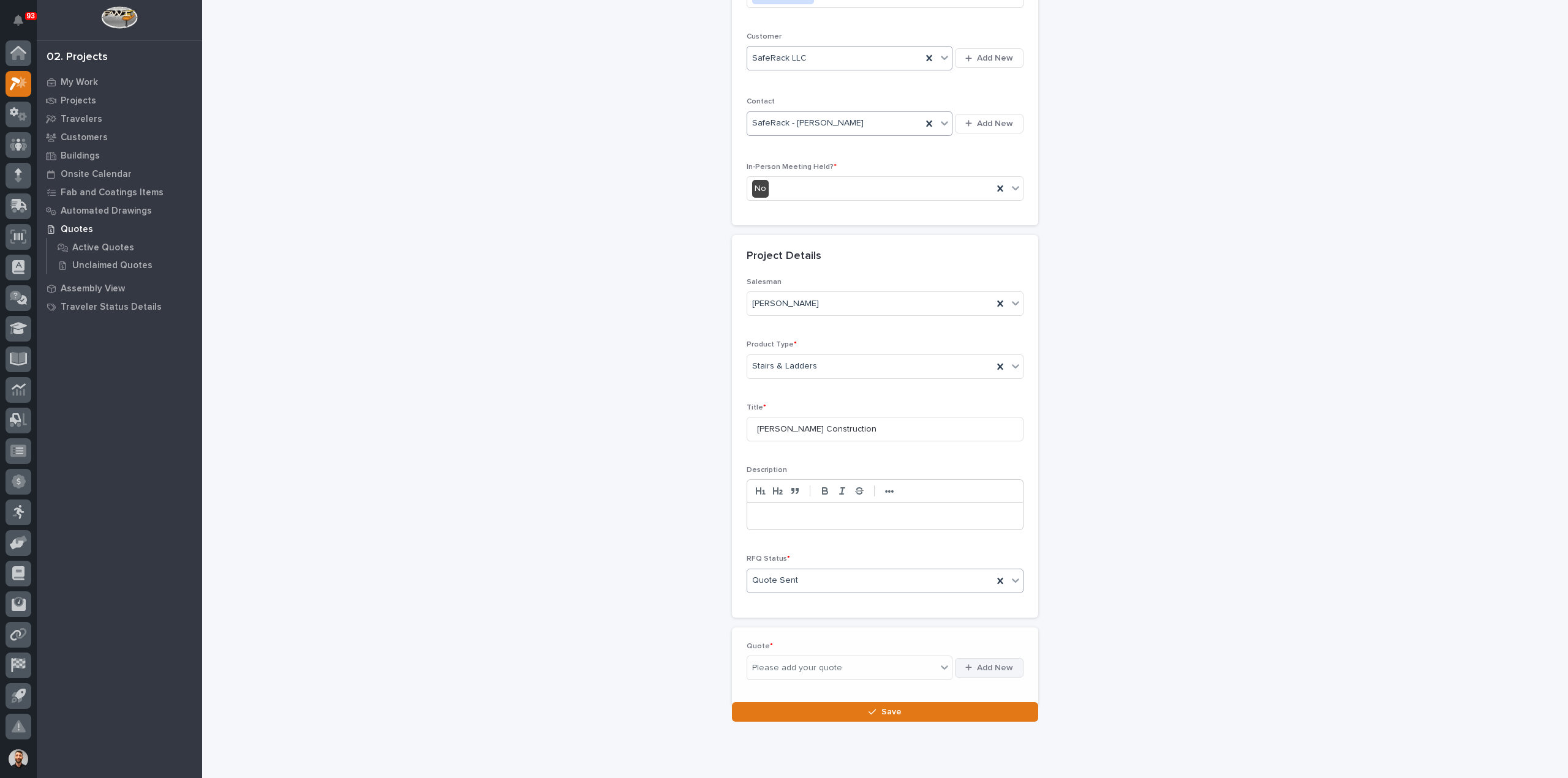
scroll to position [211, 0]
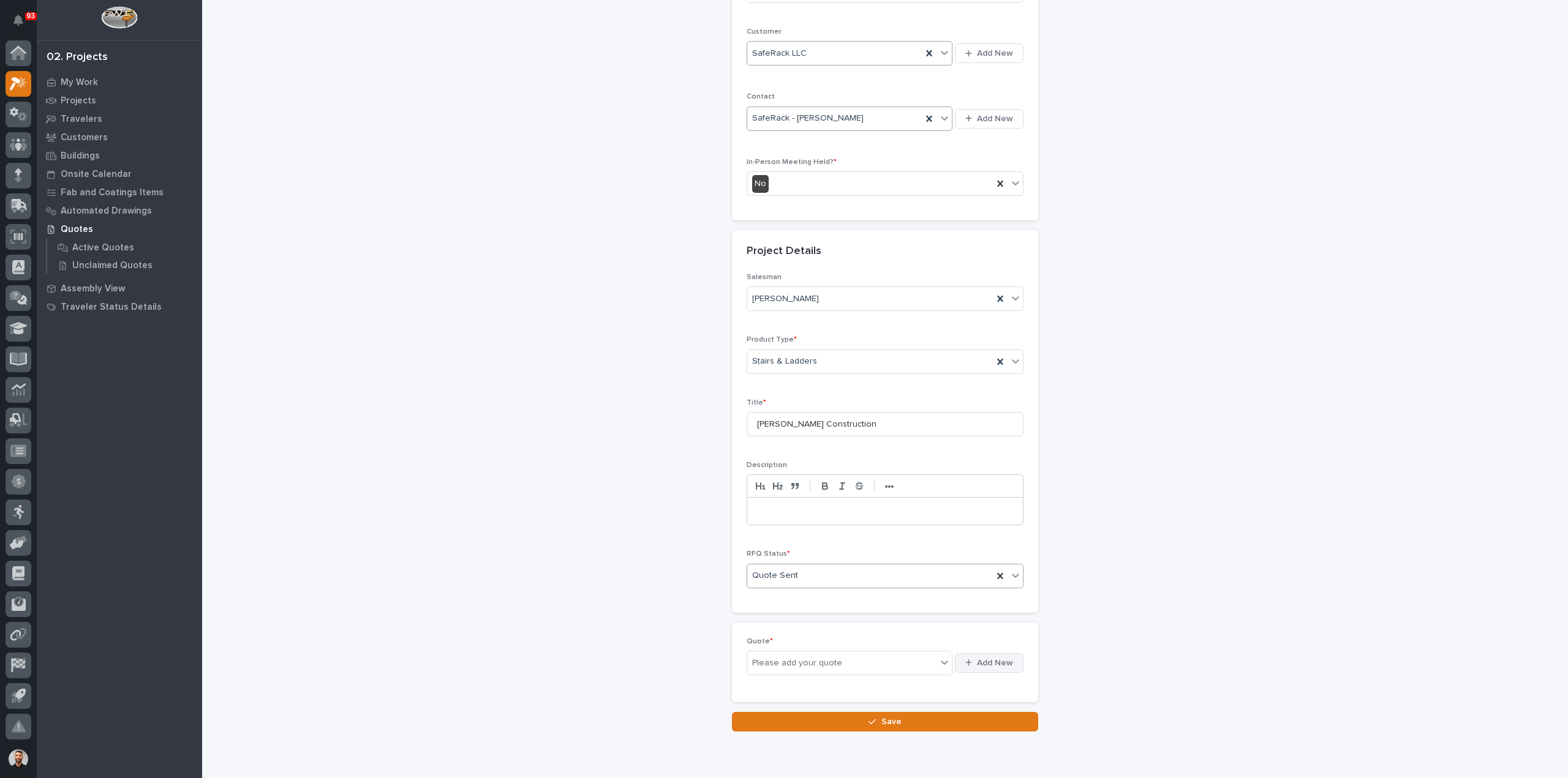
click at [994, 663] on span "Add New" at bounding box center [995, 663] width 36 height 11
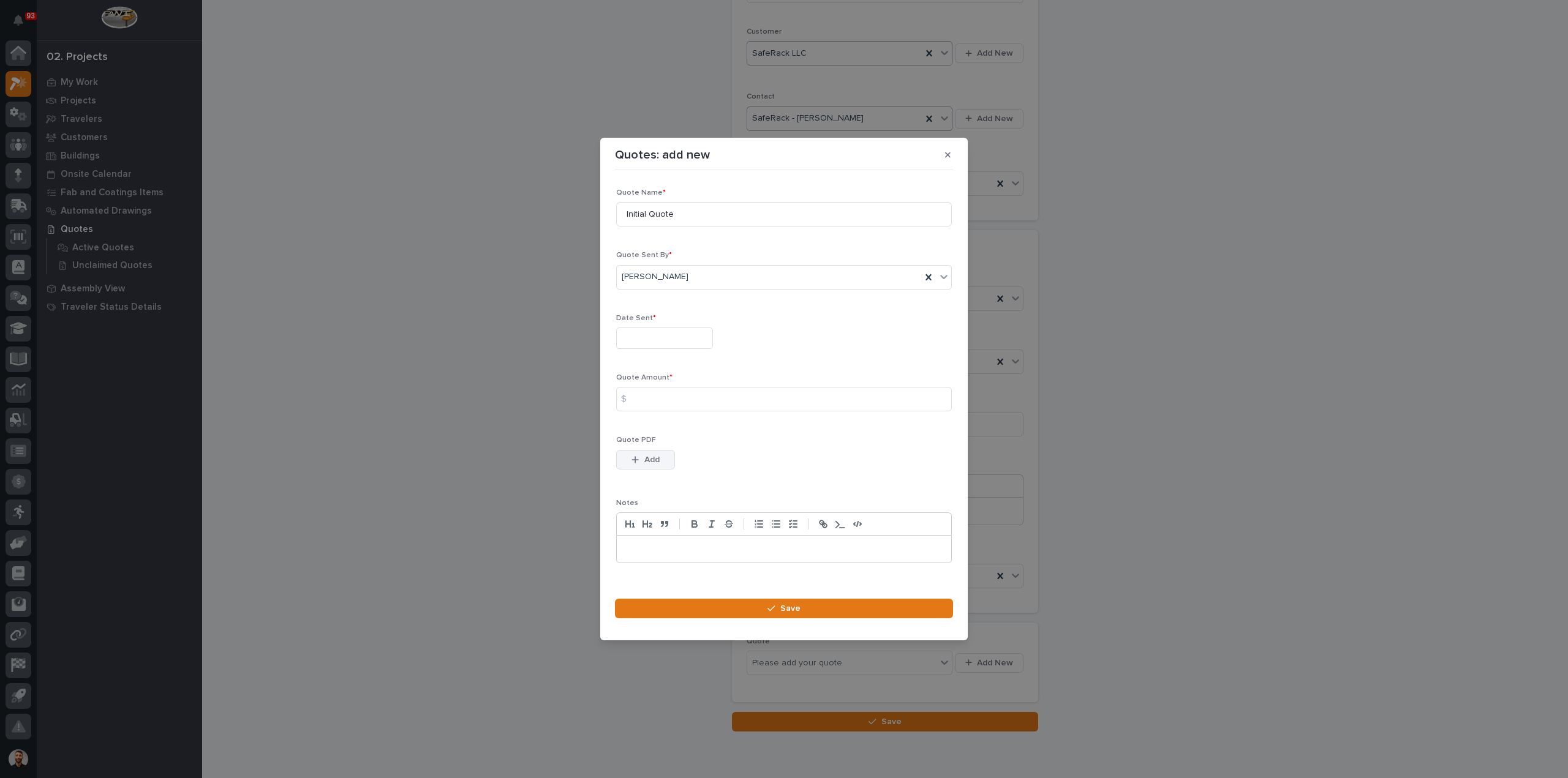
click at [640, 466] on button "Add" at bounding box center [645, 460] width 59 height 19
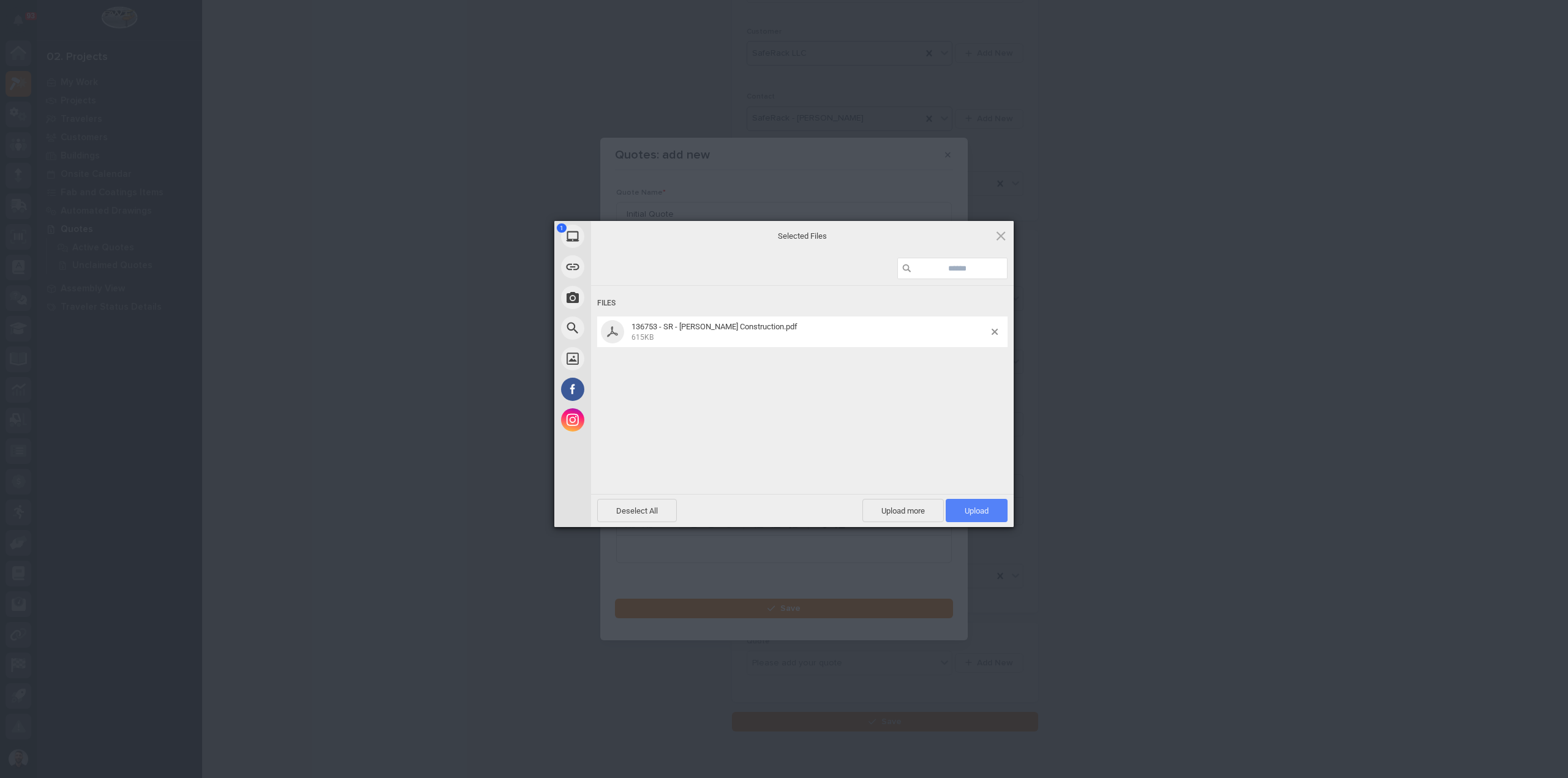
click at [959, 510] on span "Upload 1" at bounding box center [977, 511] width 62 height 23
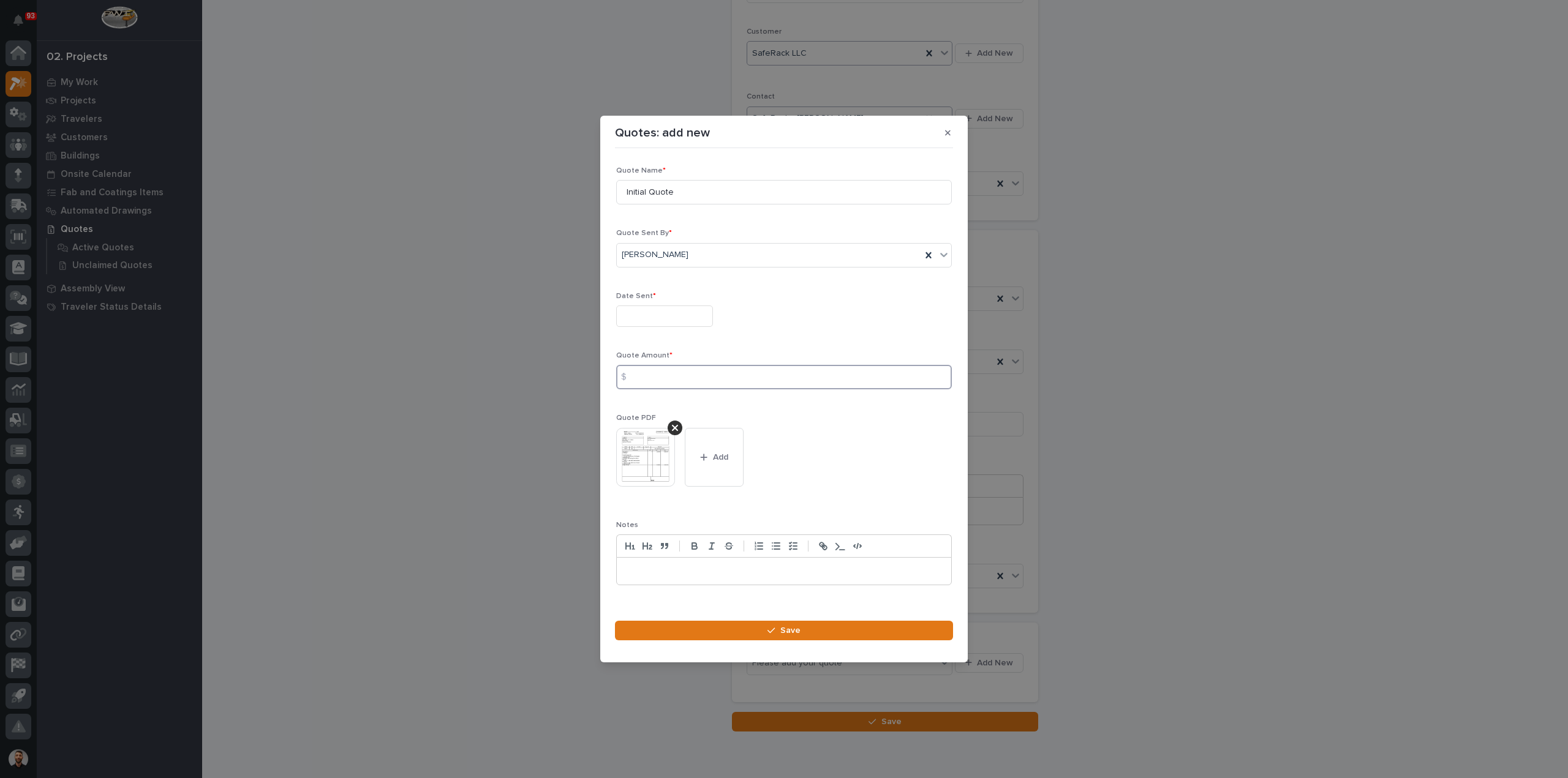
click at [666, 373] on input at bounding box center [783, 377] width 336 height 25
type input "15624"
click at [666, 307] on input "text" at bounding box center [664, 316] width 97 height 21
click at [644, 233] on div "19" at bounding box center [641, 237] width 17 height 17
type input "**********"
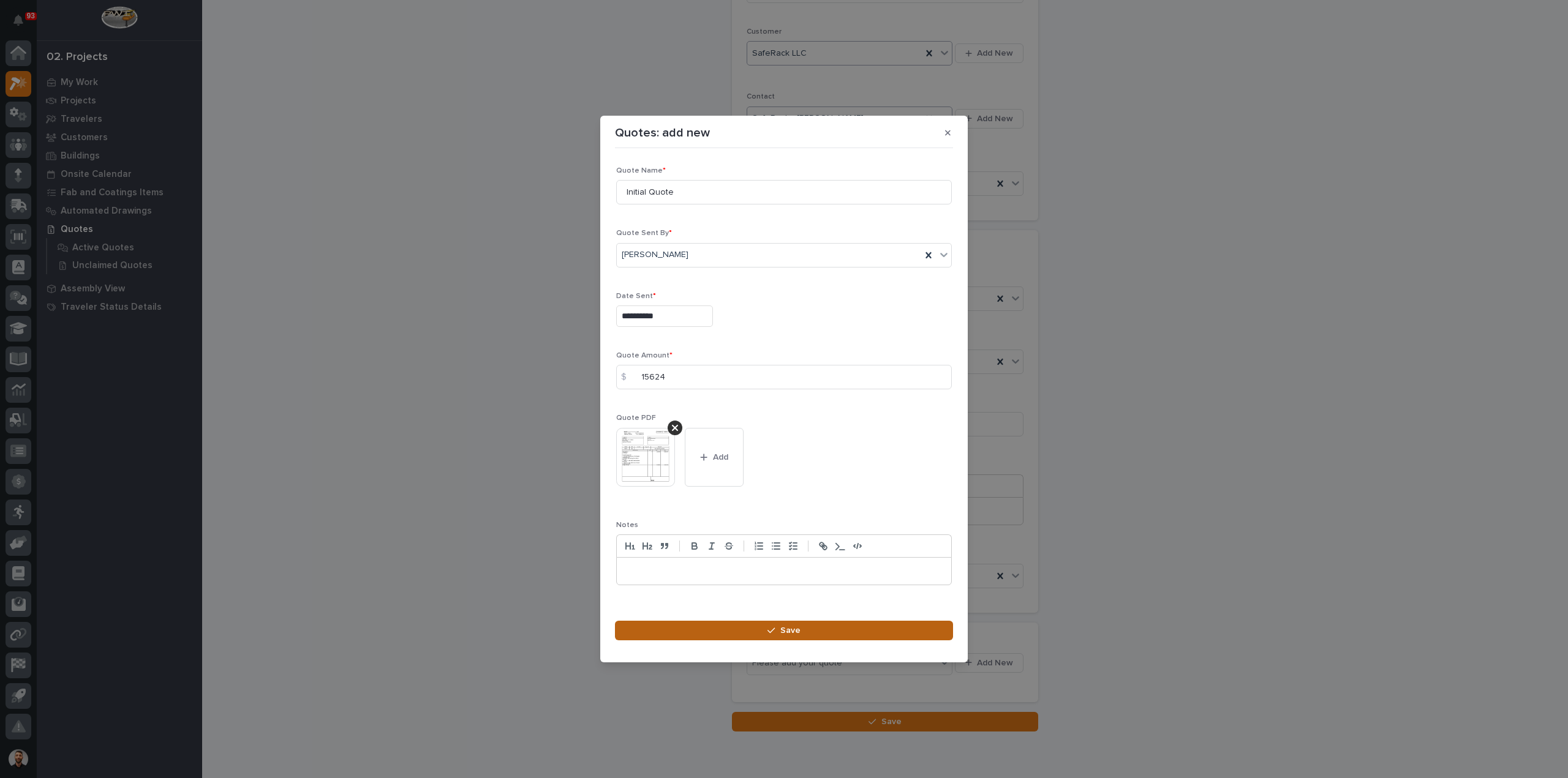
click at [750, 628] on button "Save" at bounding box center [784, 631] width 338 height 19
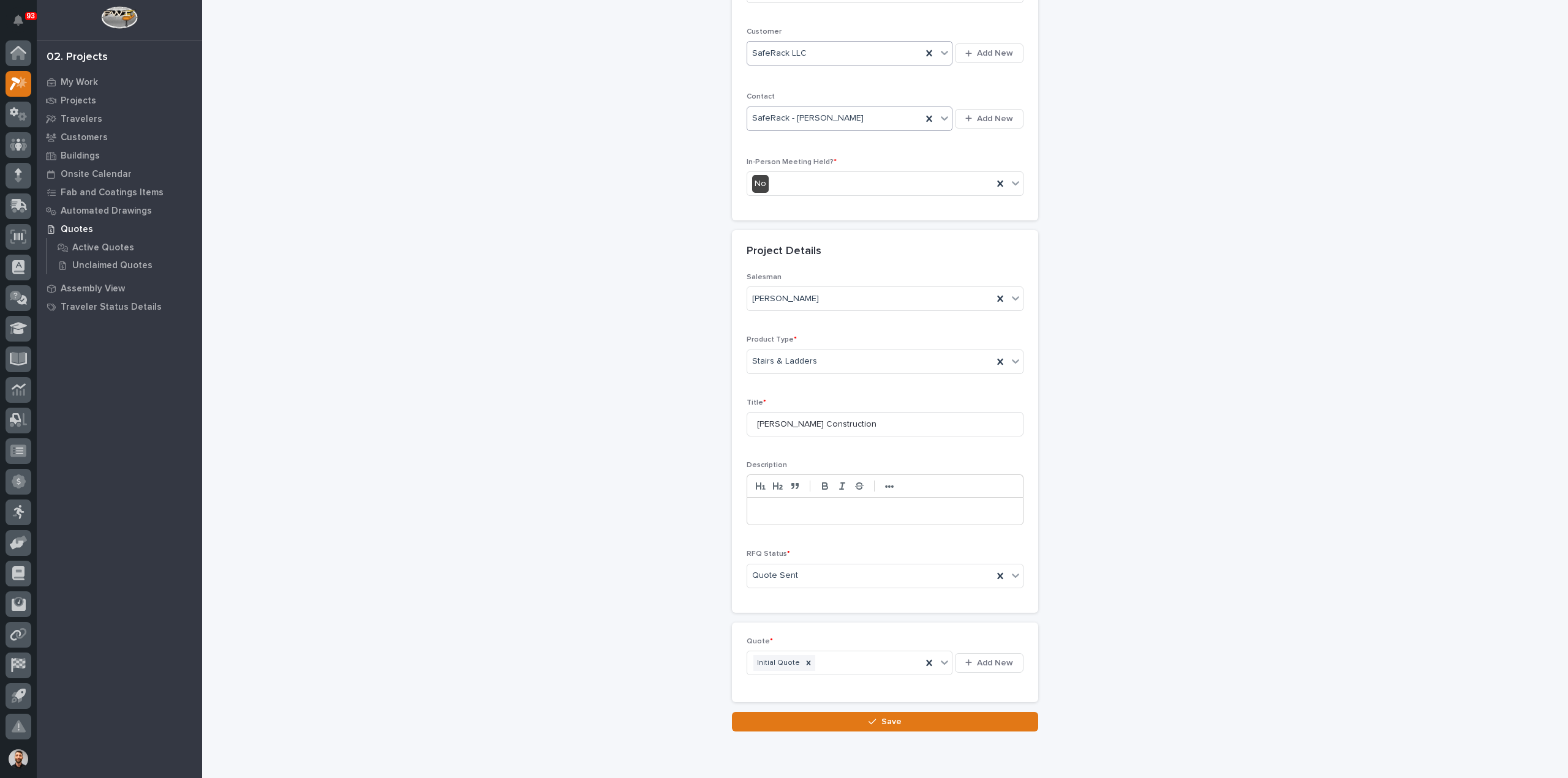
click at [906, 723] on button "Save" at bounding box center [884, 722] width 306 height 19
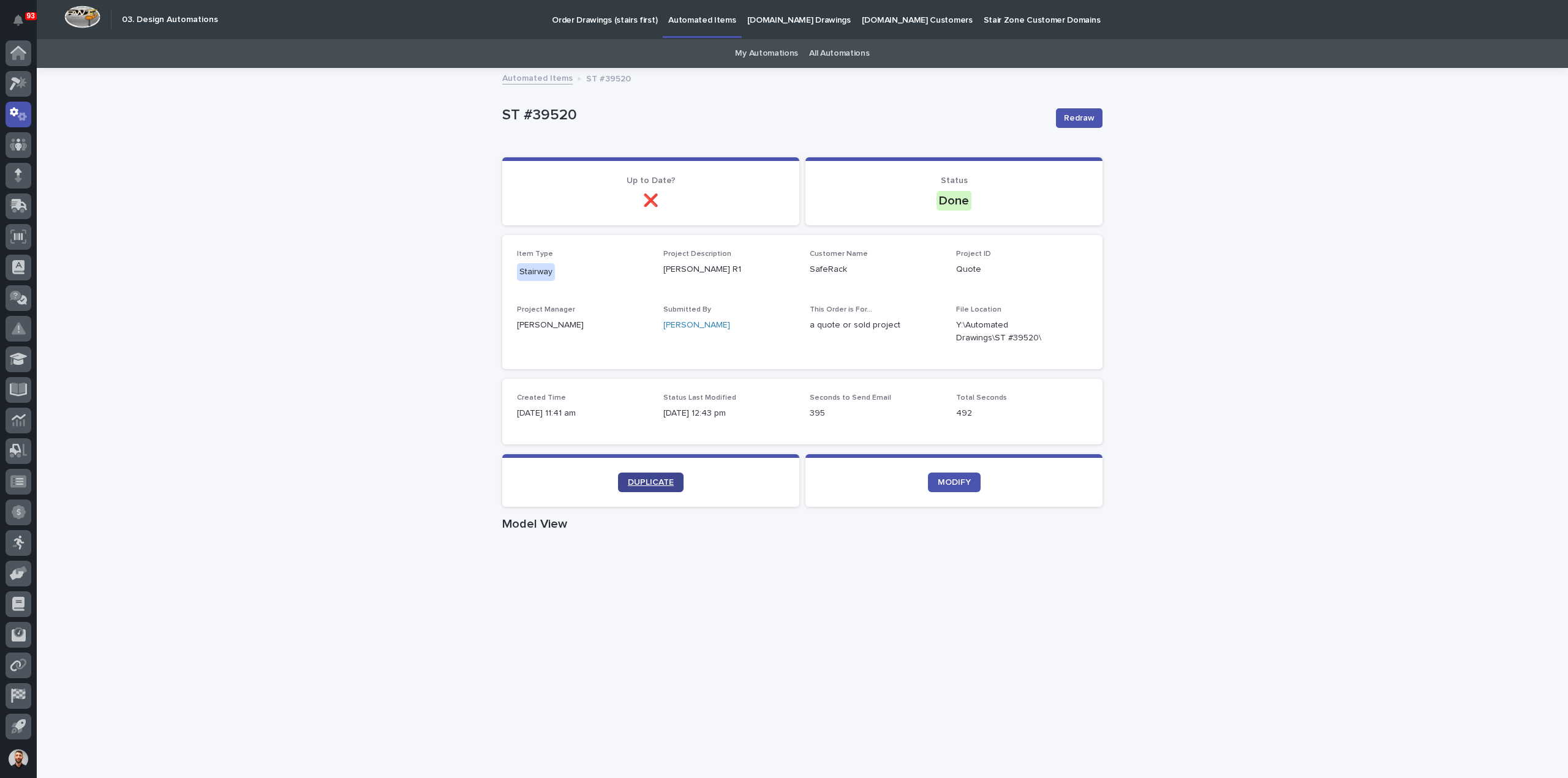
click at [646, 484] on span "DUPLICATE" at bounding box center [650, 482] width 46 height 8
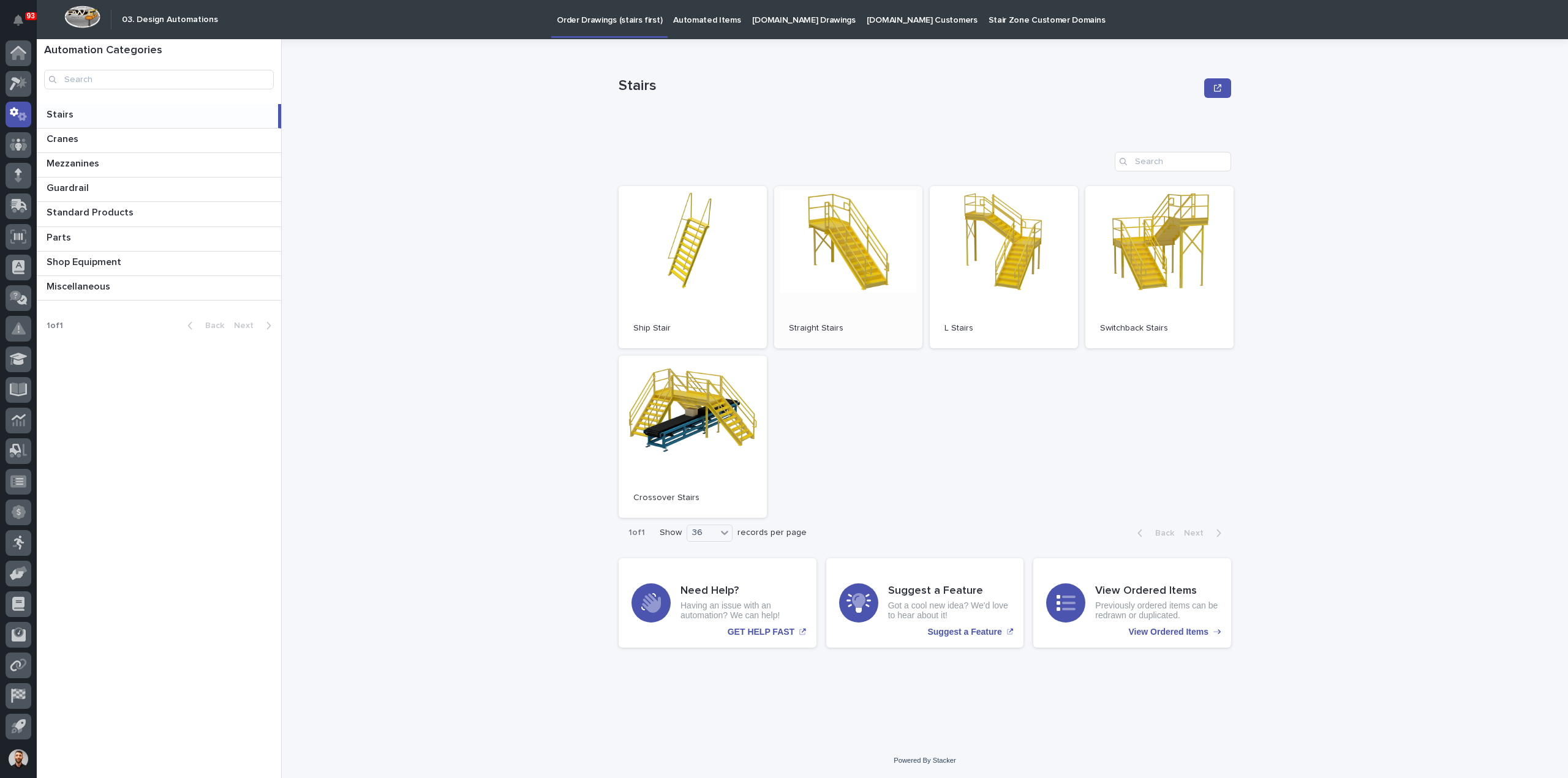
click at [896, 297] on link "Open" at bounding box center [848, 267] width 148 height 162
click at [712, 10] on p "Automated Items" at bounding box center [706, 13] width 67 height 26
